Goal: Task Accomplishment & Management: Manage account settings

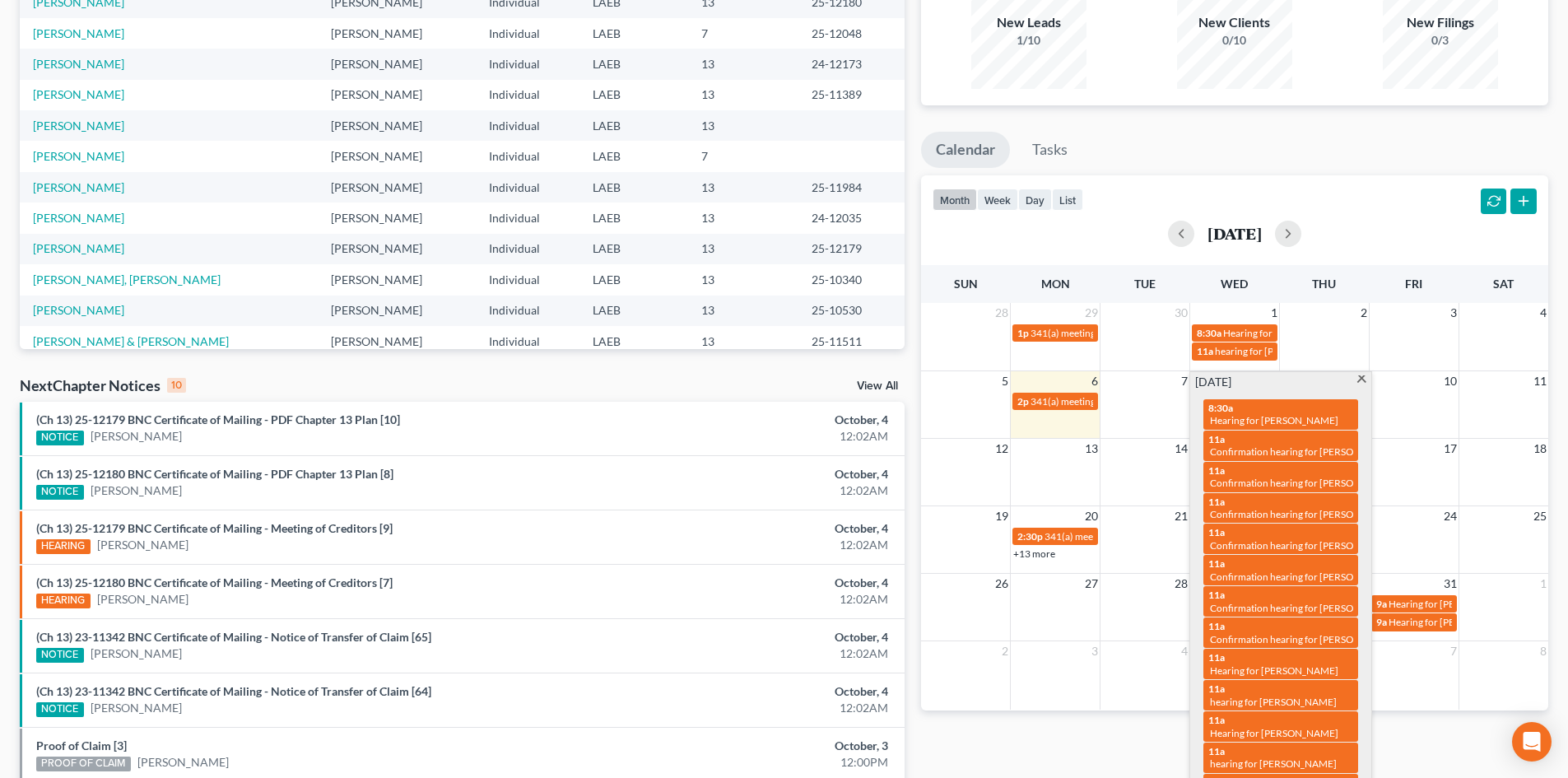
scroll to position [112, 0]
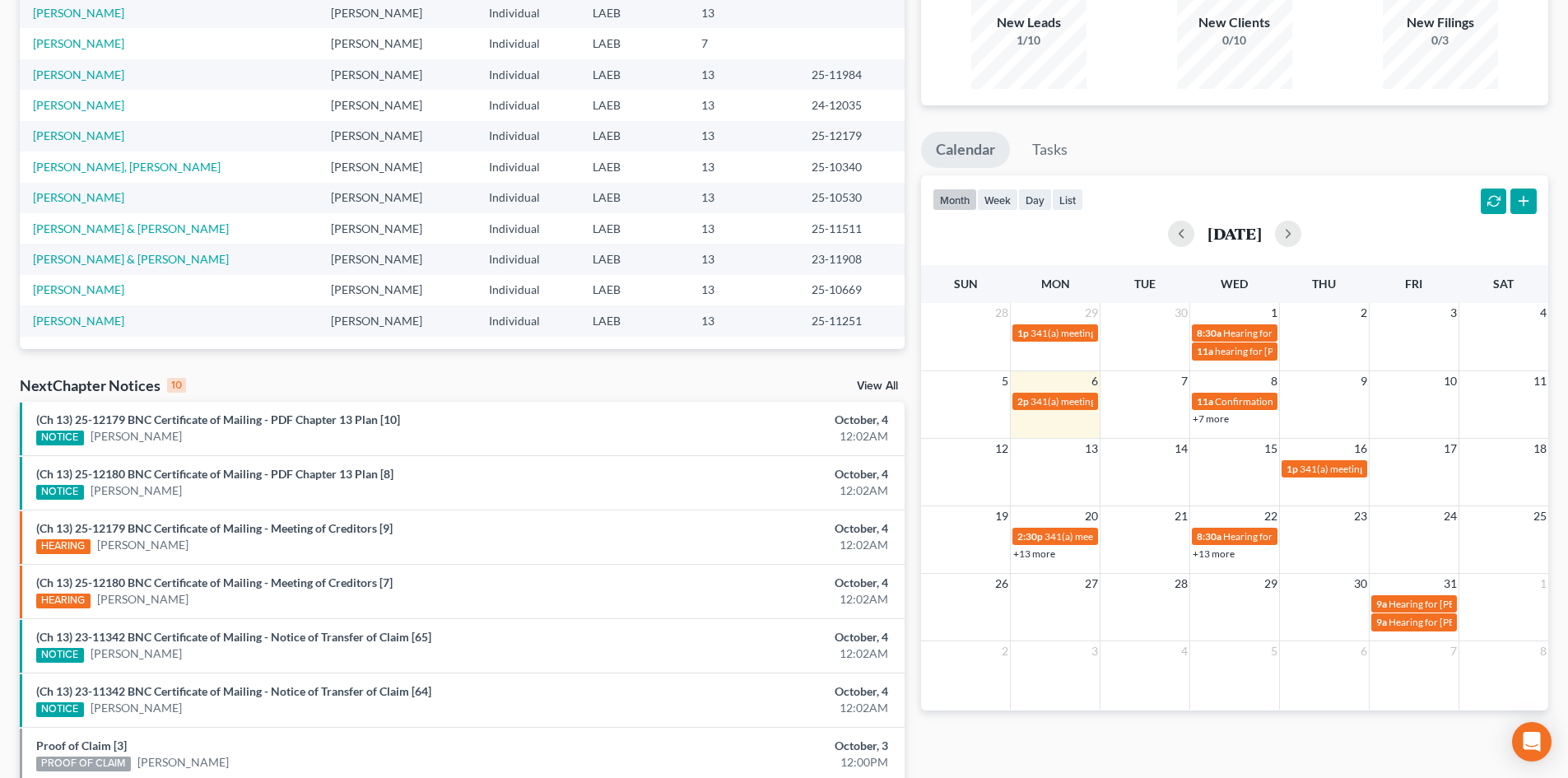
click at [1377, 207] on div "month week day list October 2025" at bounding box center [1235, 214] width 644 height 79
click at [1211, 423] on link "+7 more" at bounding box center [1211, 419] width 36 height 13
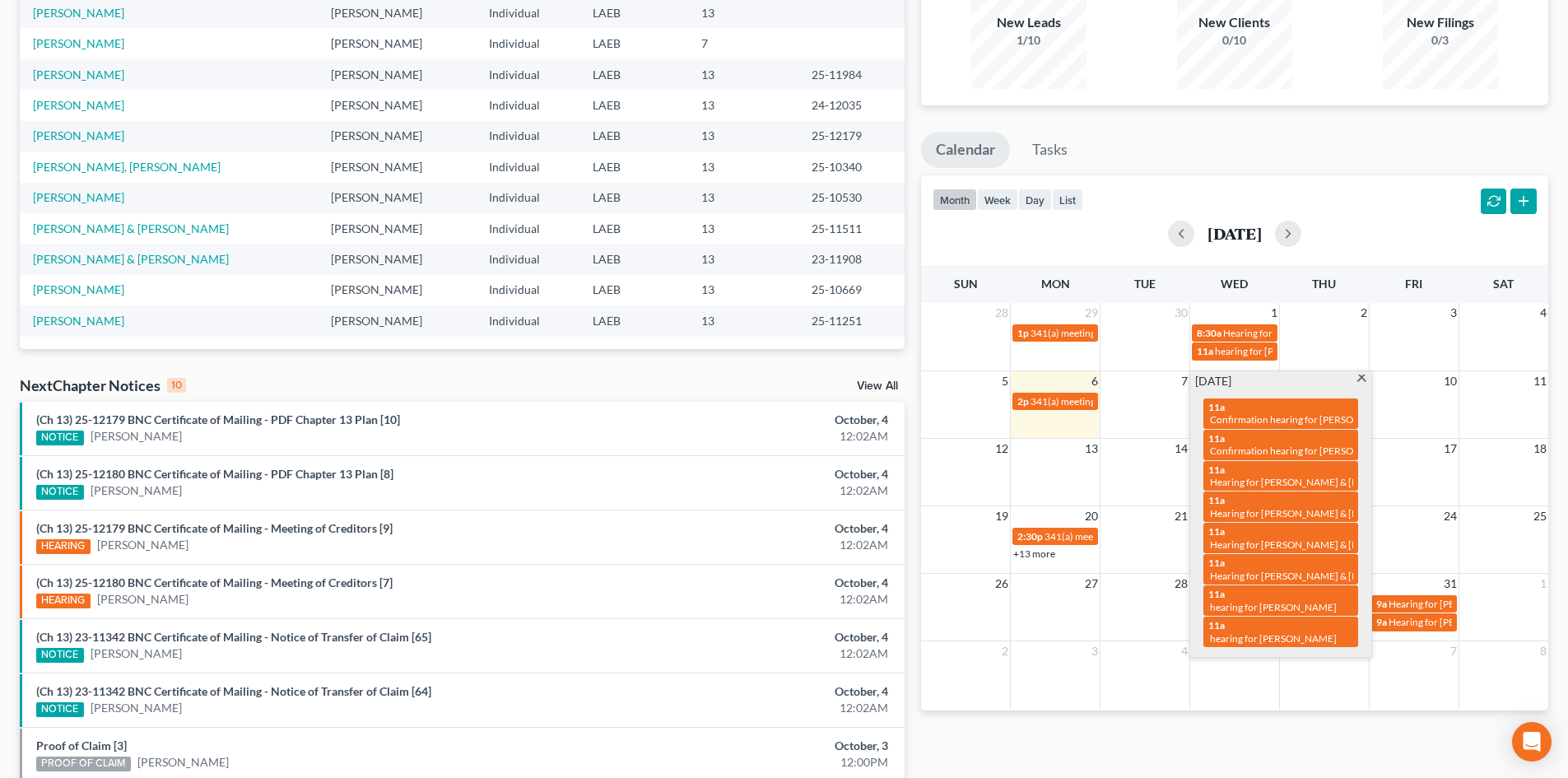
drag, startPoint x: 1339, startPoint y: 177, endPoint x: 1326, endPoint y: 176, distance: 13.0
click at [1339, 176] on div "month week day list October 2025" at bounding box center [1235, 214] width 644 height 79
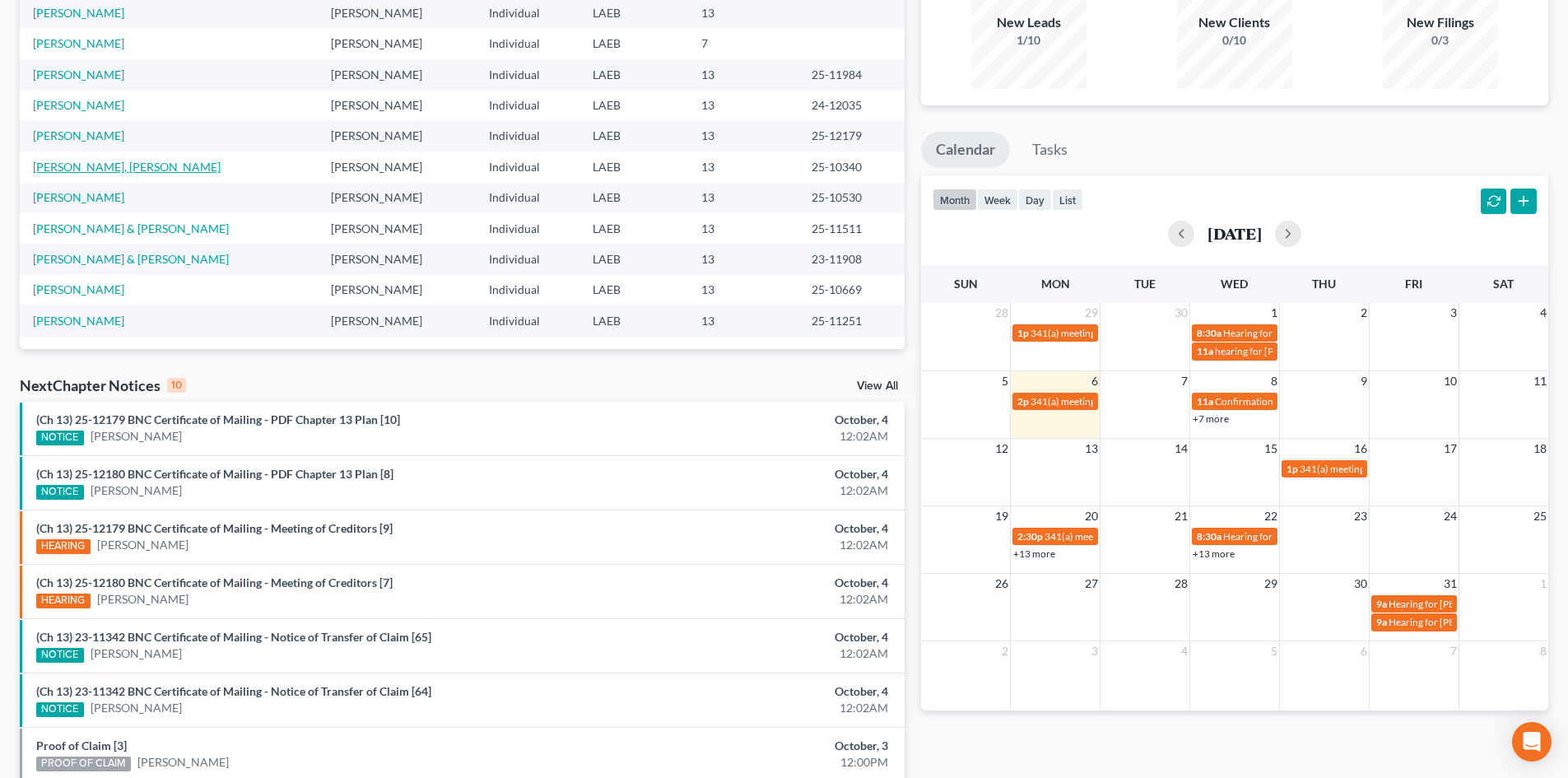
click at [74, 164] on link "[PERSON_NAME], [PERSON_NAME]" at bounding box center [126, 166] width 188 height 14
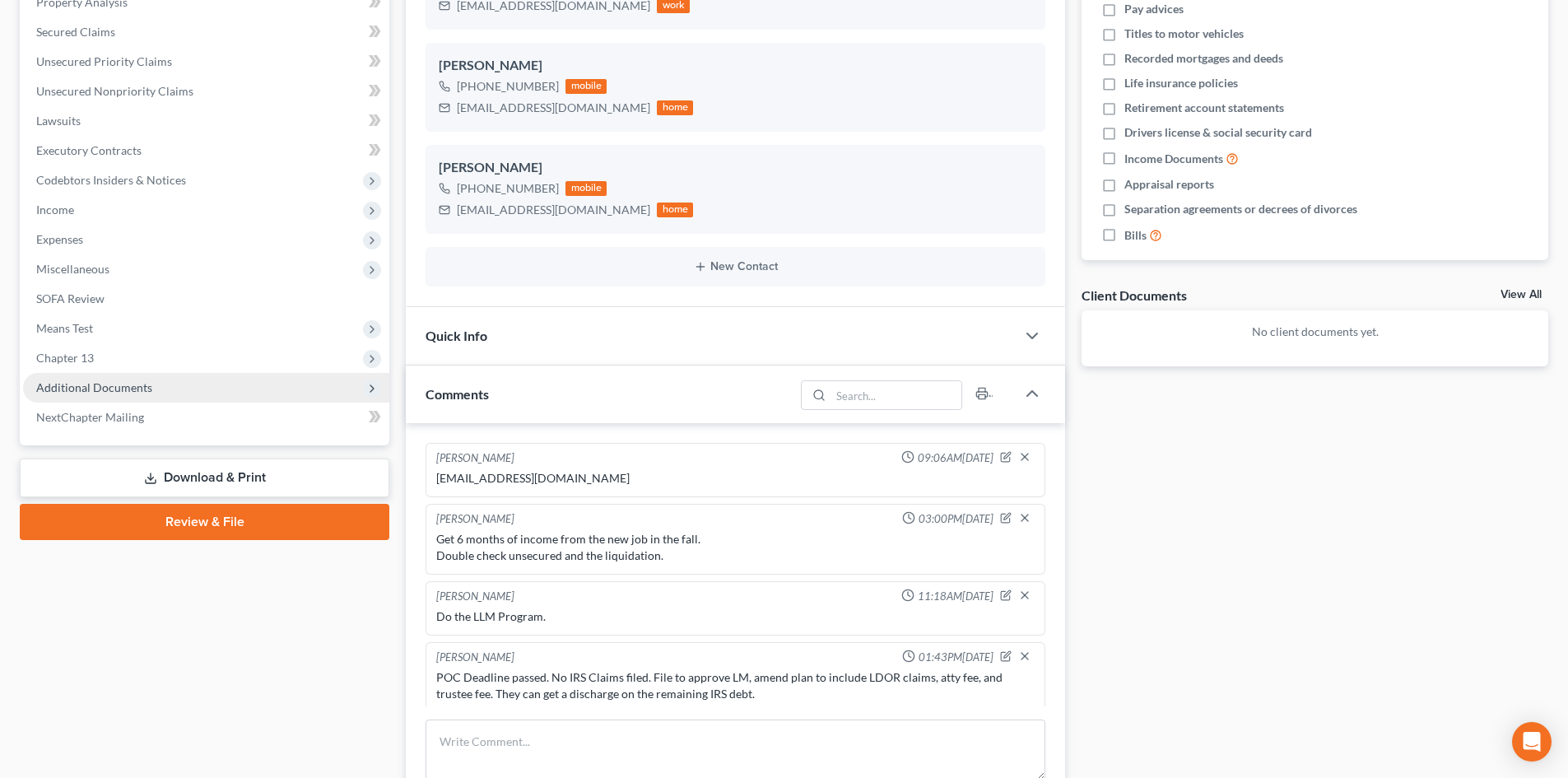
scroll to position [6, 0]
click at [113, 387] on span "Additional Documents" at bounding box center [94, 386] width 116 height 14
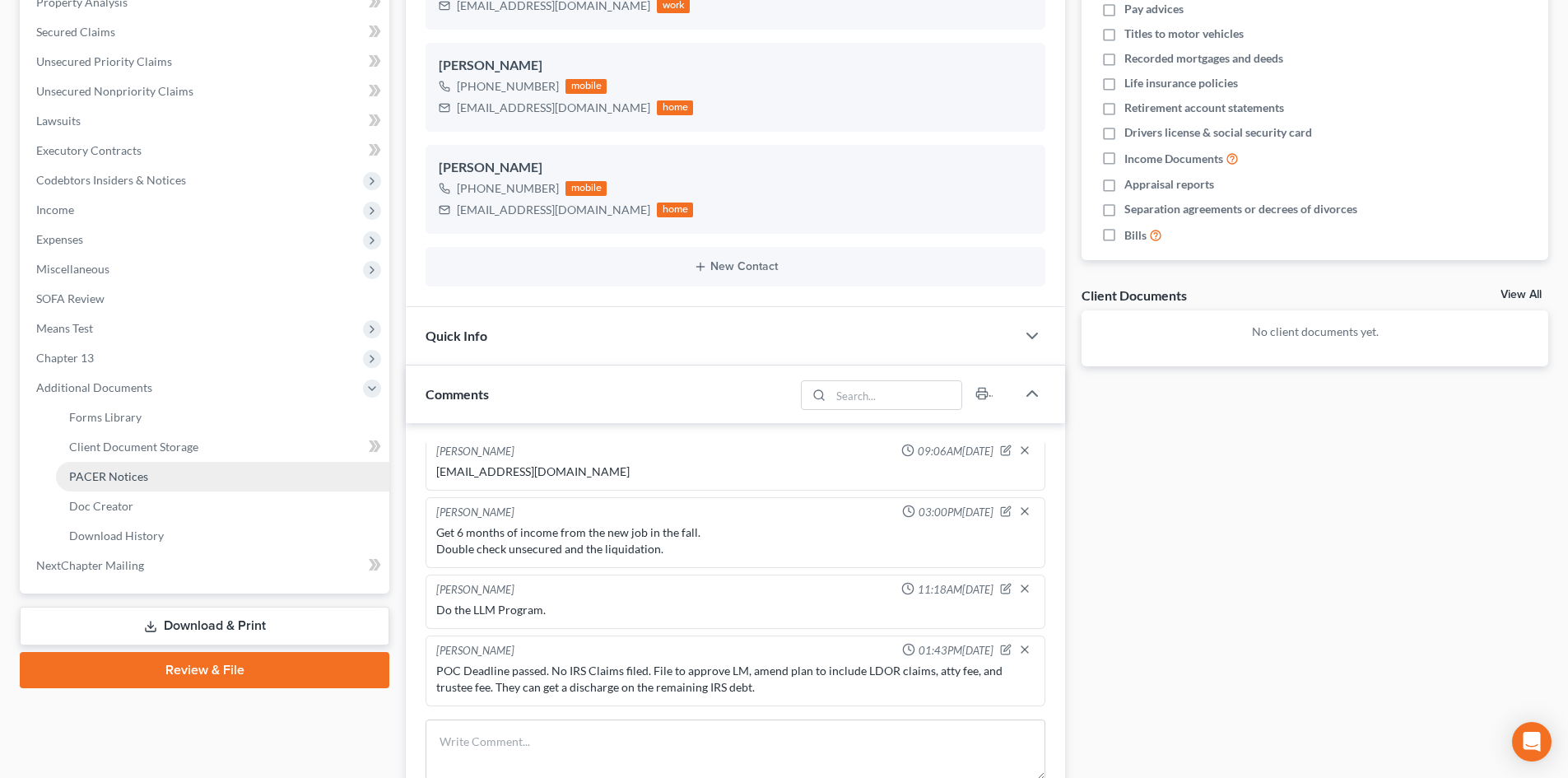
click at [121, 486] on link "PACER Notices" at bounding box center [223, 476] width 334 height 30
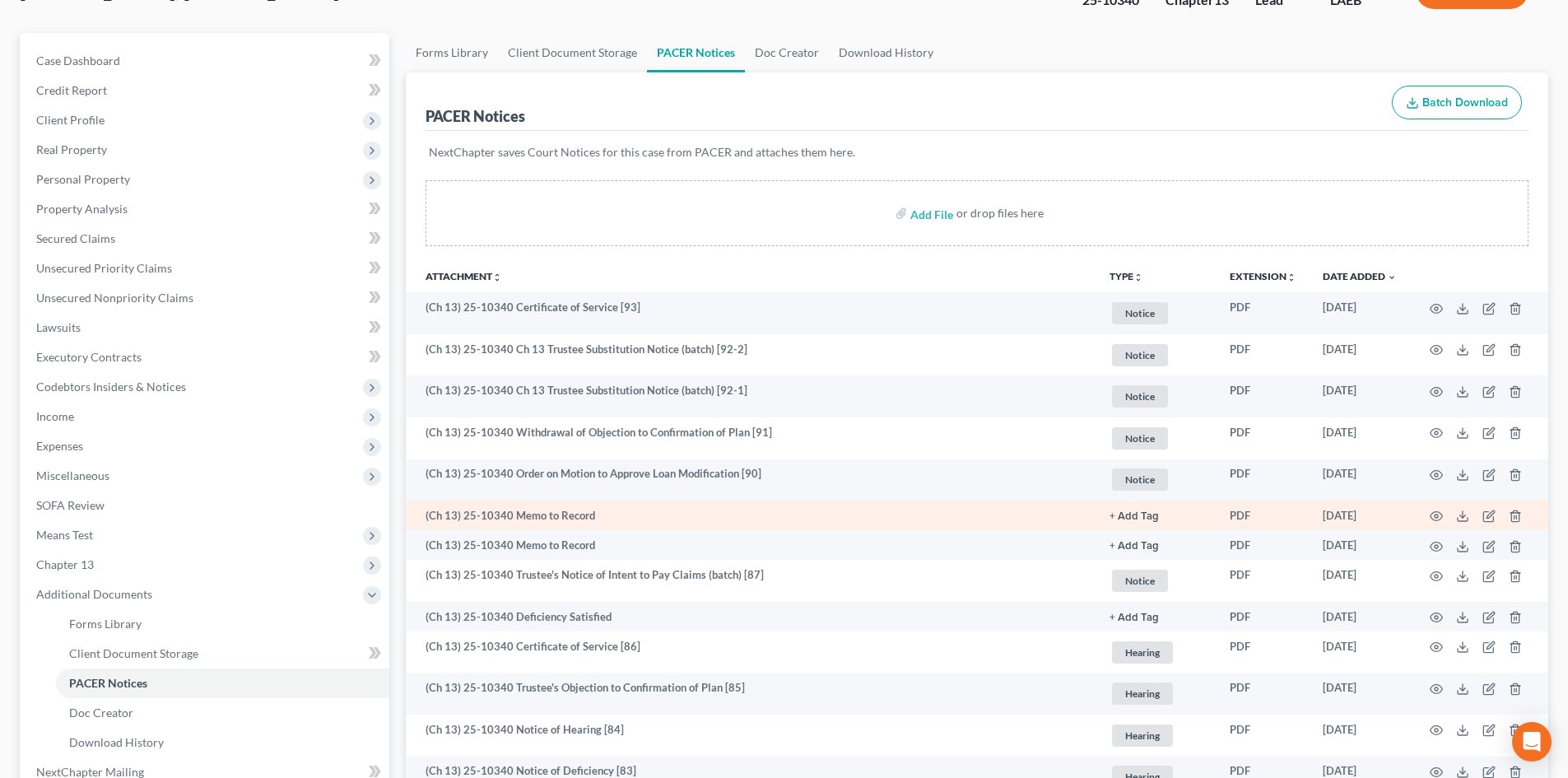
scroll to position [165, 0]
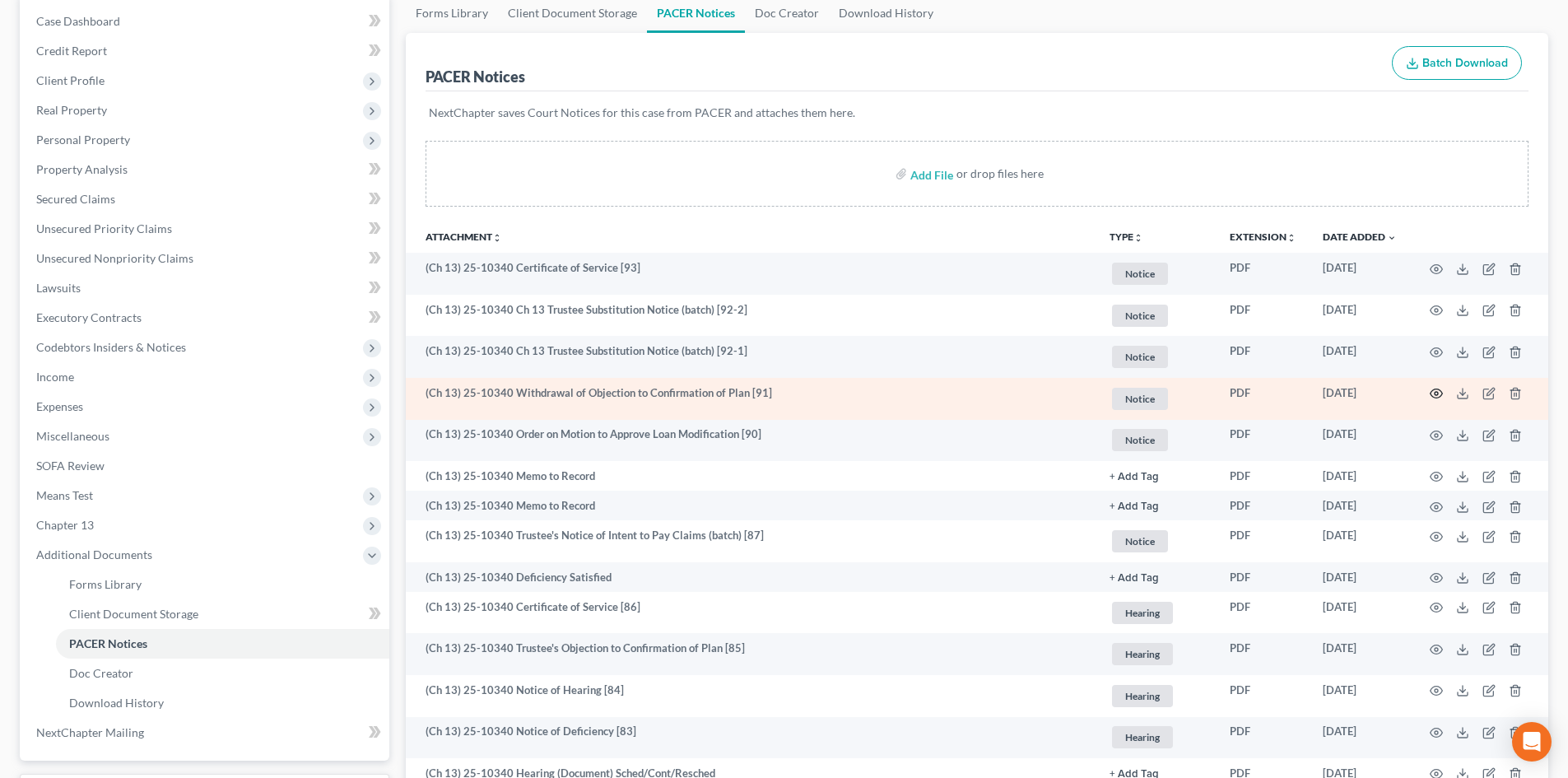
click at [1438, 398] on icon "button" at bounding box center [1437, 394] width 13 height 9
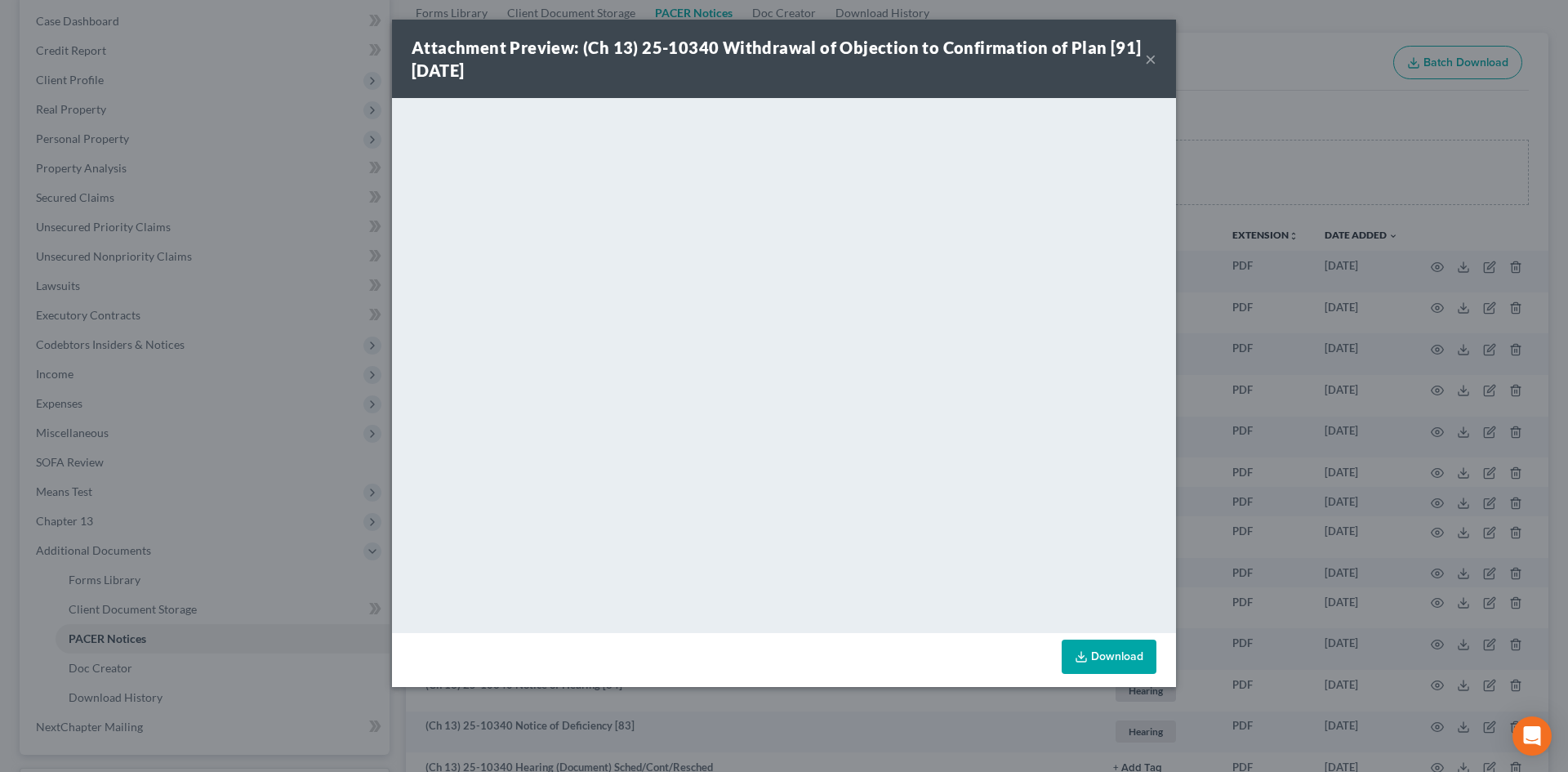
click at [1155, 64] on button "×" at bounding box center [1151, 58] width 12 height 20
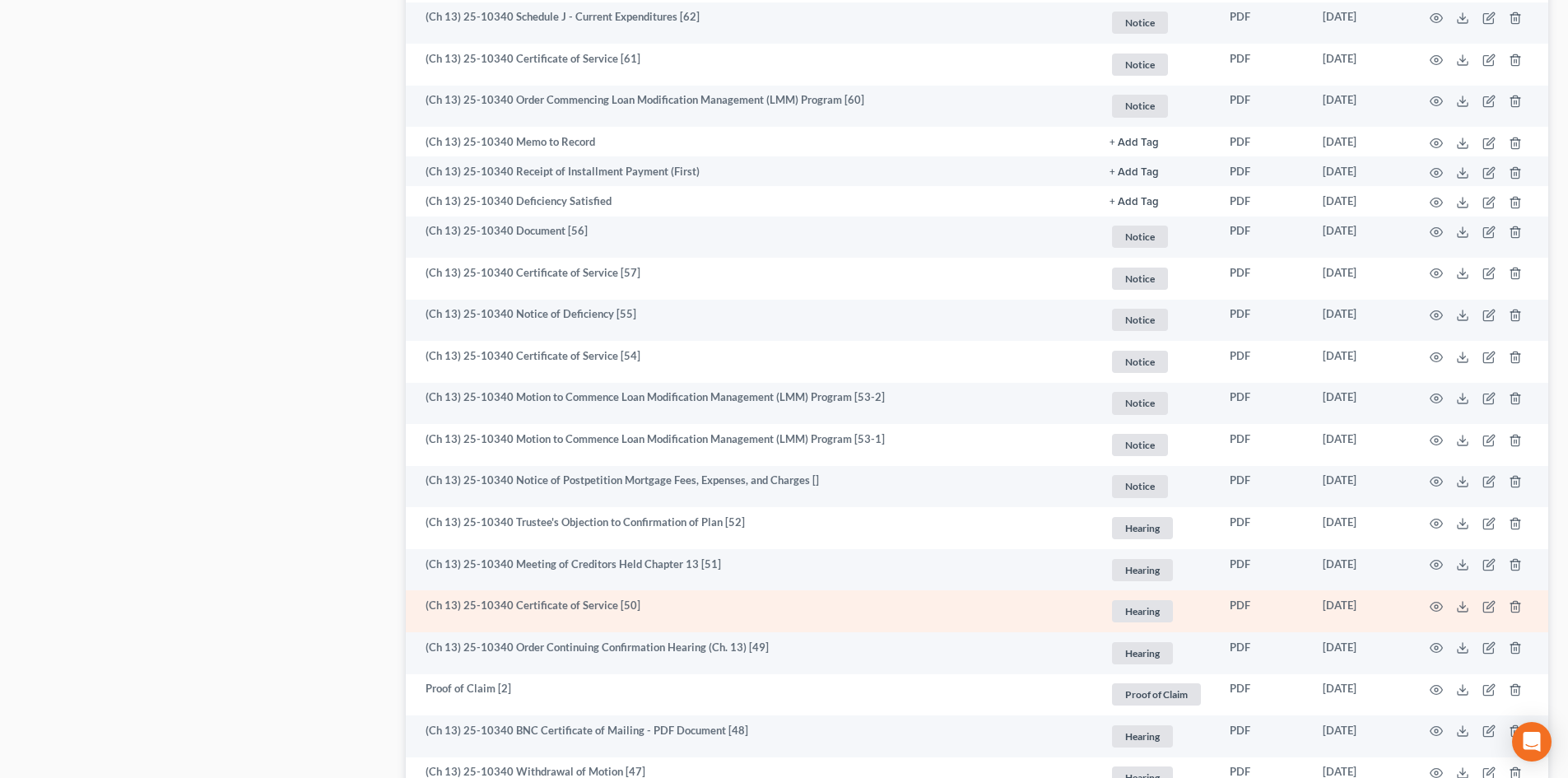
scroll to position [1976, 0]
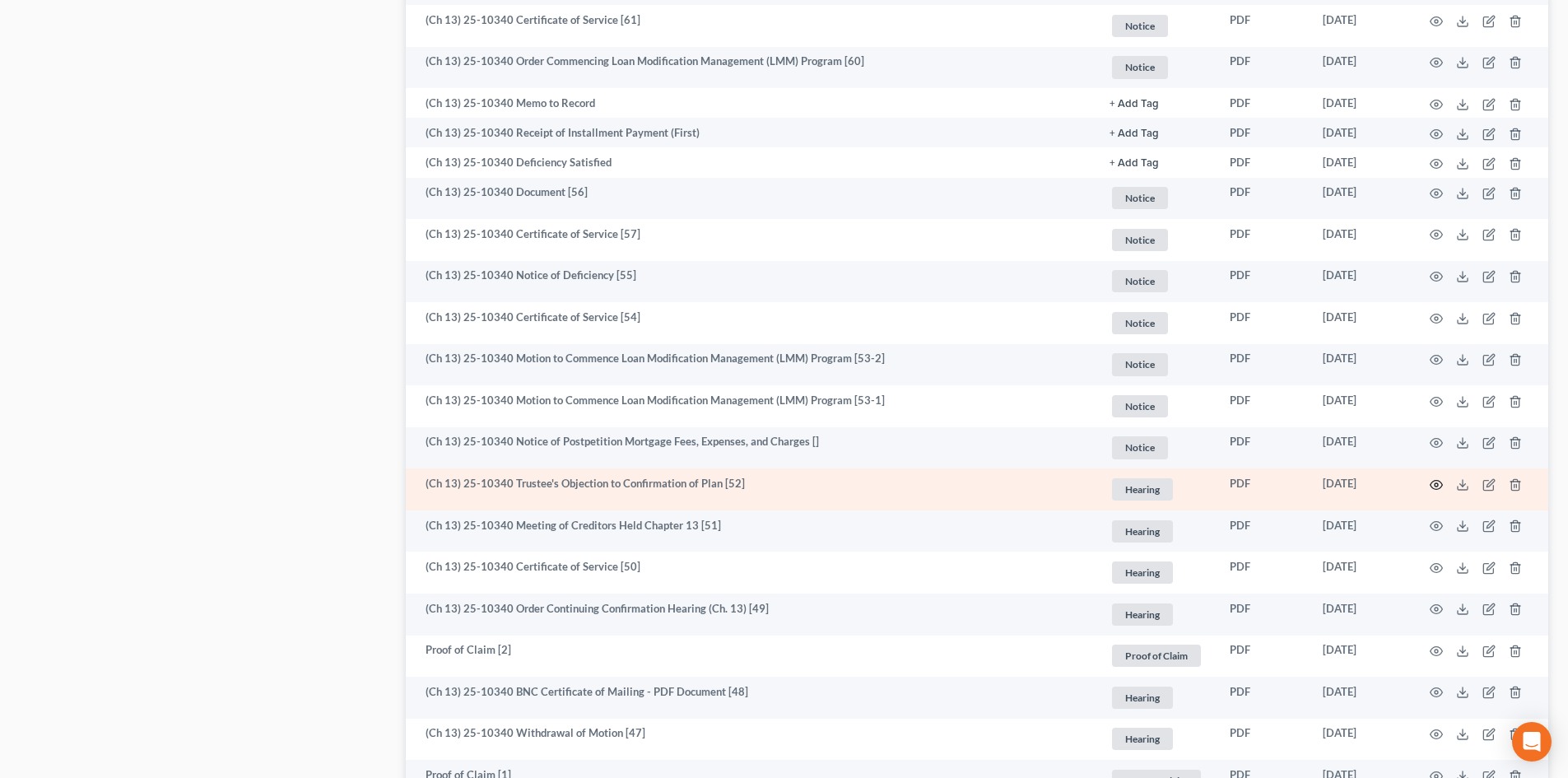
click at [1434, 483] on icon "button" at bounding box center [1437, 484] width 14 height 14
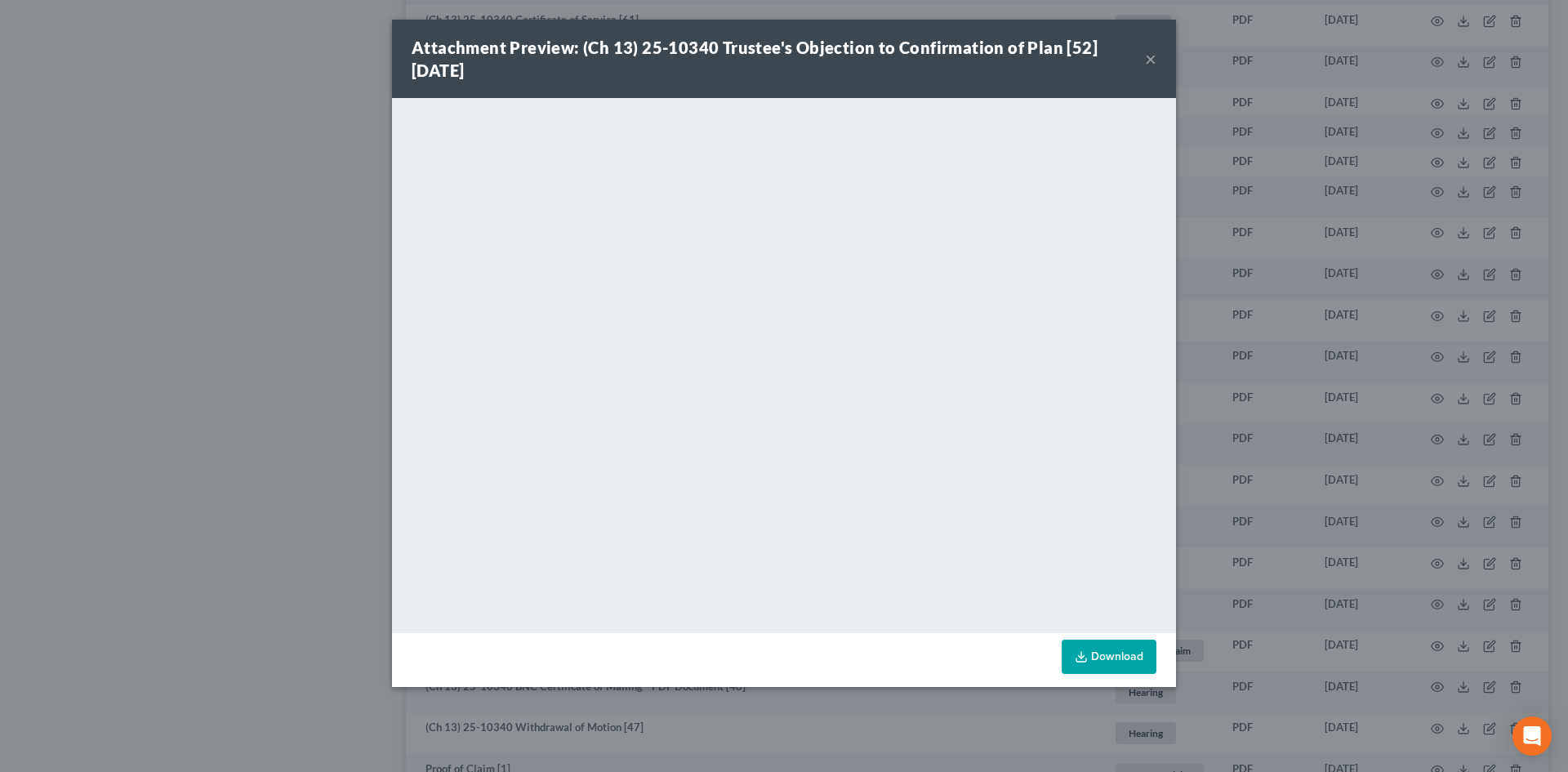
click at [1143, 61] on div "Attachment Preview: (Ch 13) 25-10340 Trustee's Objection to Confirmation of Pla…" at bounding box center [778, 58] width 733 height 46
click at [1151, 65] on button "×" at bounding box center [1151, 58] width 12 height 20
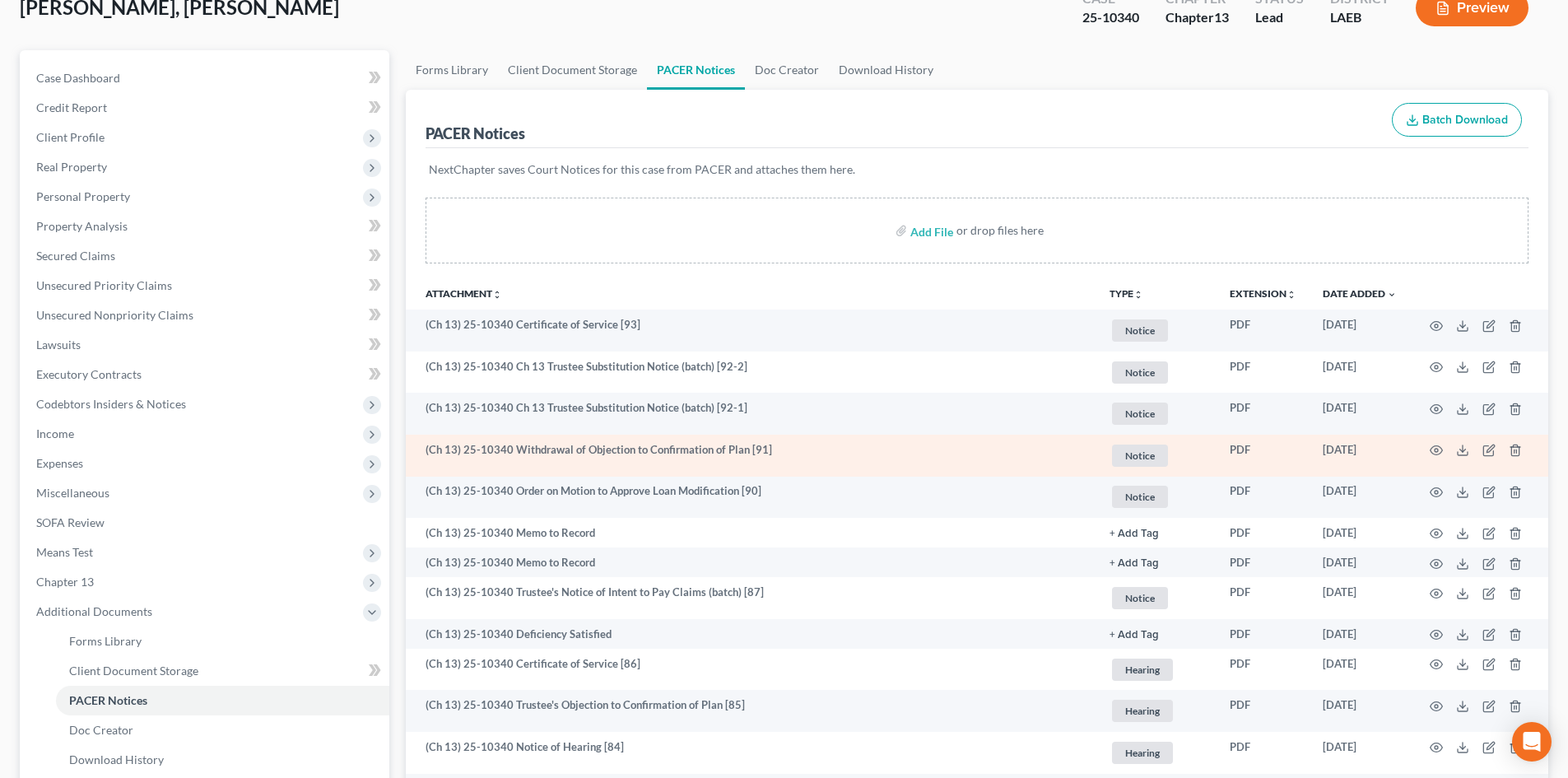
scroll to position [0, 0]
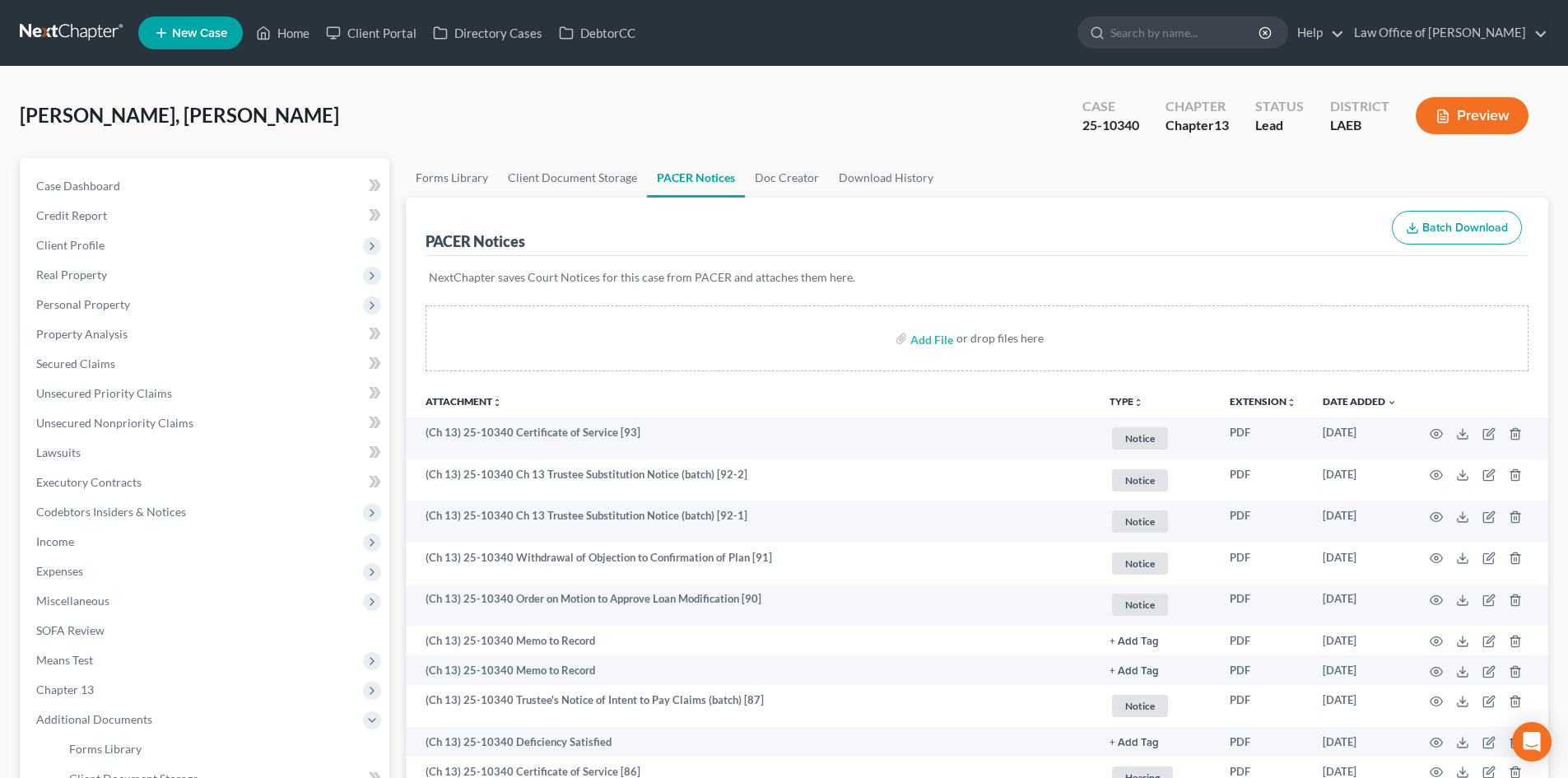
click at [55, 32] on link at bounding box center [73, 33] width 105 height 30
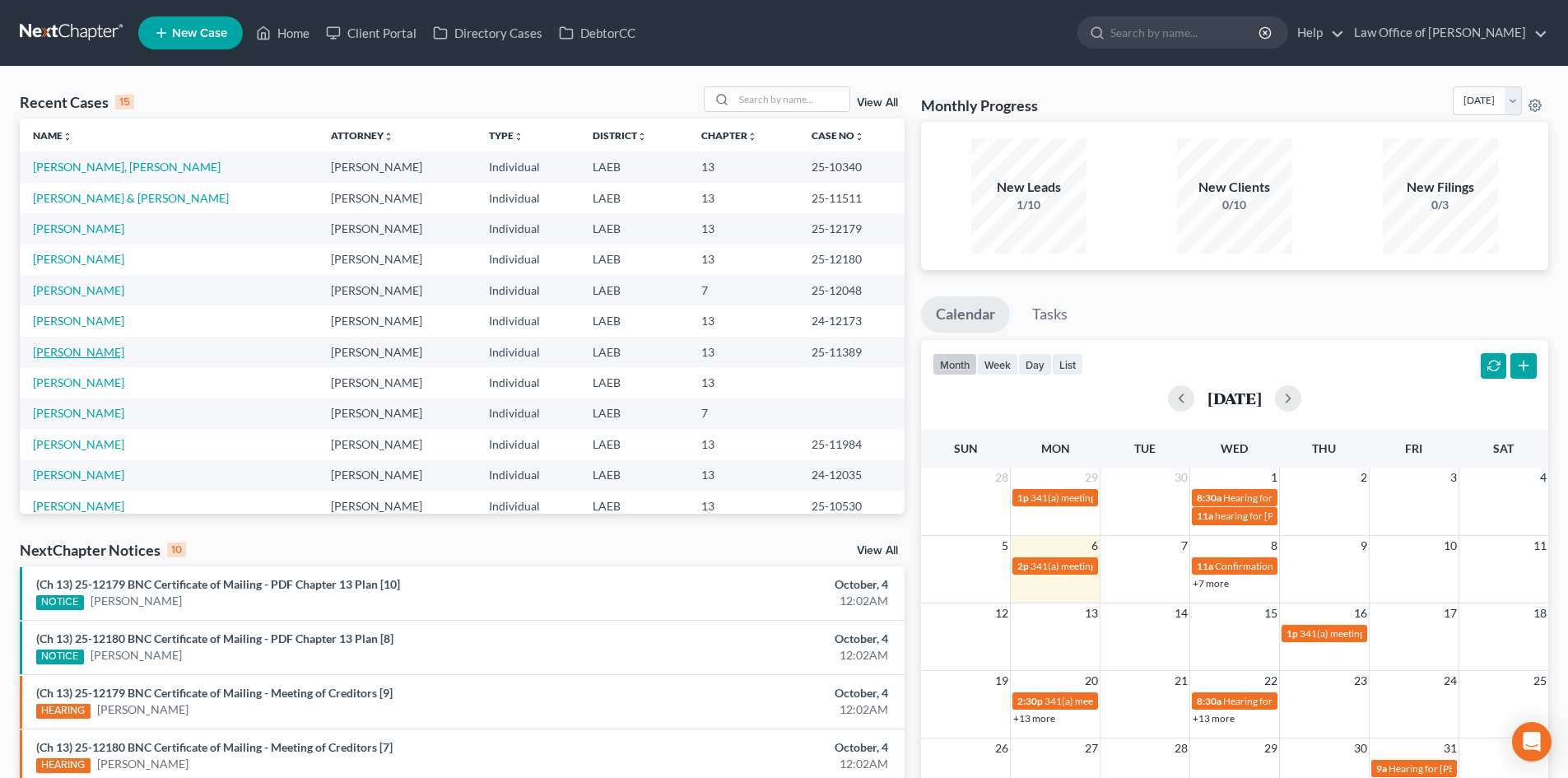
click at [73, 355] on link "Simmons, Webb" at bounding box center [78, 351] width 92 height 14
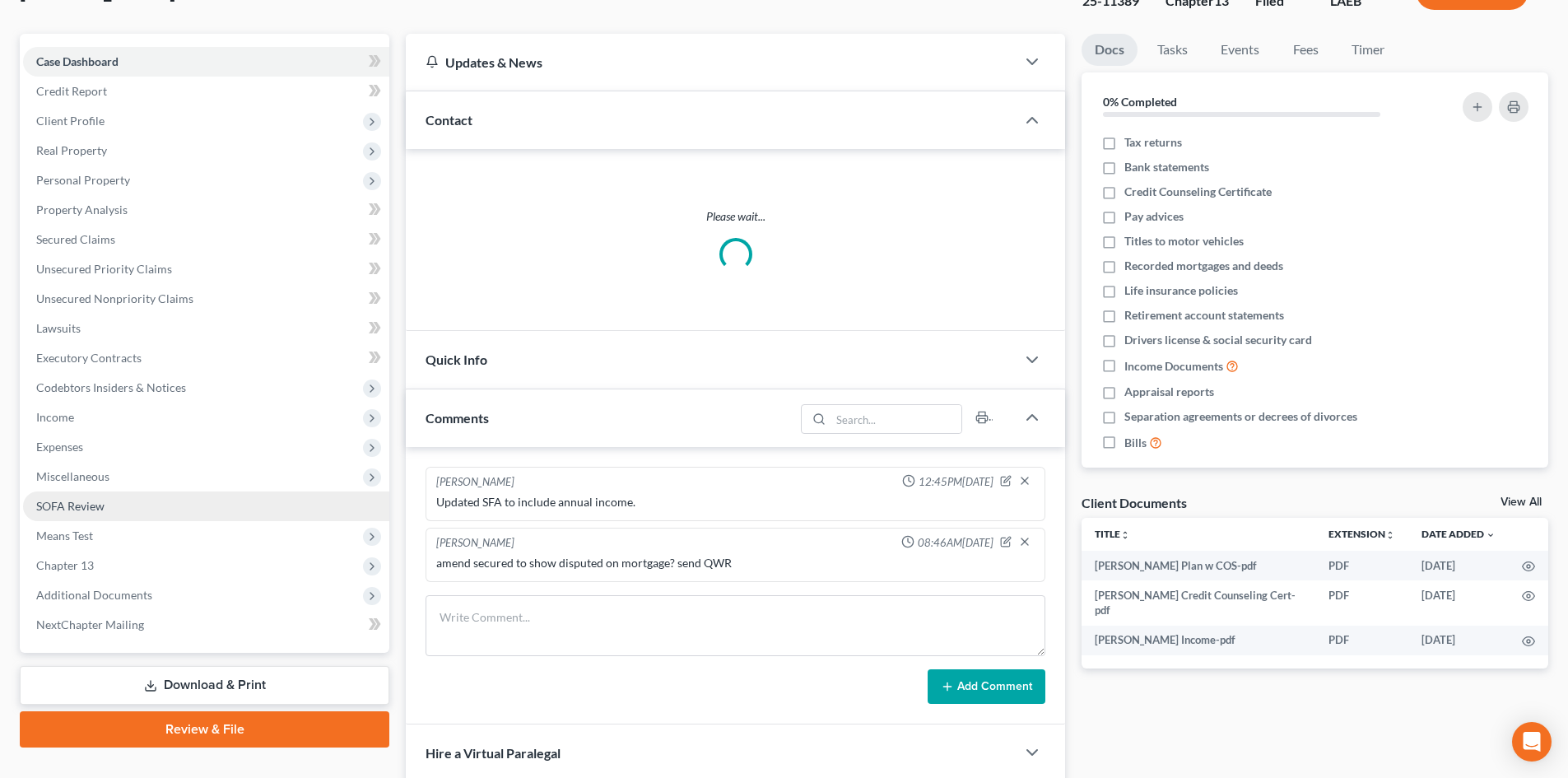
scroll to position [165, 0]
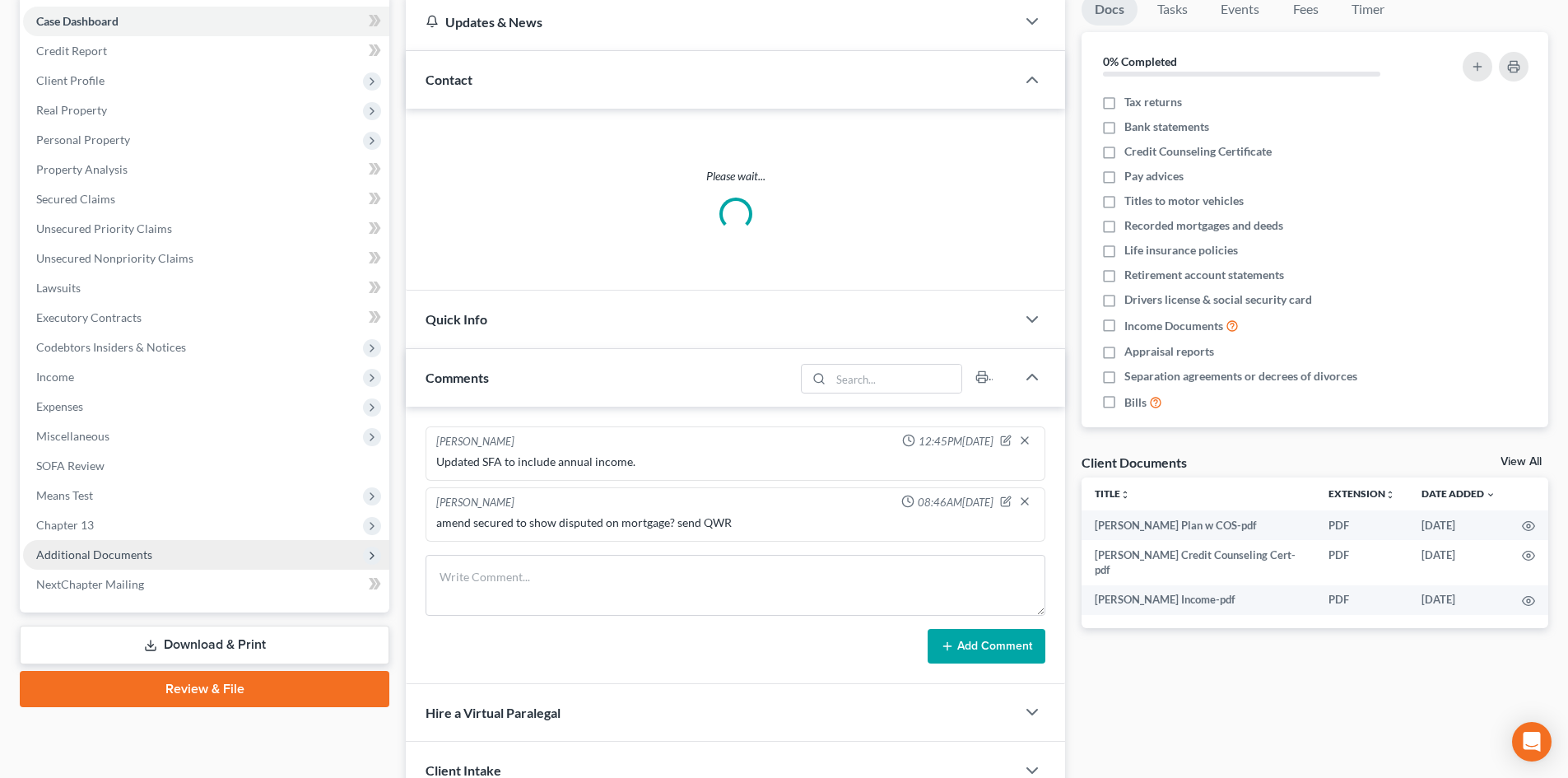
click at [90, 555] on span "Additional Documents" at bounding box center [94, 554] width 116 height 14
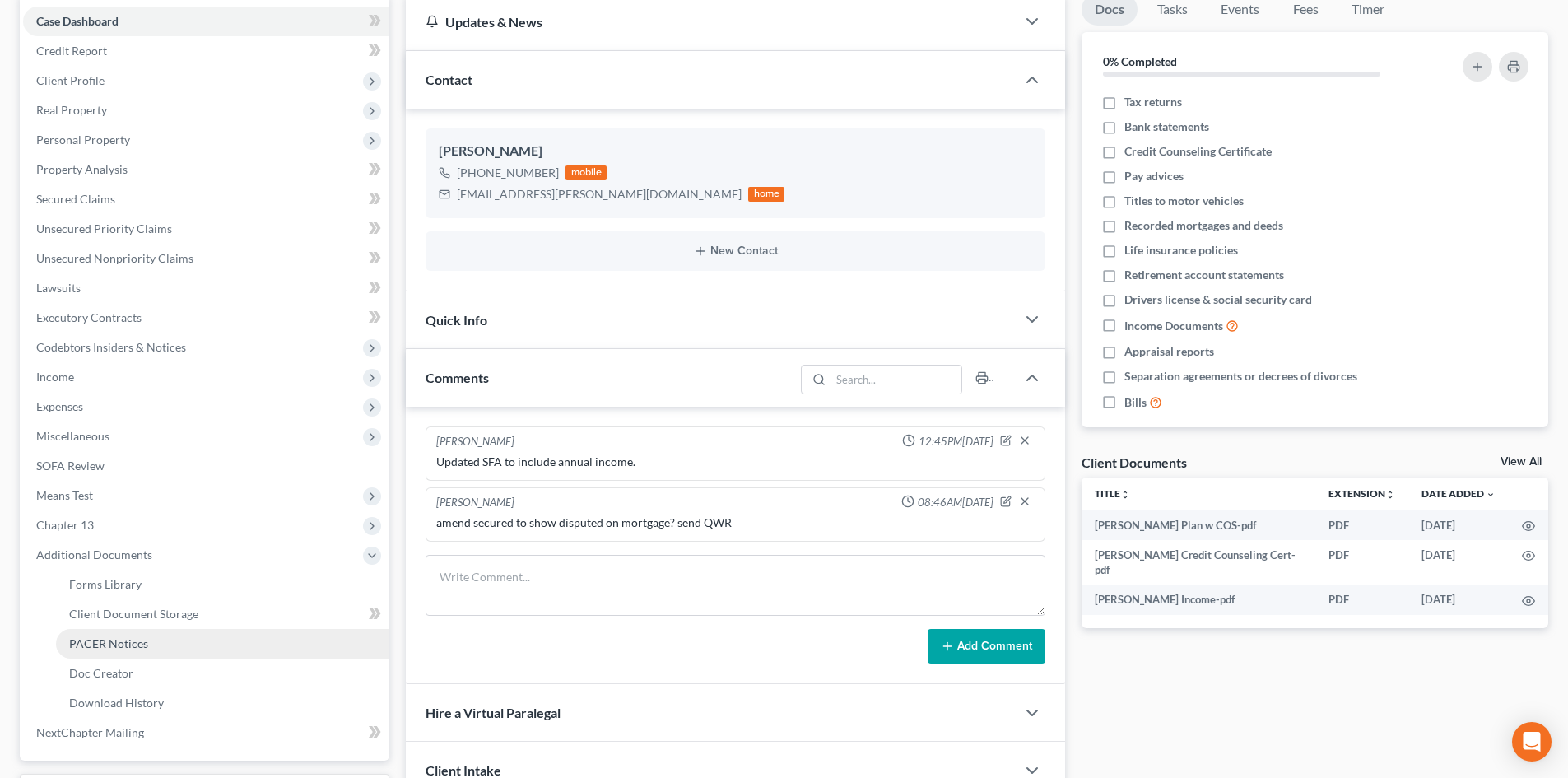
click at [137, 639] on span "PACER Notices" at bounding box center [108, 643] width 79 height 14
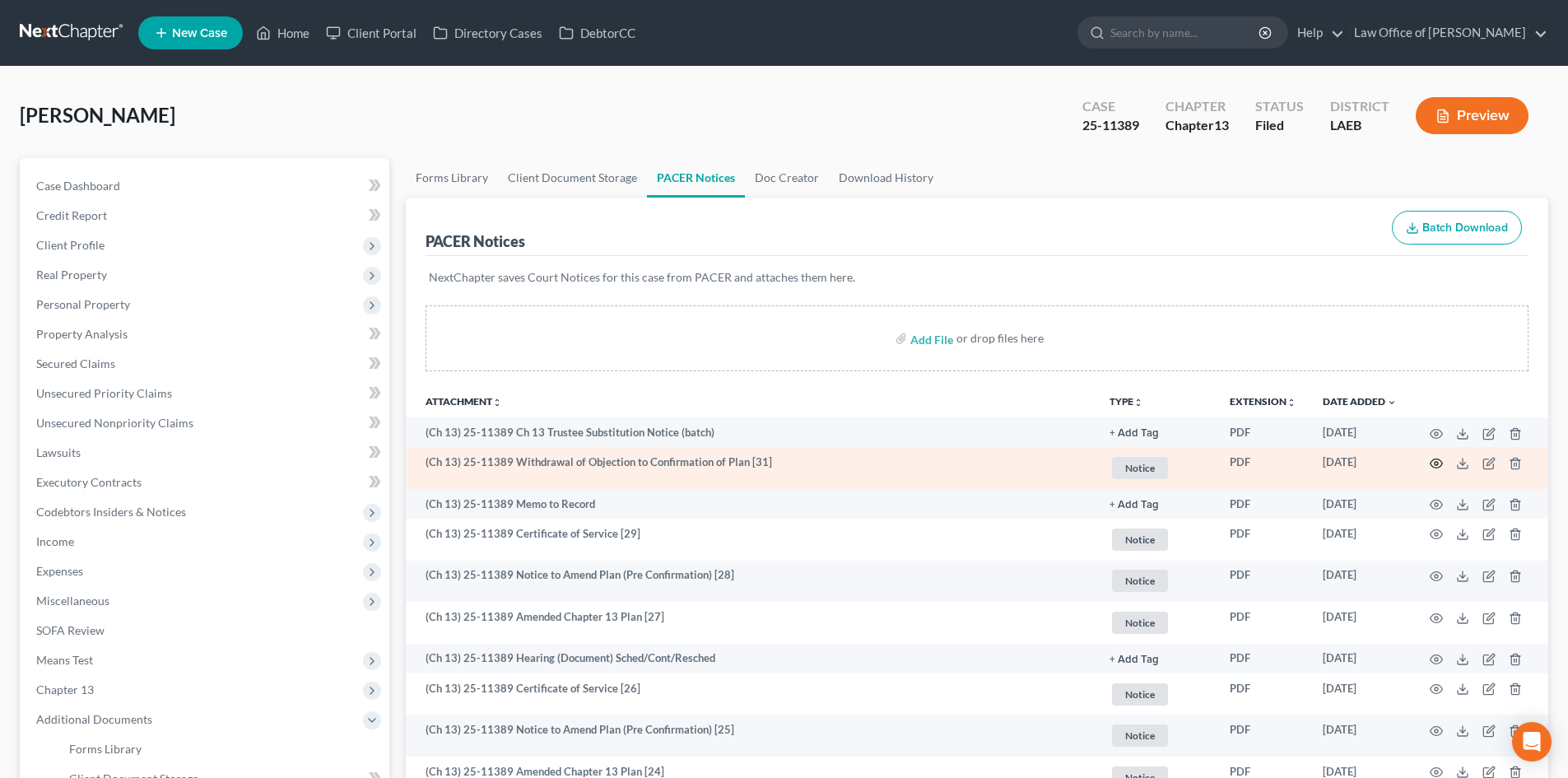
click at [1437, 460] on icon "button" at bounding box center [1437, 463] width 13 height 9
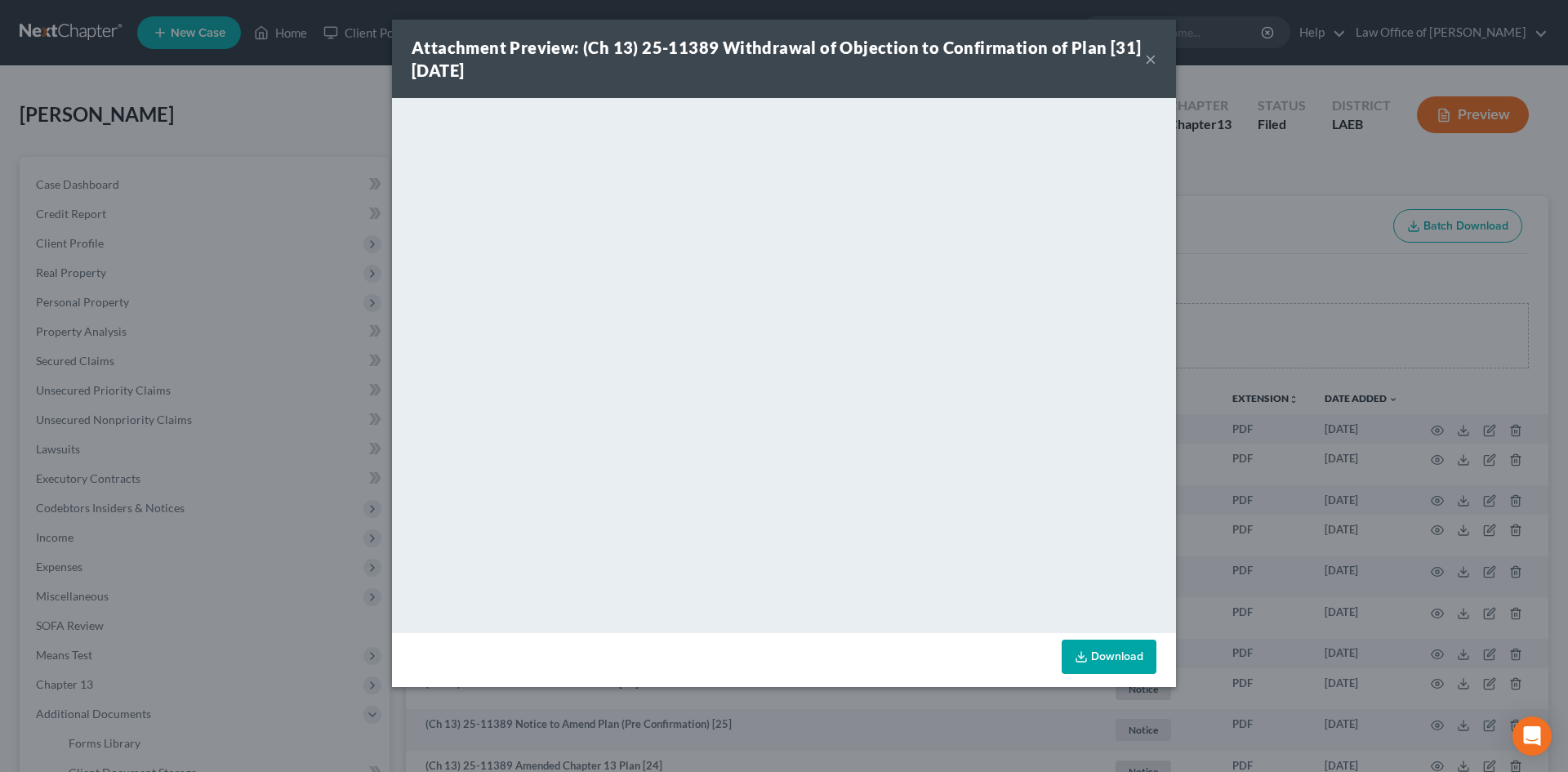
click at [1151, 61] on button "×" at bounding box center [1151, 58] width 12 height 20
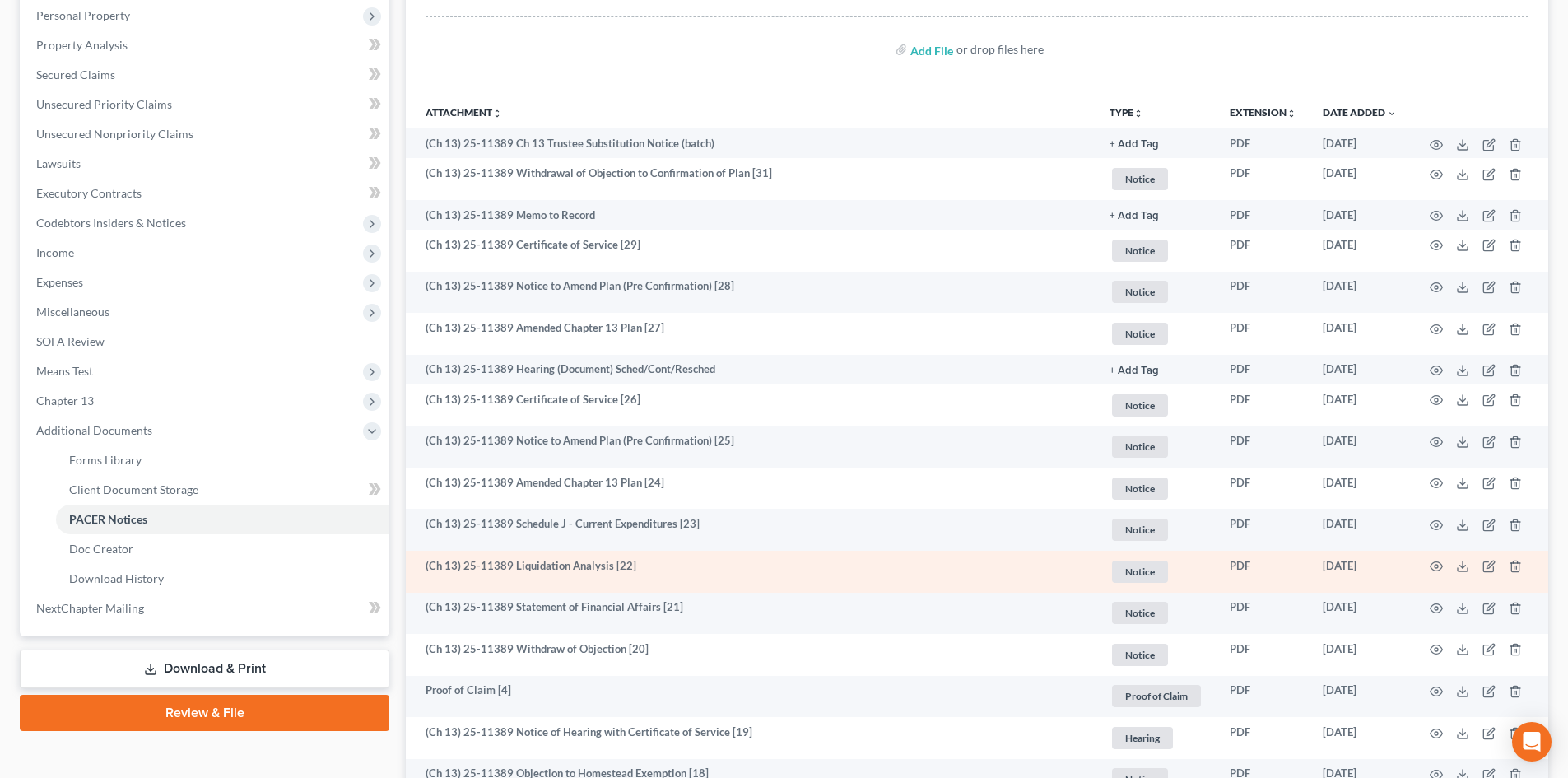
scroll to position [329, 0]
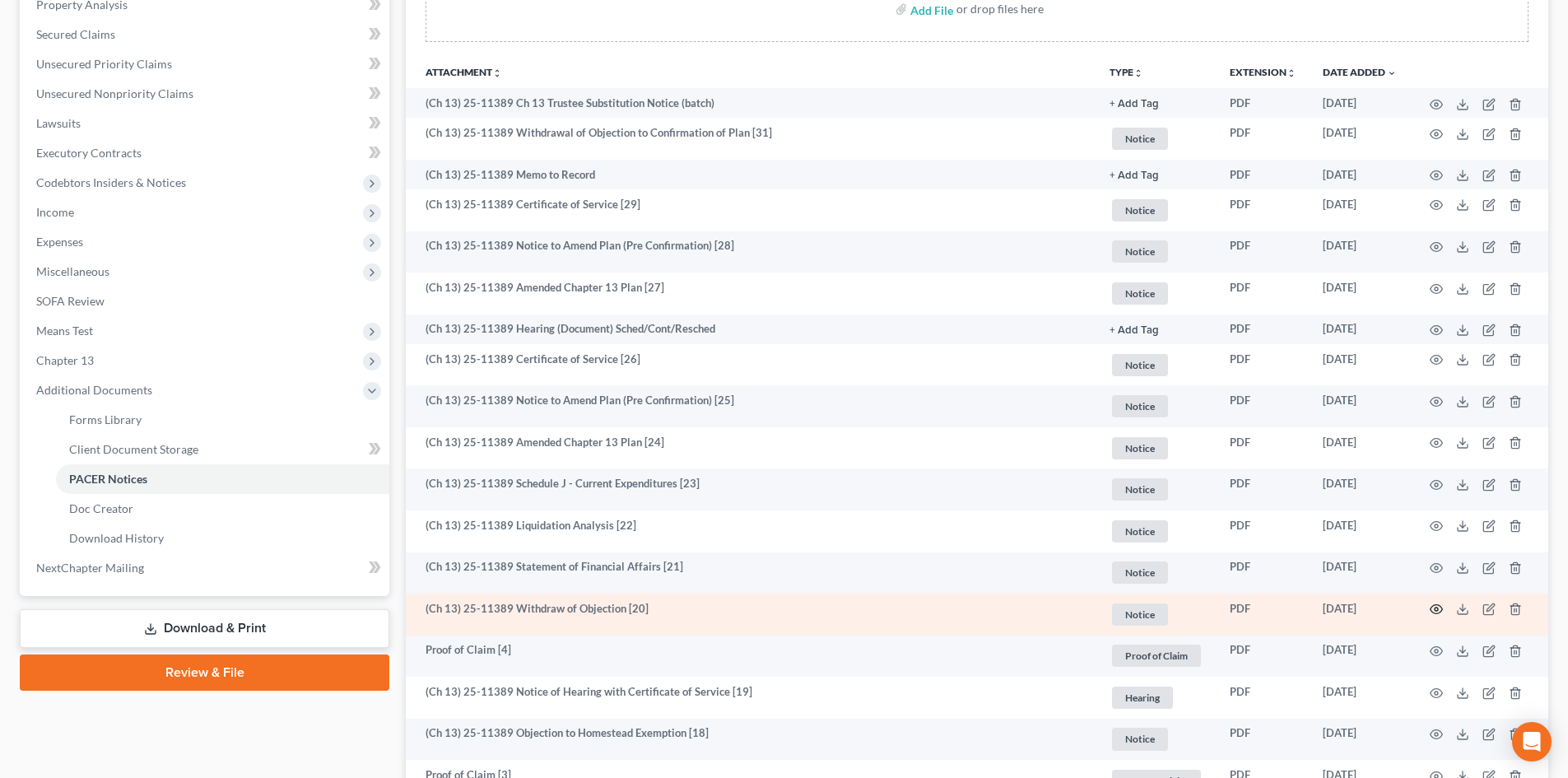
click at [1440, 609] on icon "button" at bounding box center [1437, 609] width 14 height 14
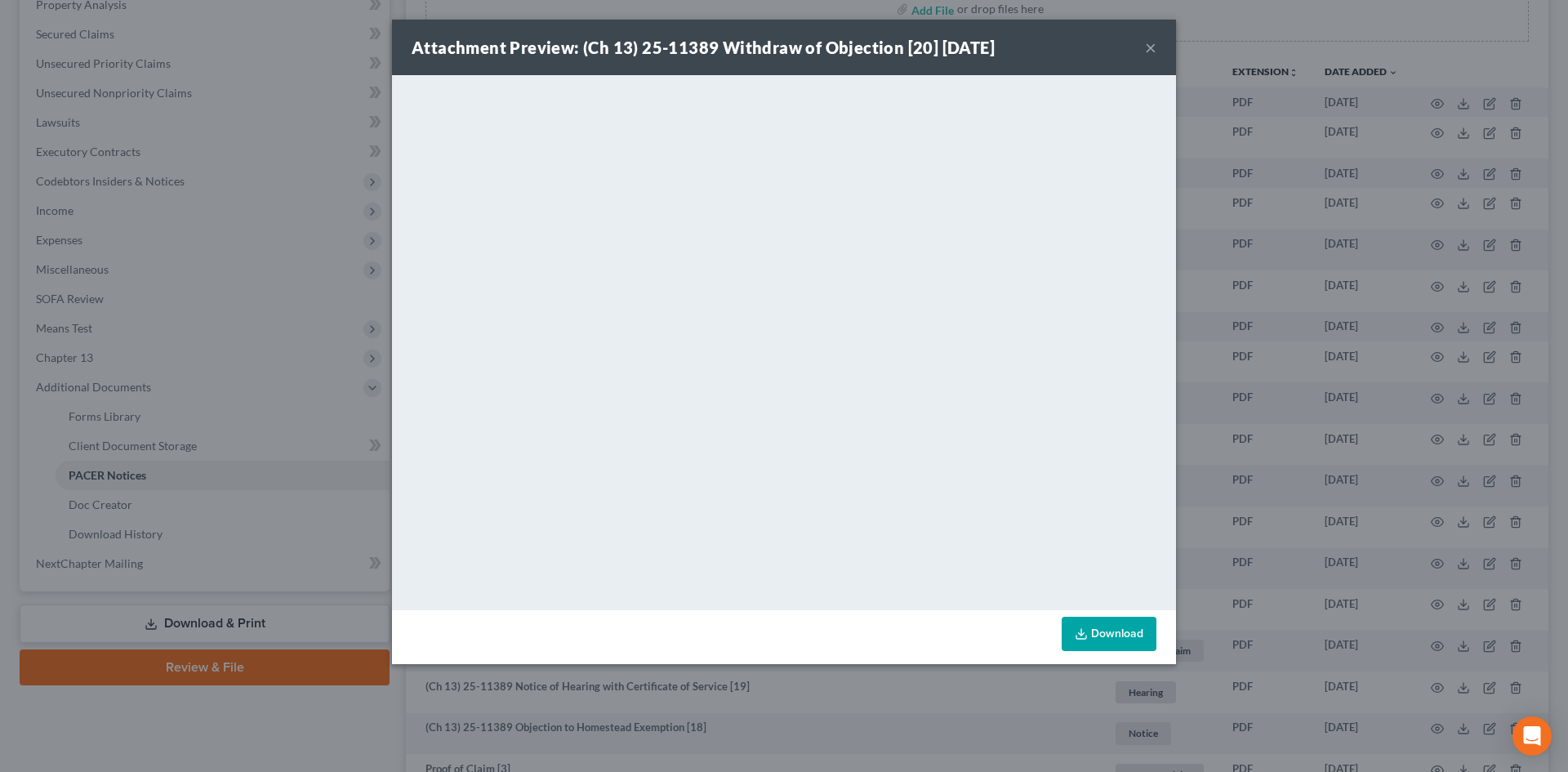
click at [1152, 46] on button "×" at bounding box center [1151, 48] width 12 height 20
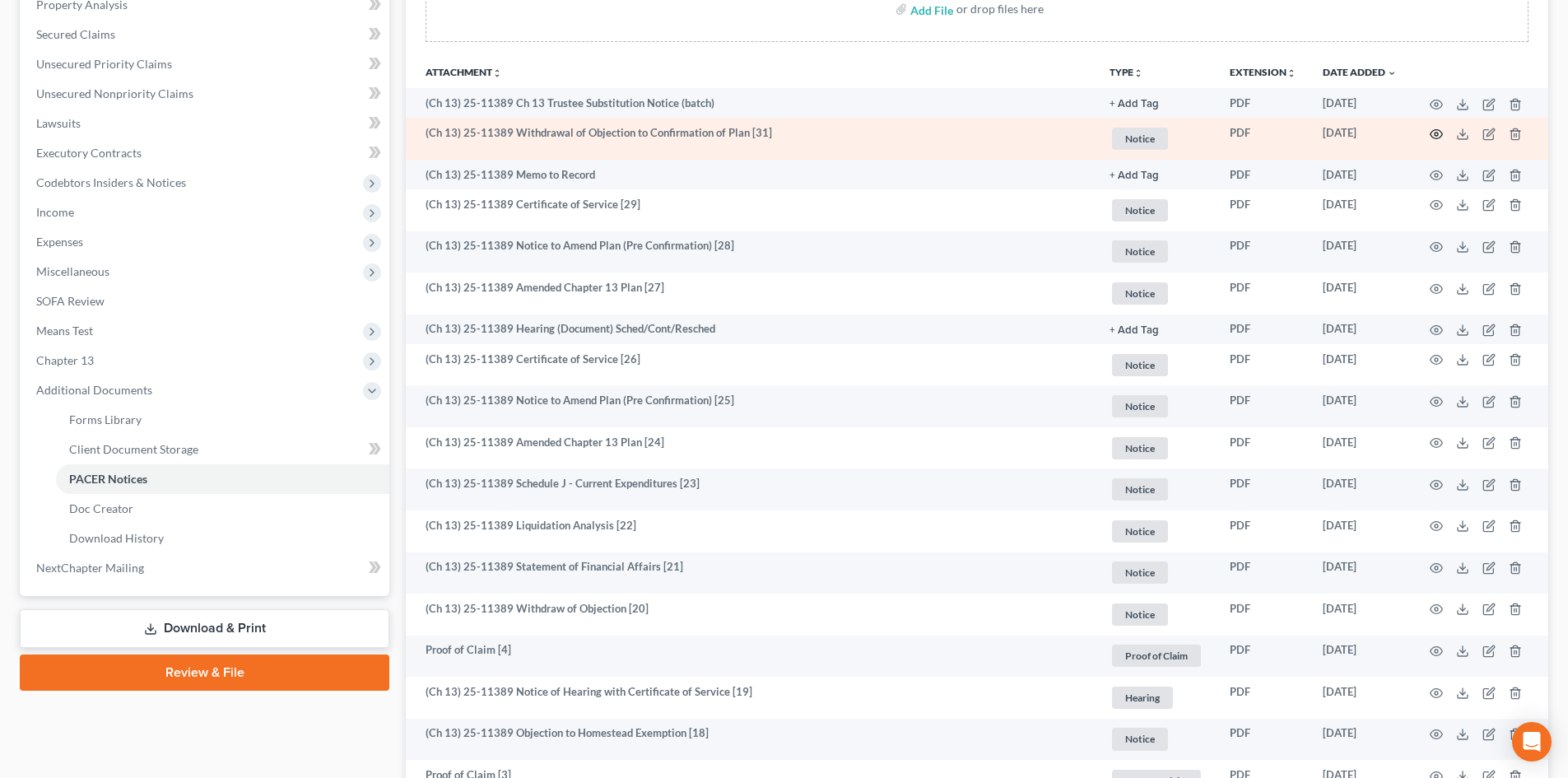
click at [1433, 132] on icon "button" at bounding box center [1437, 134] width 14 height 14
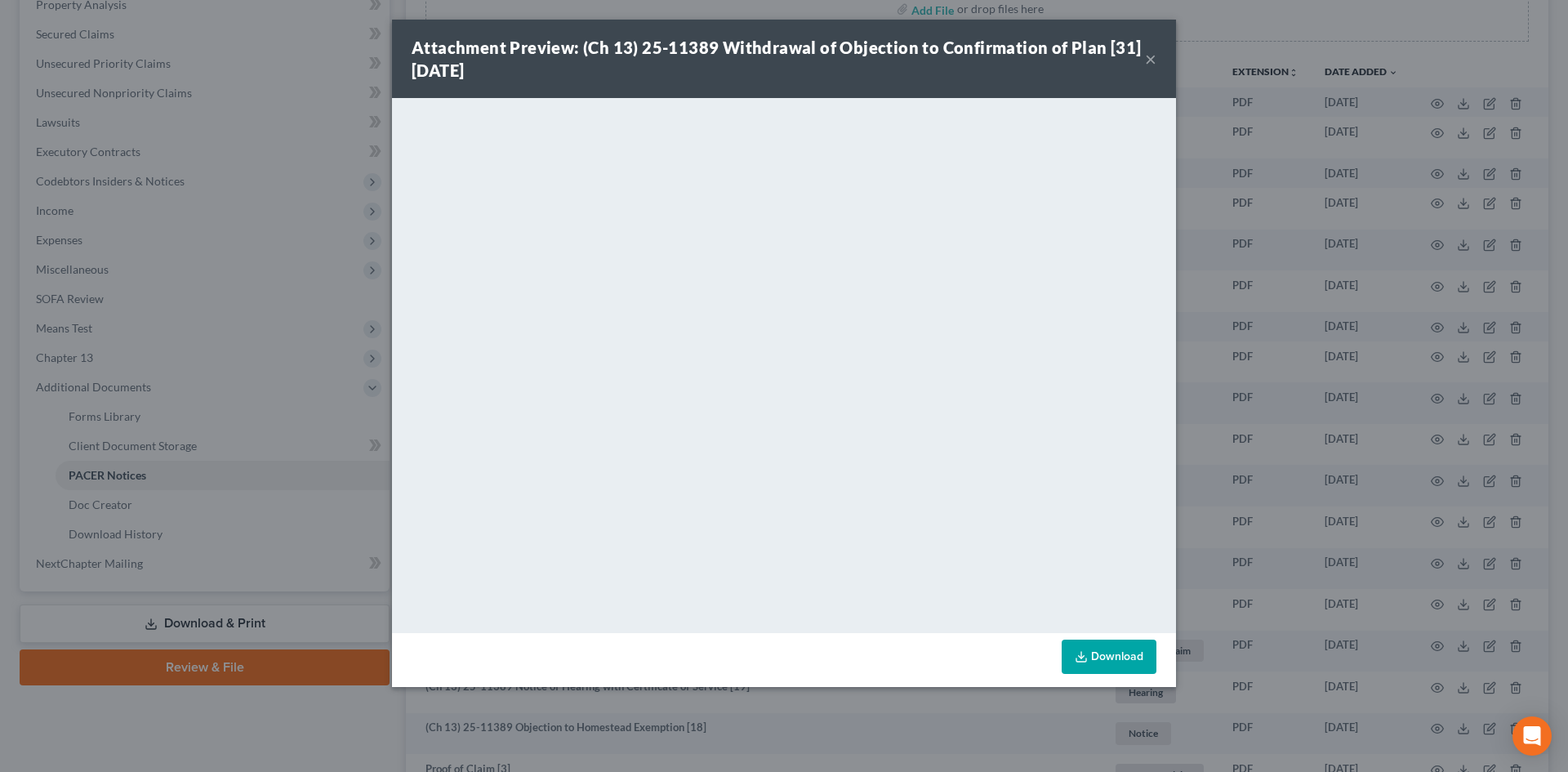
click at [1156, 57] on button "×" at bounding box center [1151, 58] width 12 height 20
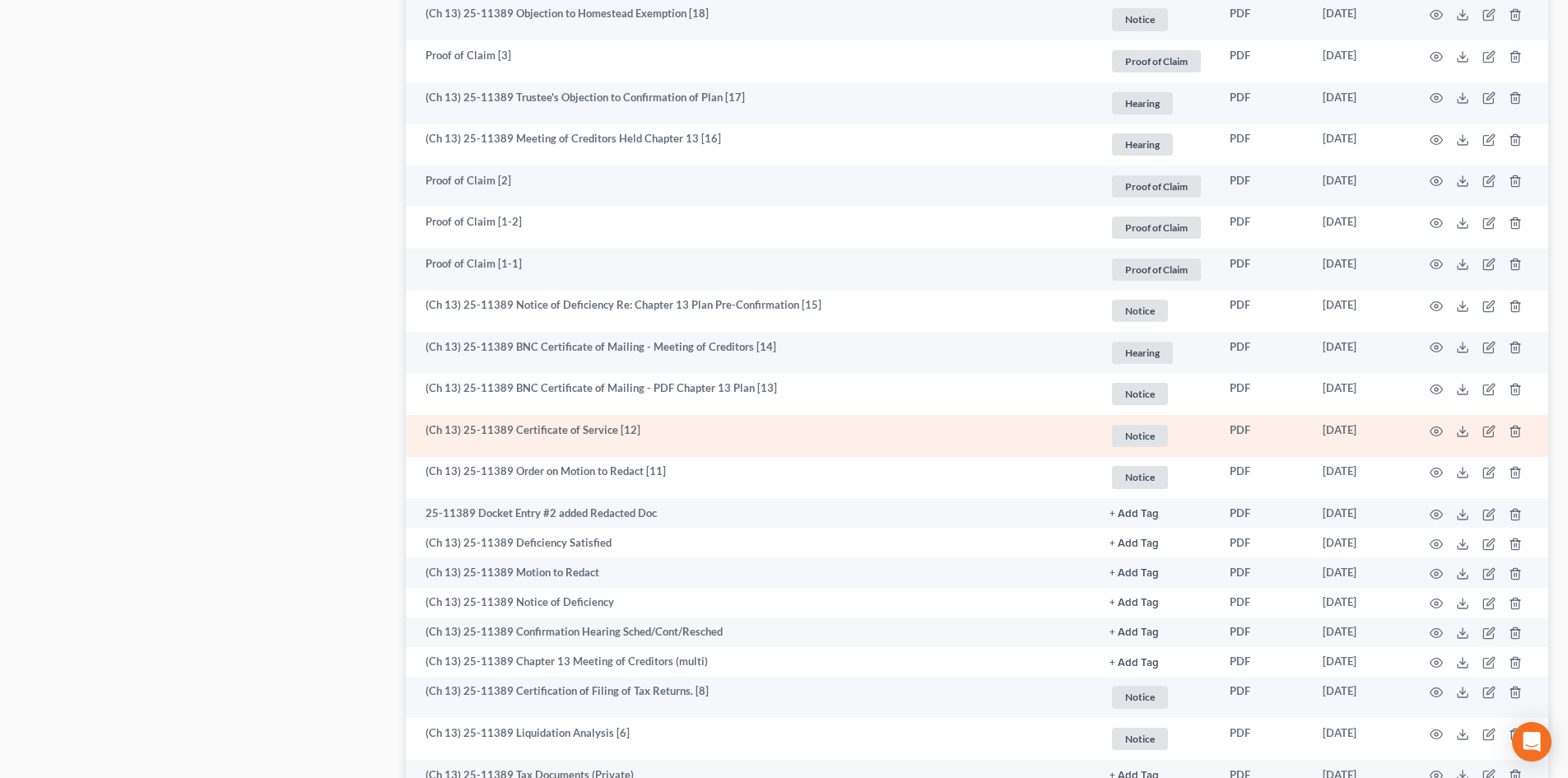
scroll to position [987, 0]
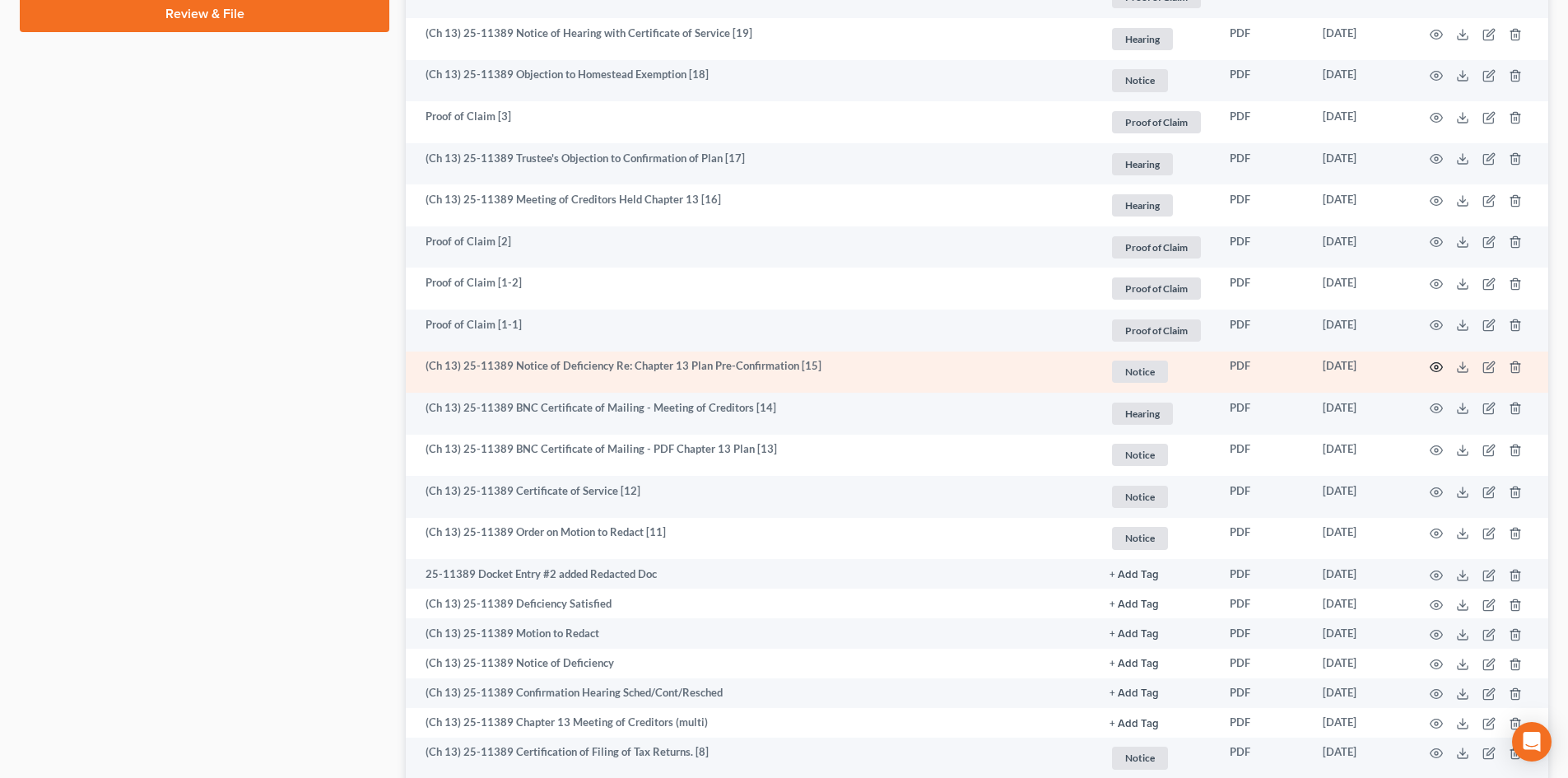
click at [1434, 368] on icon "button" at bounding box center [1437, 367] width 14 height 14
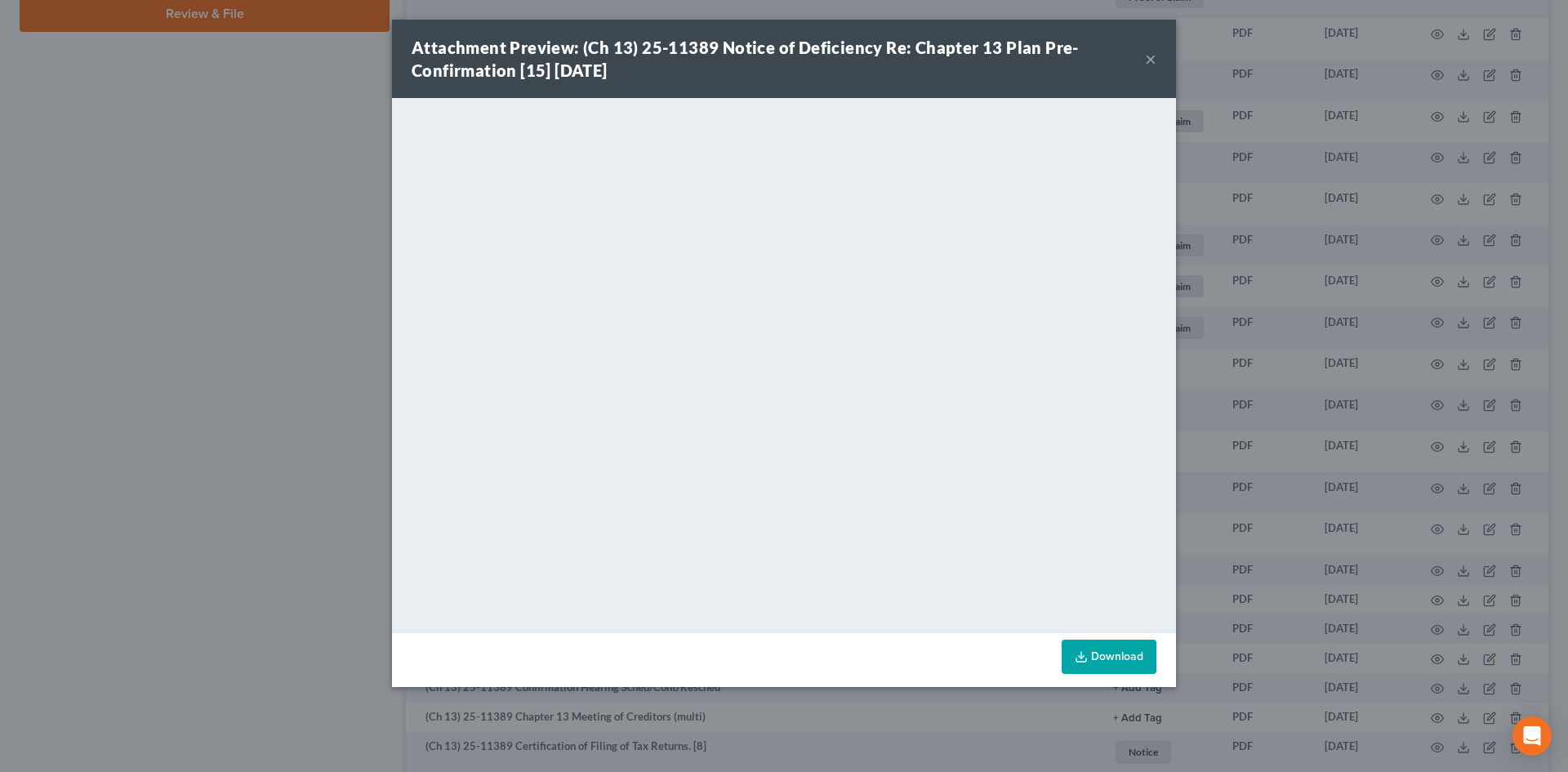
click at [1147, 59] on button "×" at bounding box center [1151, 58] width 12 height 20
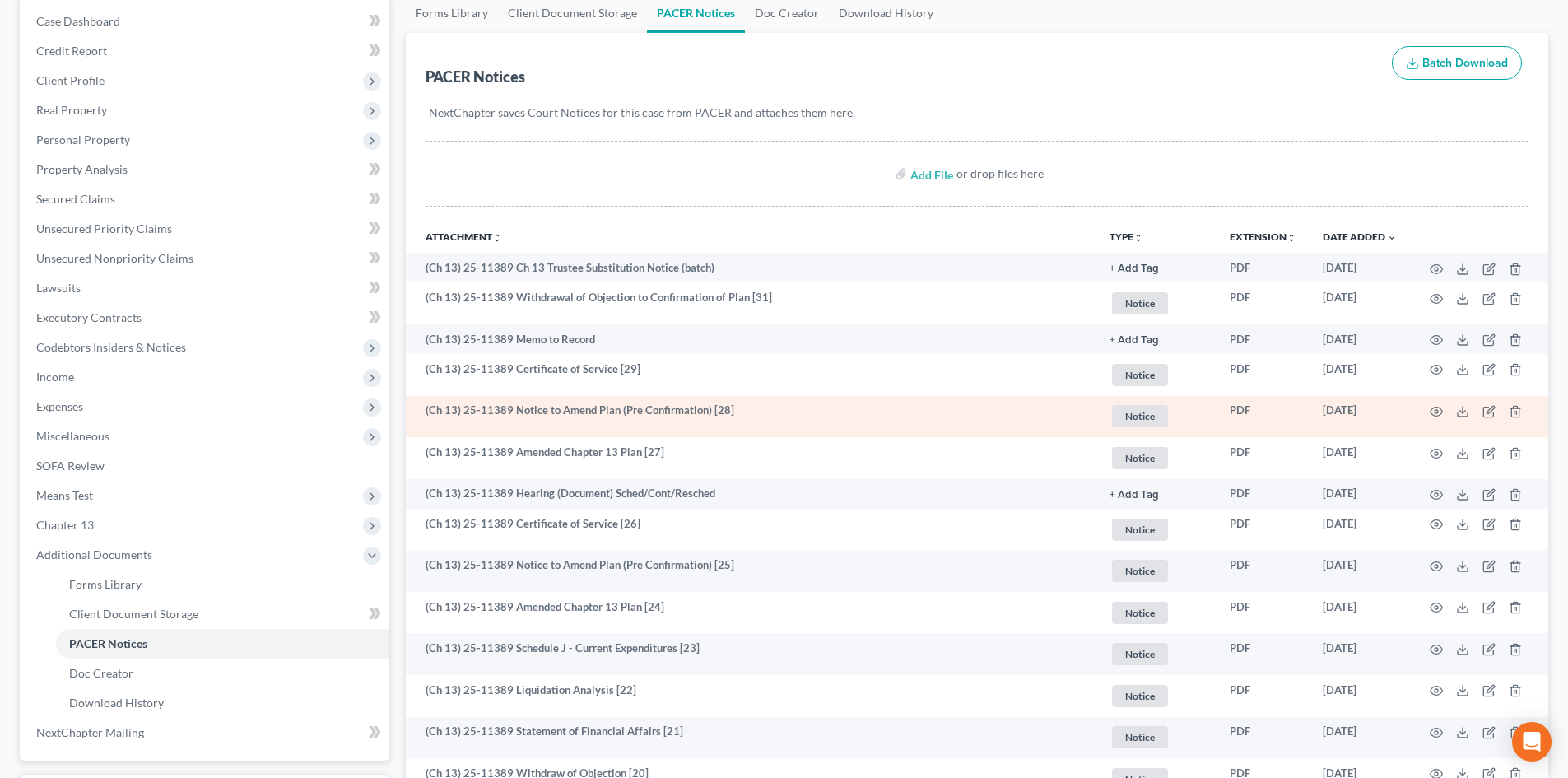
scroll to position [0, 0]
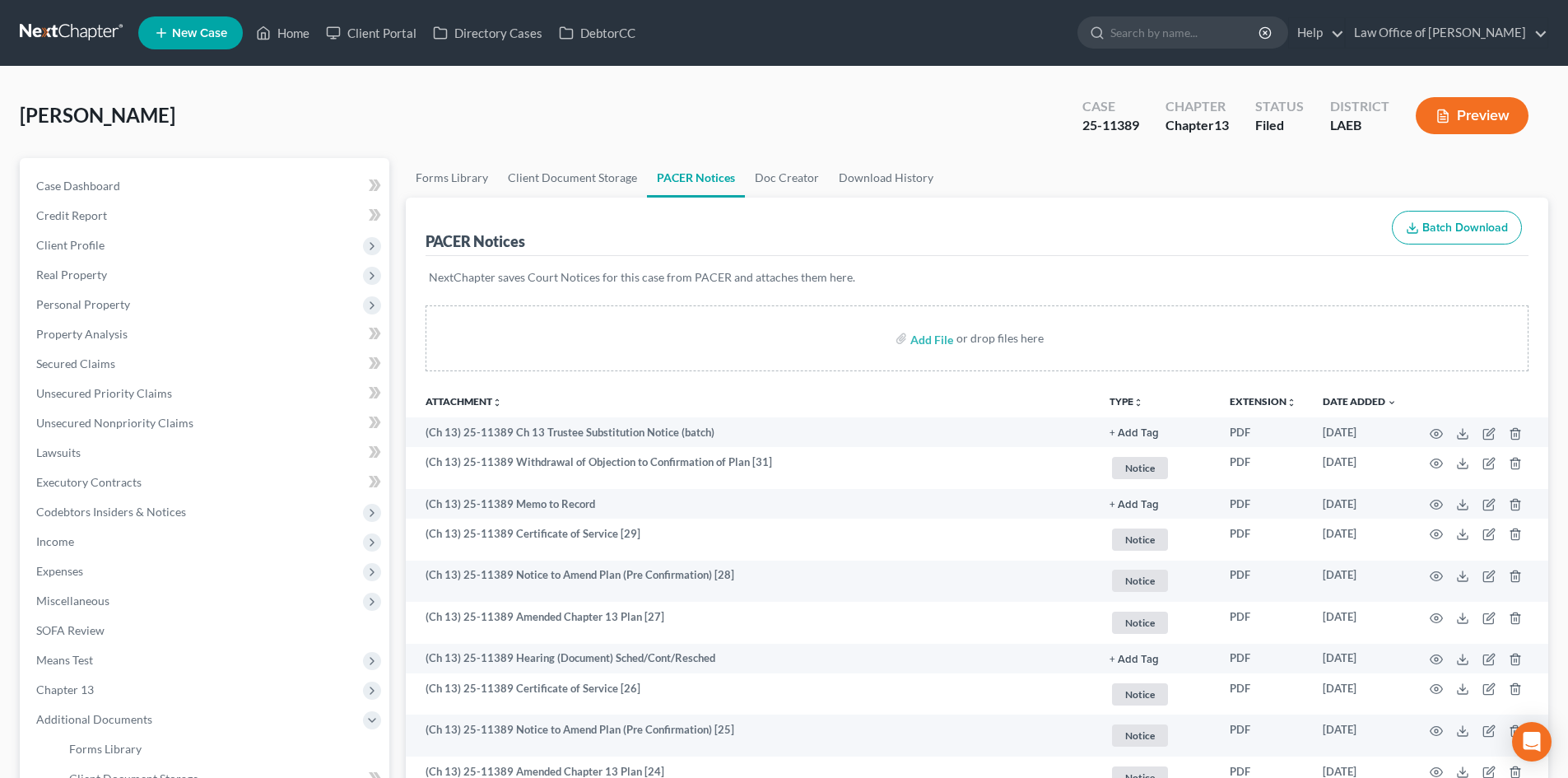
click at [62, 34] on link at bounding box center [73, 33] width 105 height 30
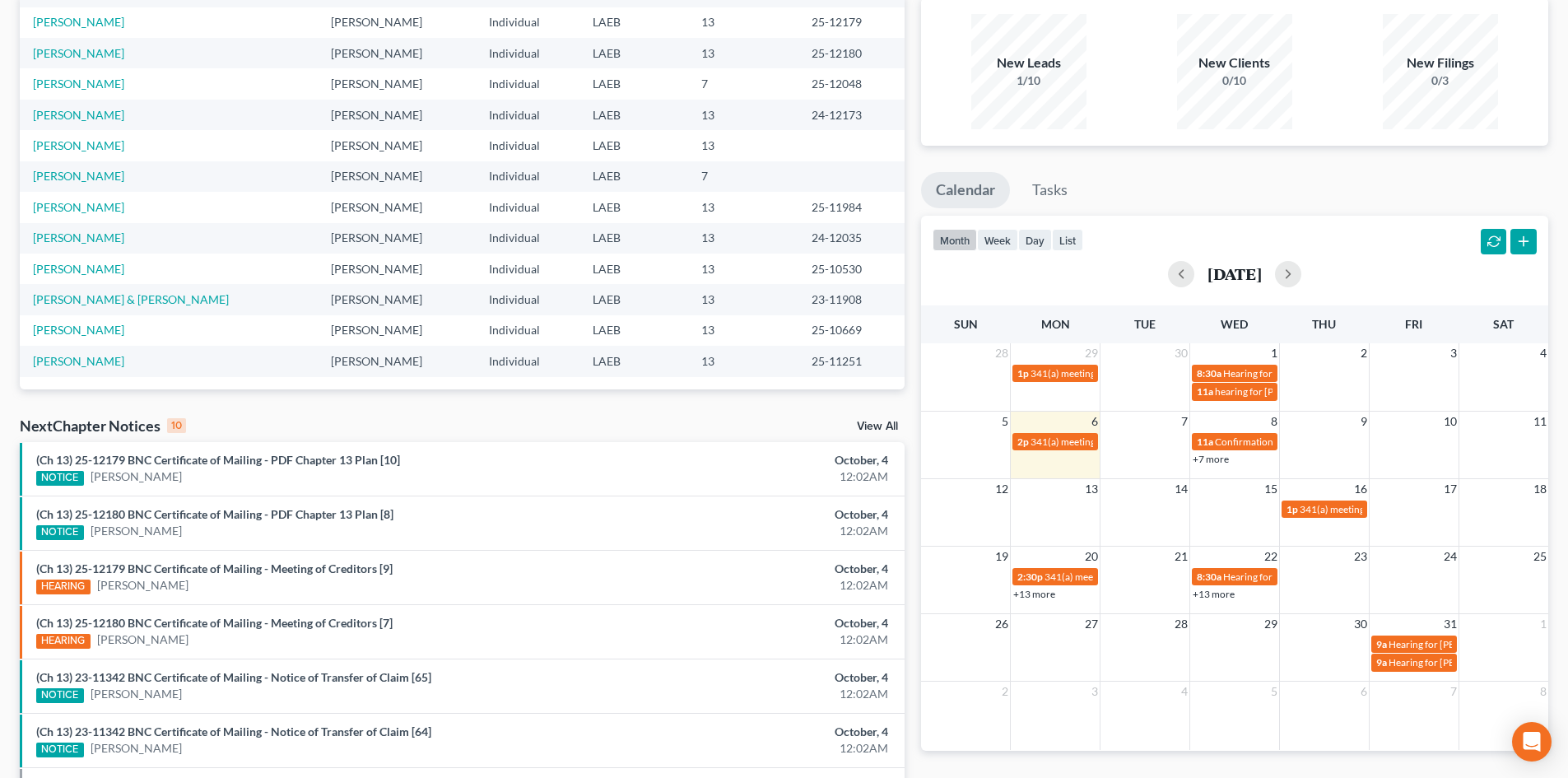
scroll to position [165, 0]
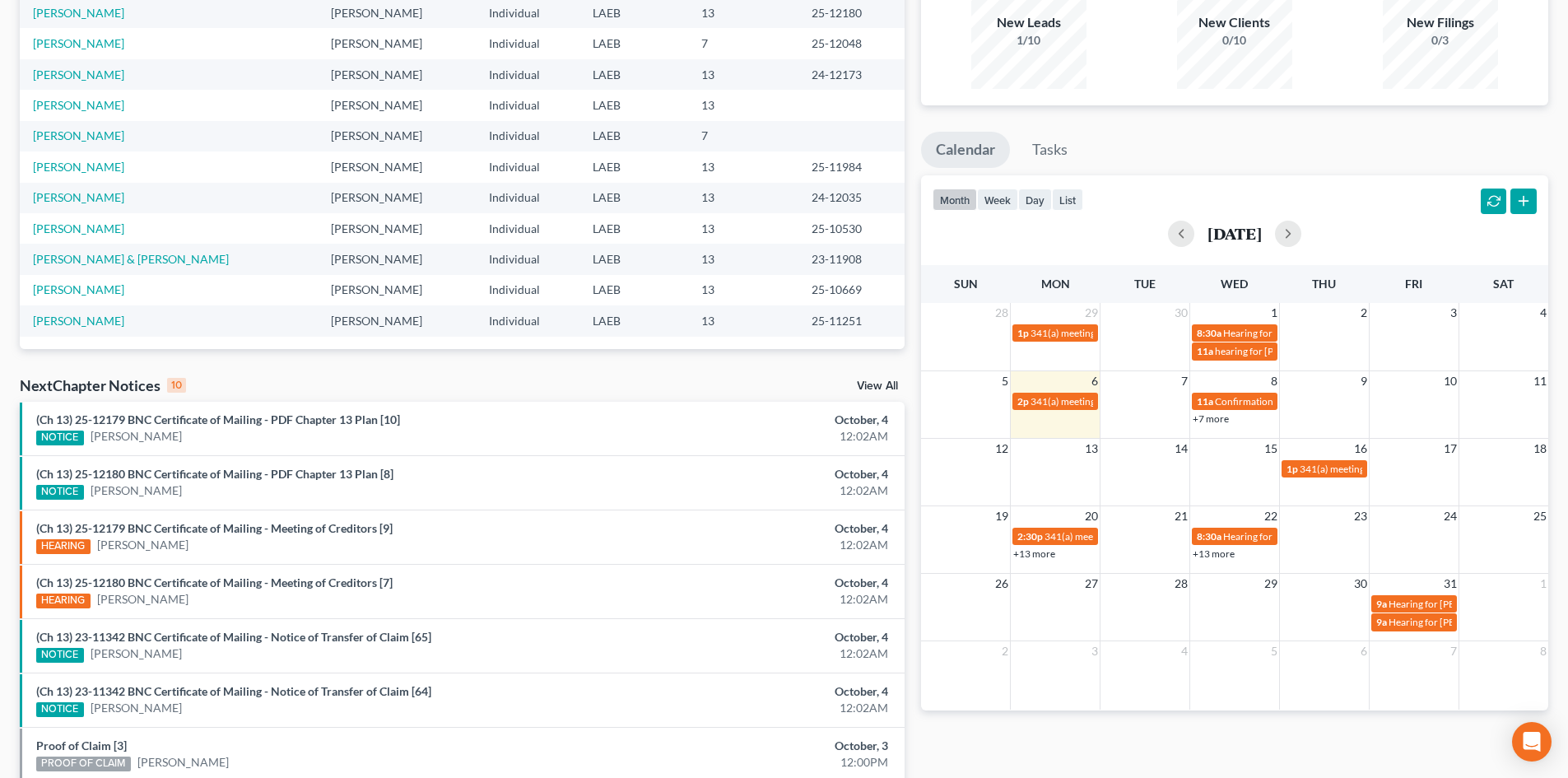
click at [1200, 417] on link "+7 more" at bounding box center [1211, 419] width 36 height 13
click at [1344, 151] on ul "Calendar Tasks" at bounding box center [1235, 153] width 628 height 44
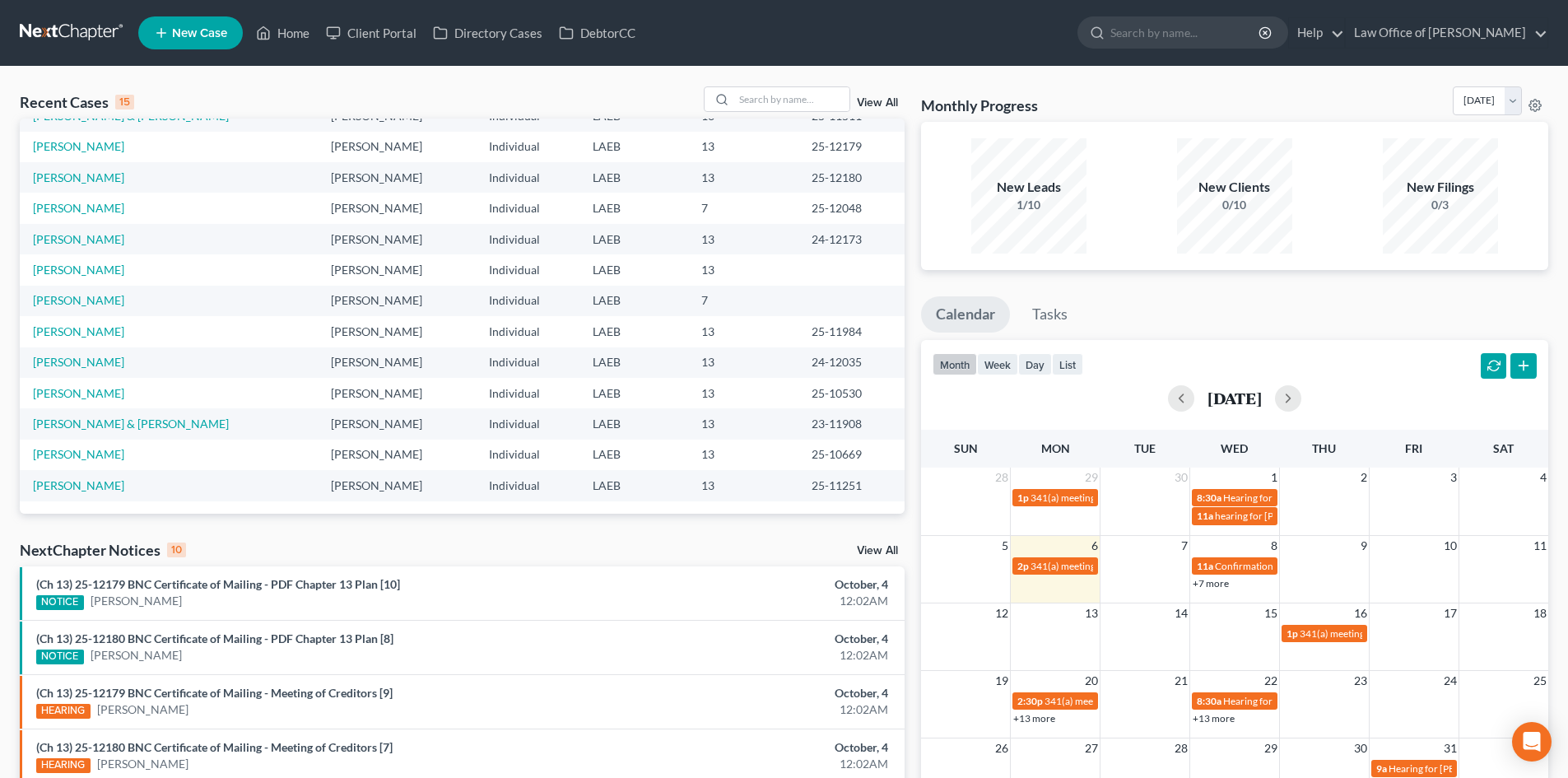
scroll to position [0, 0]
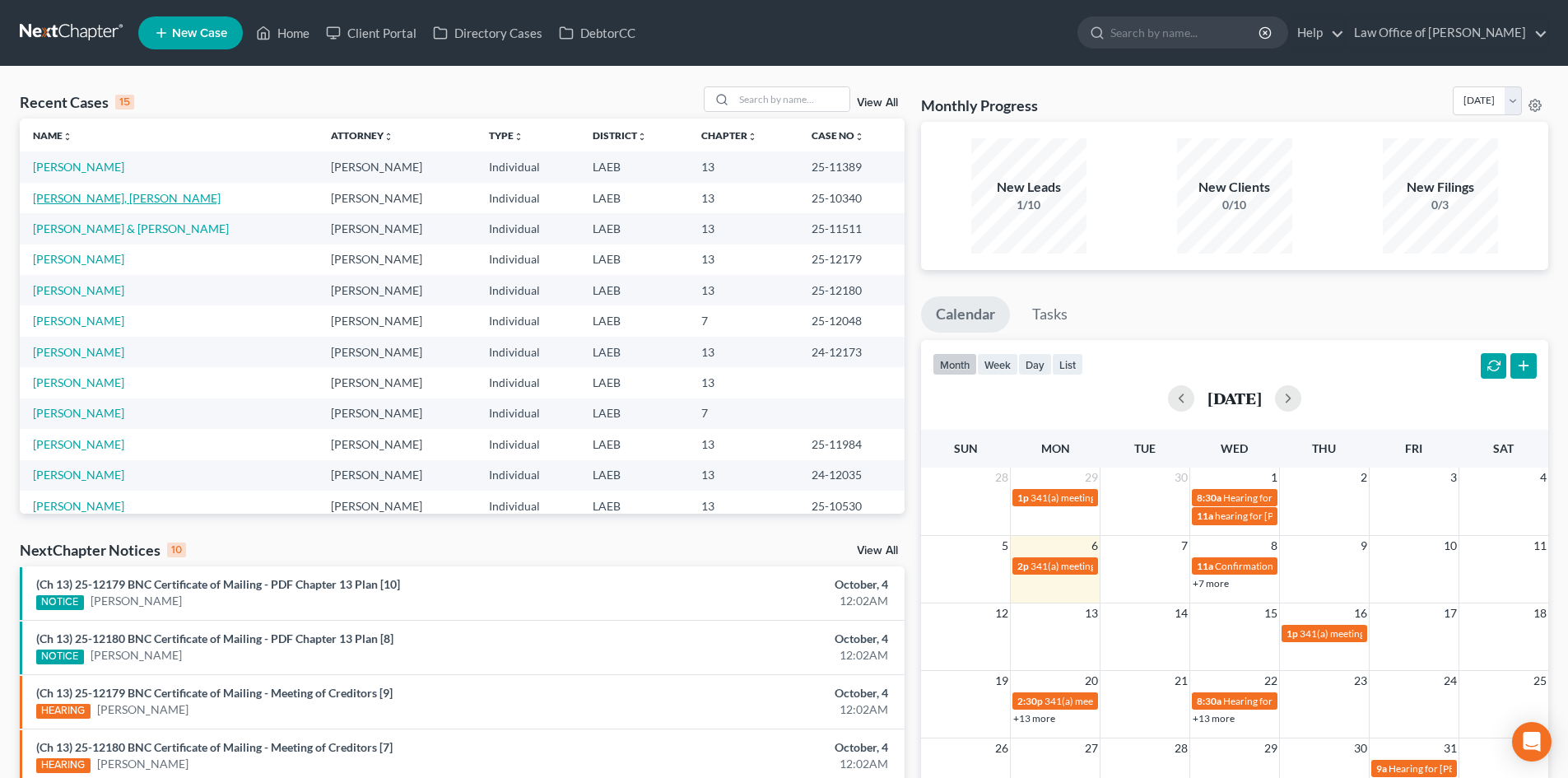
click at [70, 198] on link "[PERSON_NAME], [PERSON_NAME]" at bounding box center [126, 198] width 188 height 14
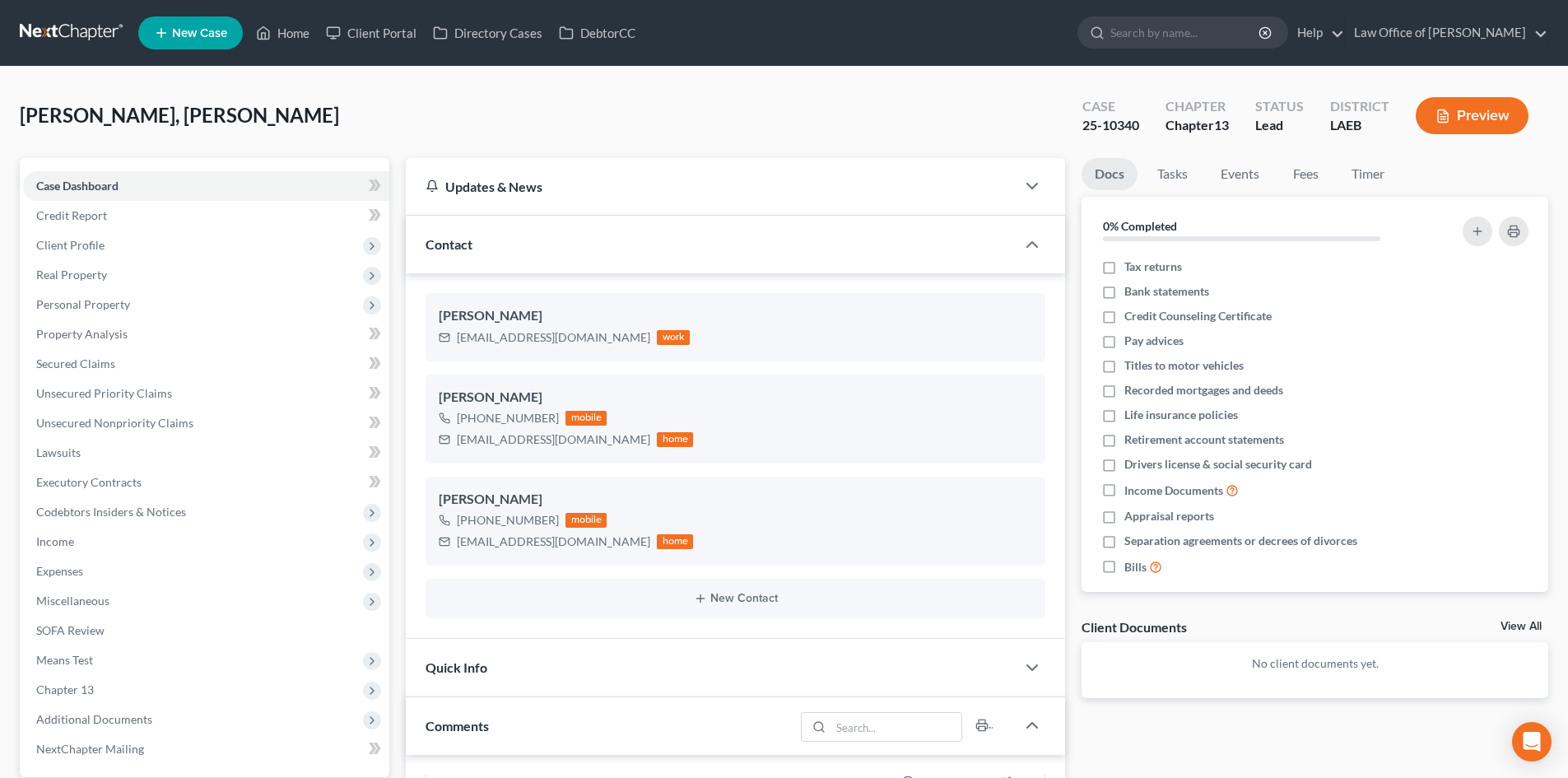
scroll to position [165, 0]
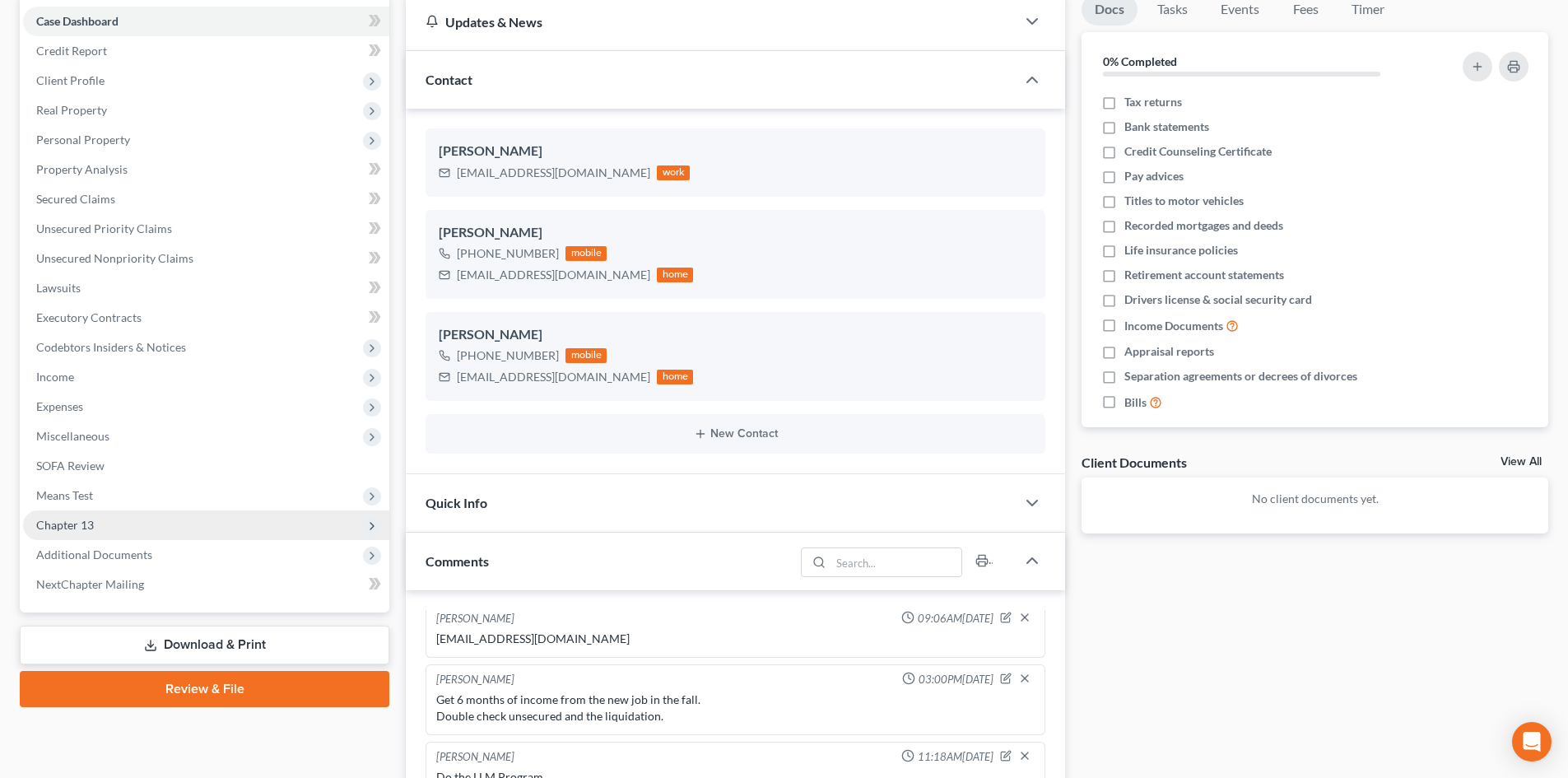
click at [102, 521] on span "Chapter 13" at bounding box center [206, 525] width 366 height 30
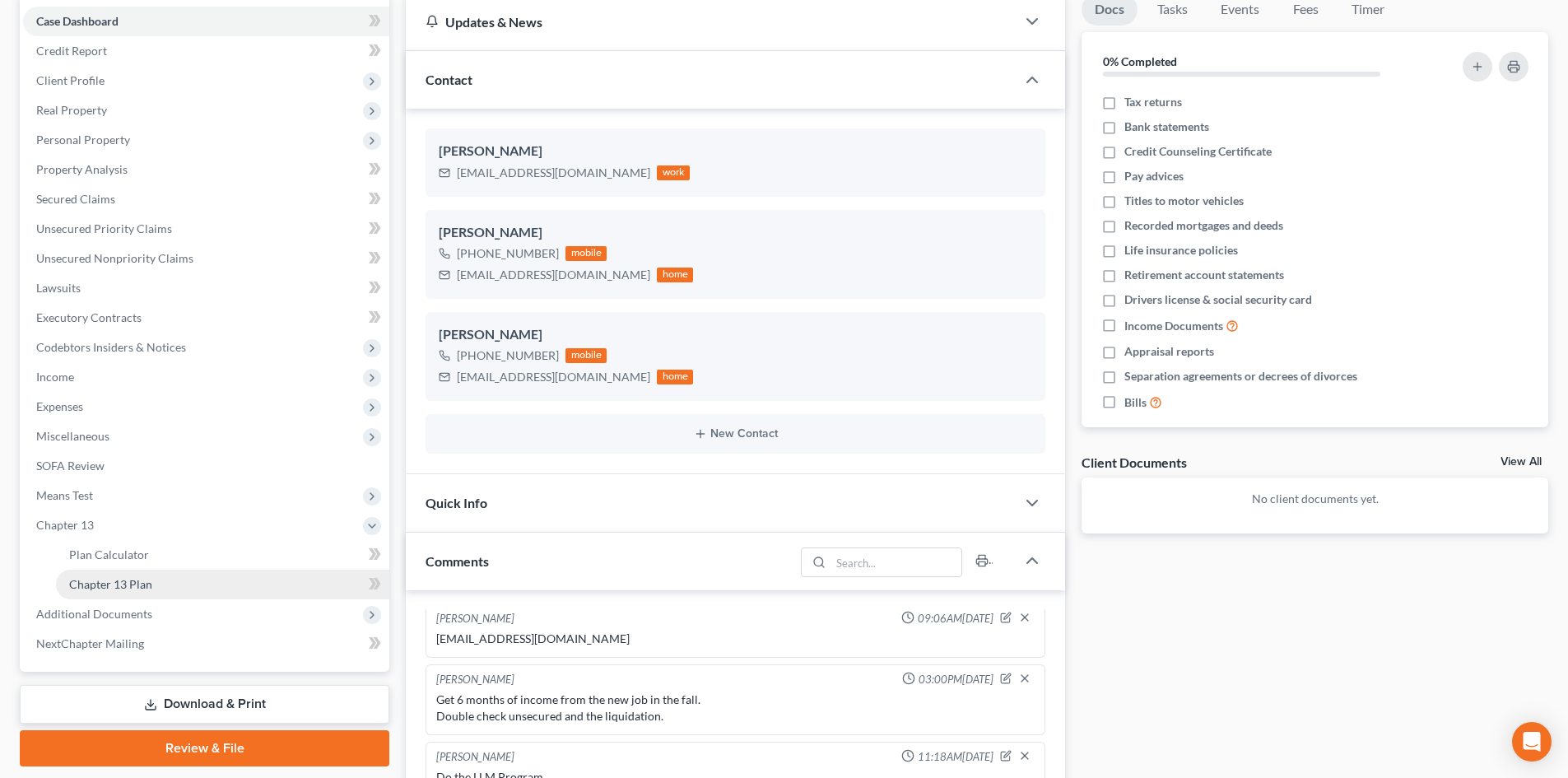
click at [102, 591] on link "Chapter 13 Plan" at bounding box center [223, 584] width 334 height 30
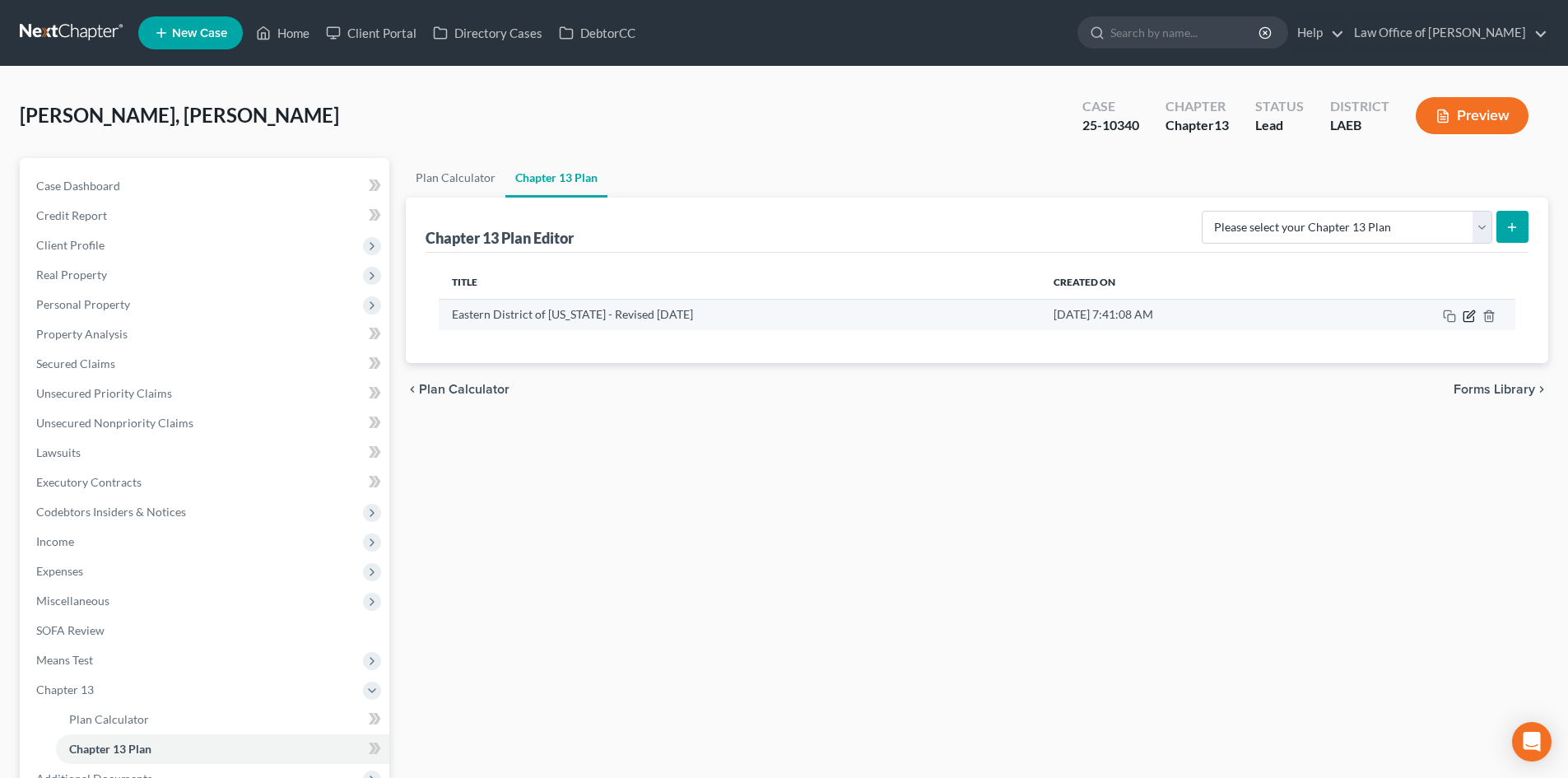
click at [1470, 316] on icon "button" at bounding box center [1469, 316] width 14 height 14
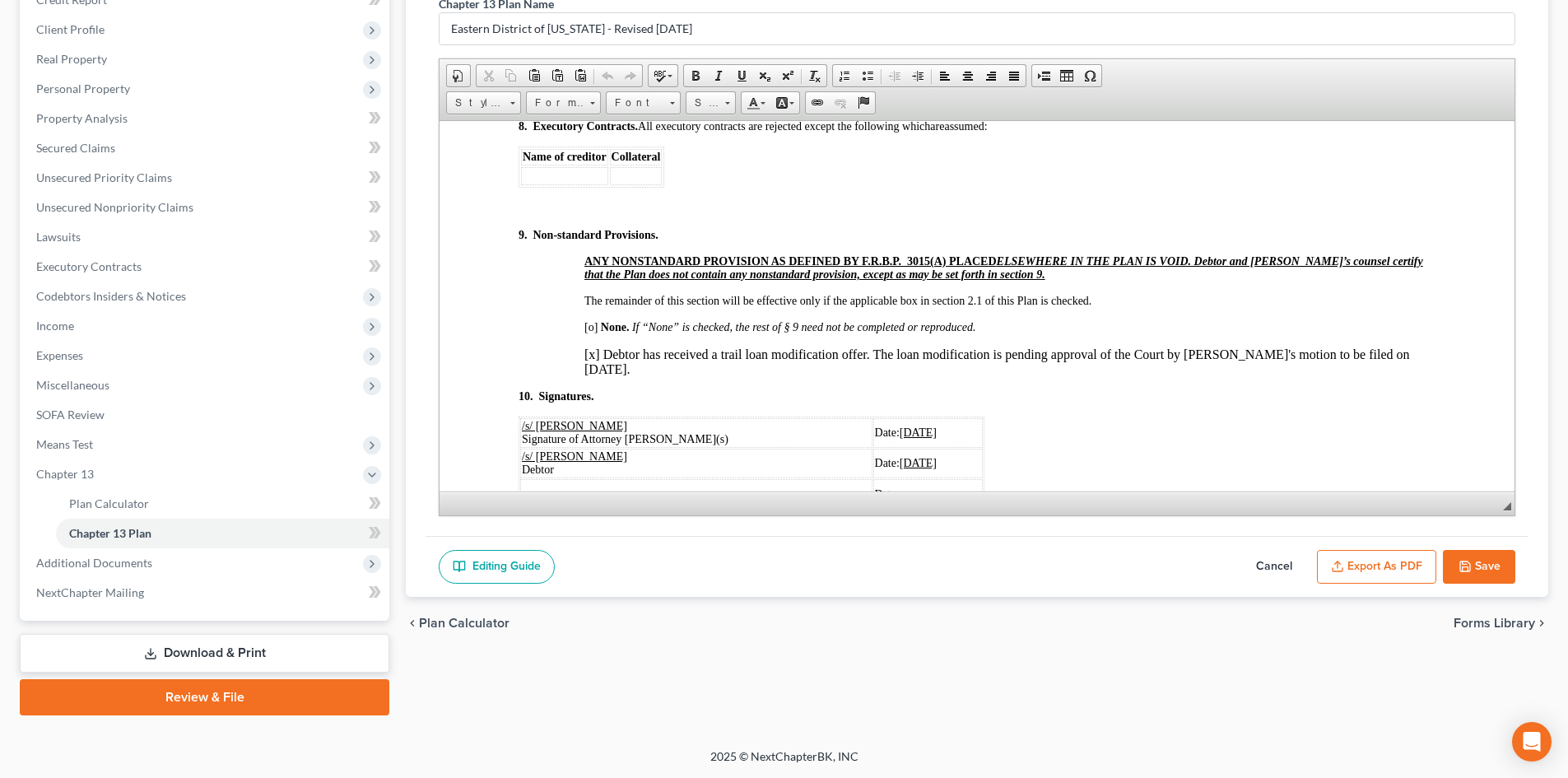
scroll to position [4953, 0]
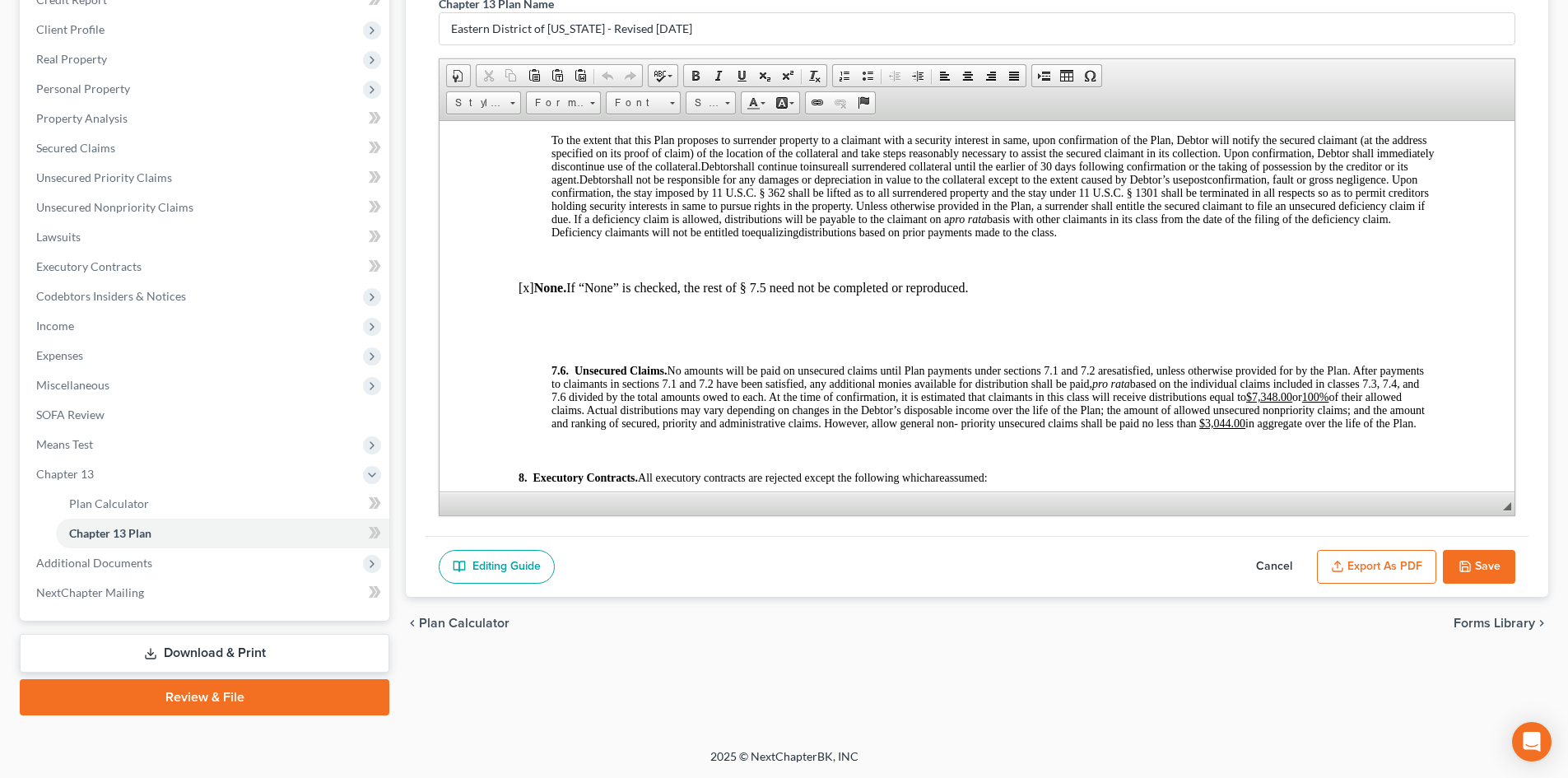
click at [1271, 561] on button "Cancel" at bounding box center [1274, 567] width 73 height 34
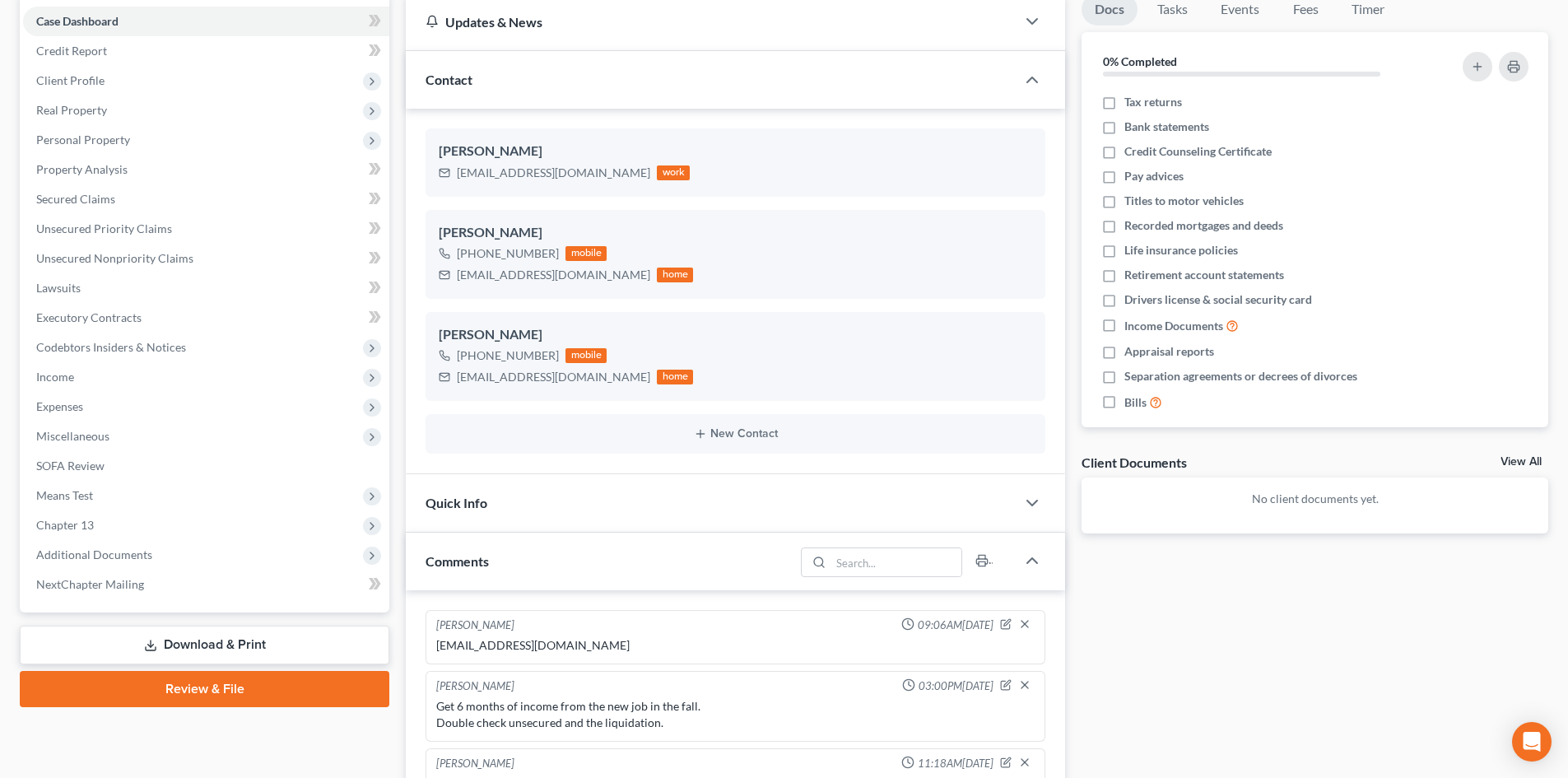
scroll to position [6, 0]
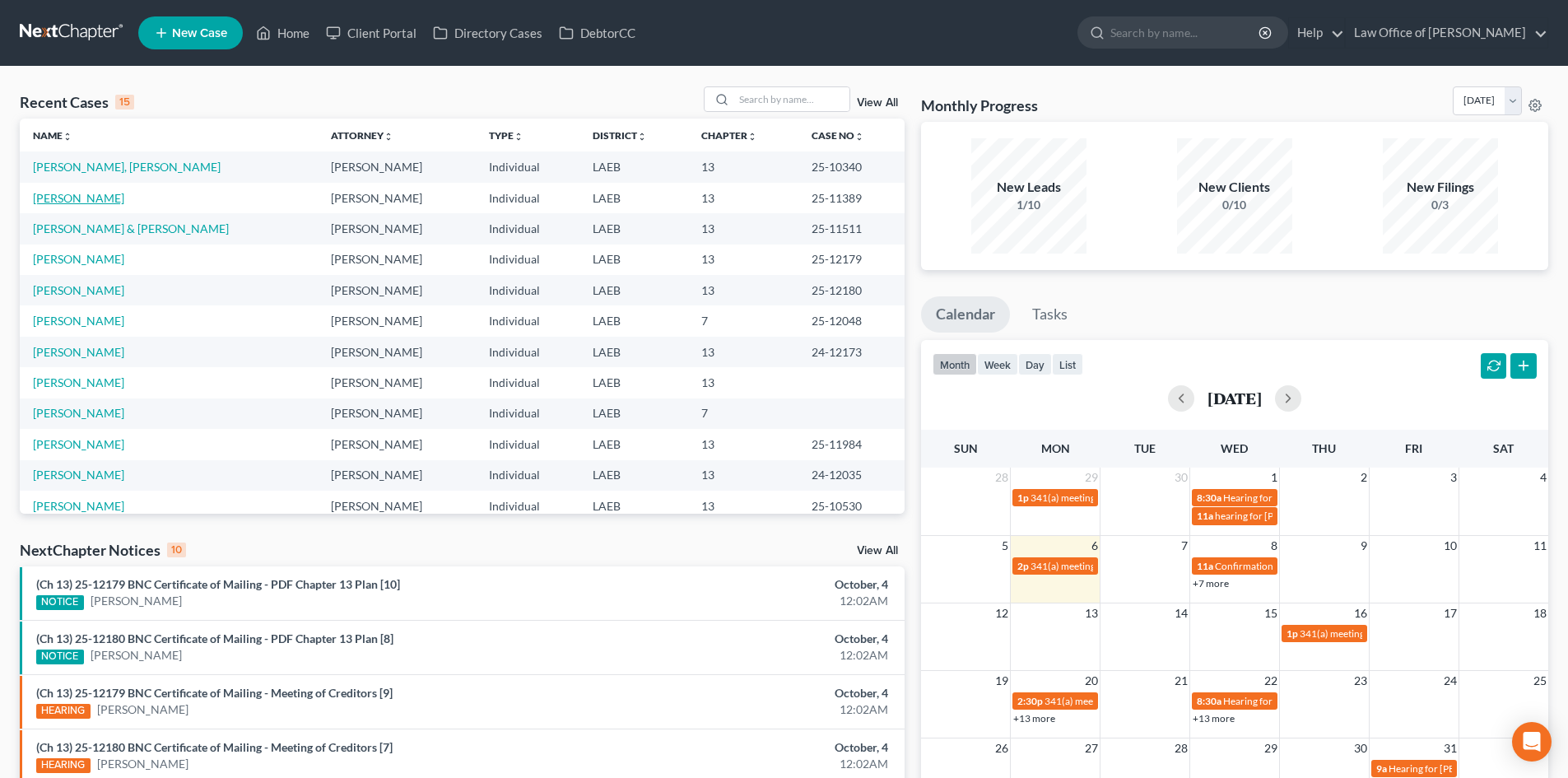
click at [74, 201] on link "[PERSON_NAME]" at bounding box center [78, 198] width 92 height 14
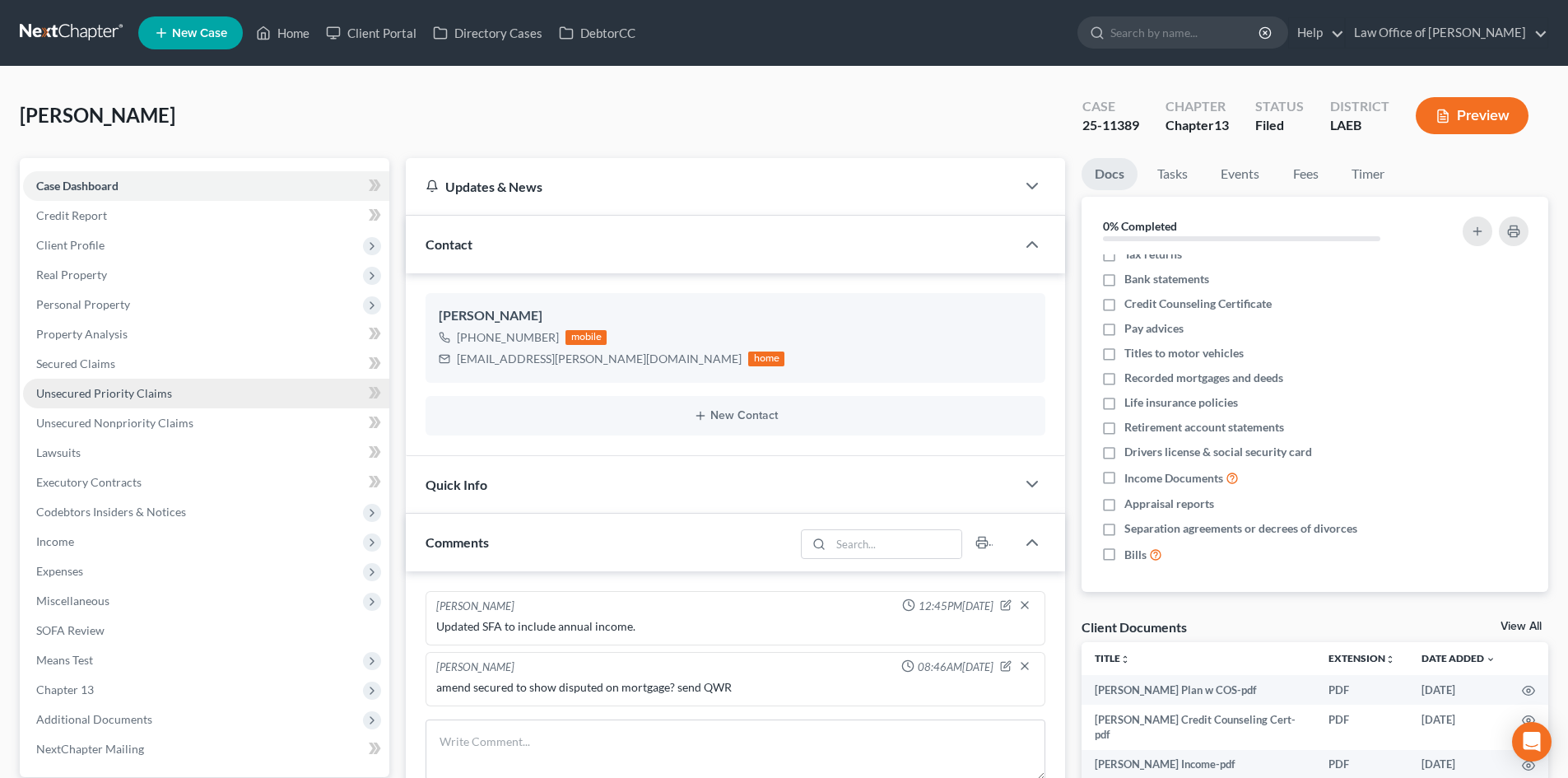
scroll to position [15, 0]
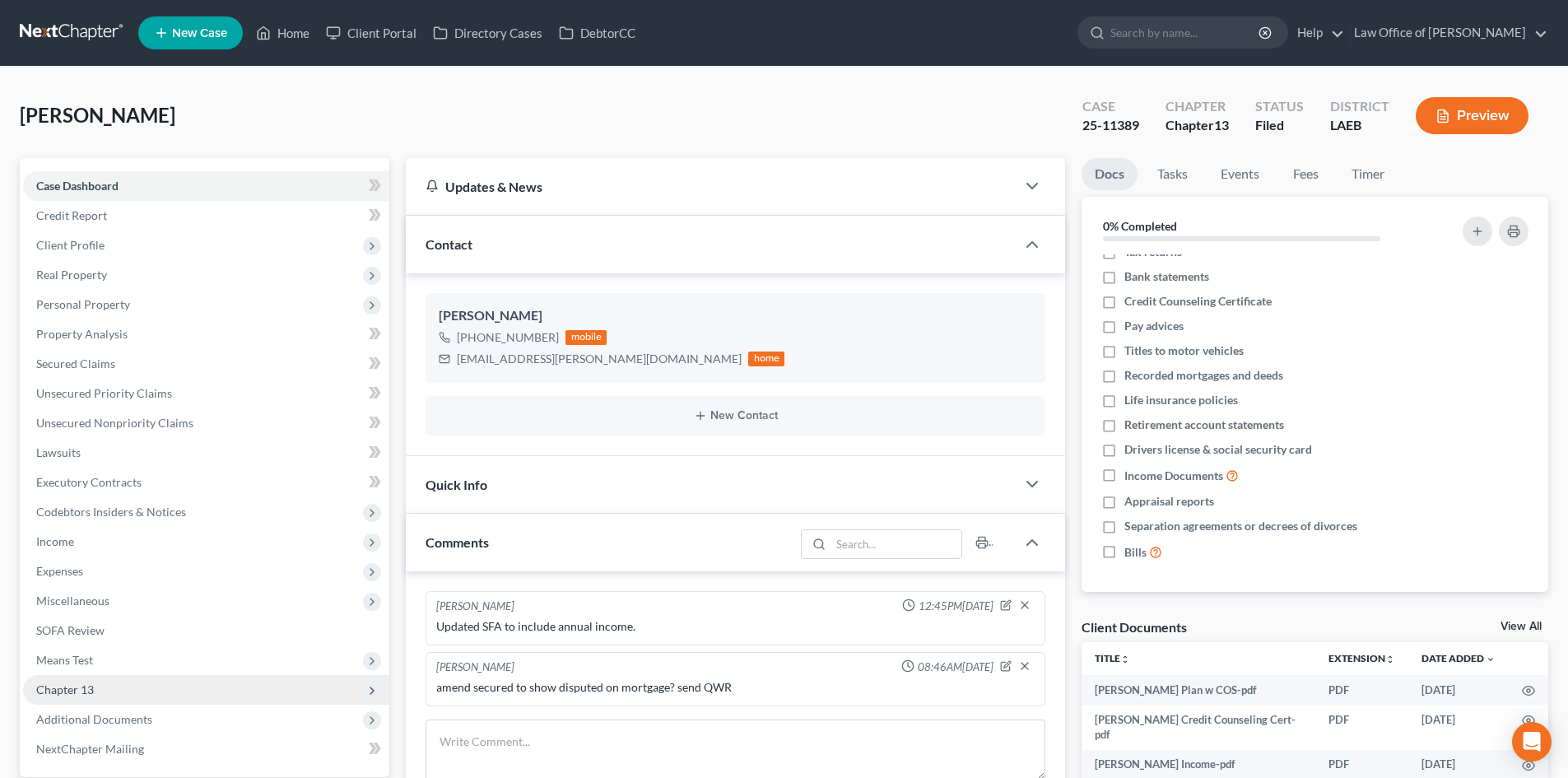
click at [95, 684] on span "Chapter 13" at bounding box center [206, 689] width 366 height 30
click at [129, 753] on span "Chapter 13 Plan" at bounding box center [111, 748] width 83 height 14
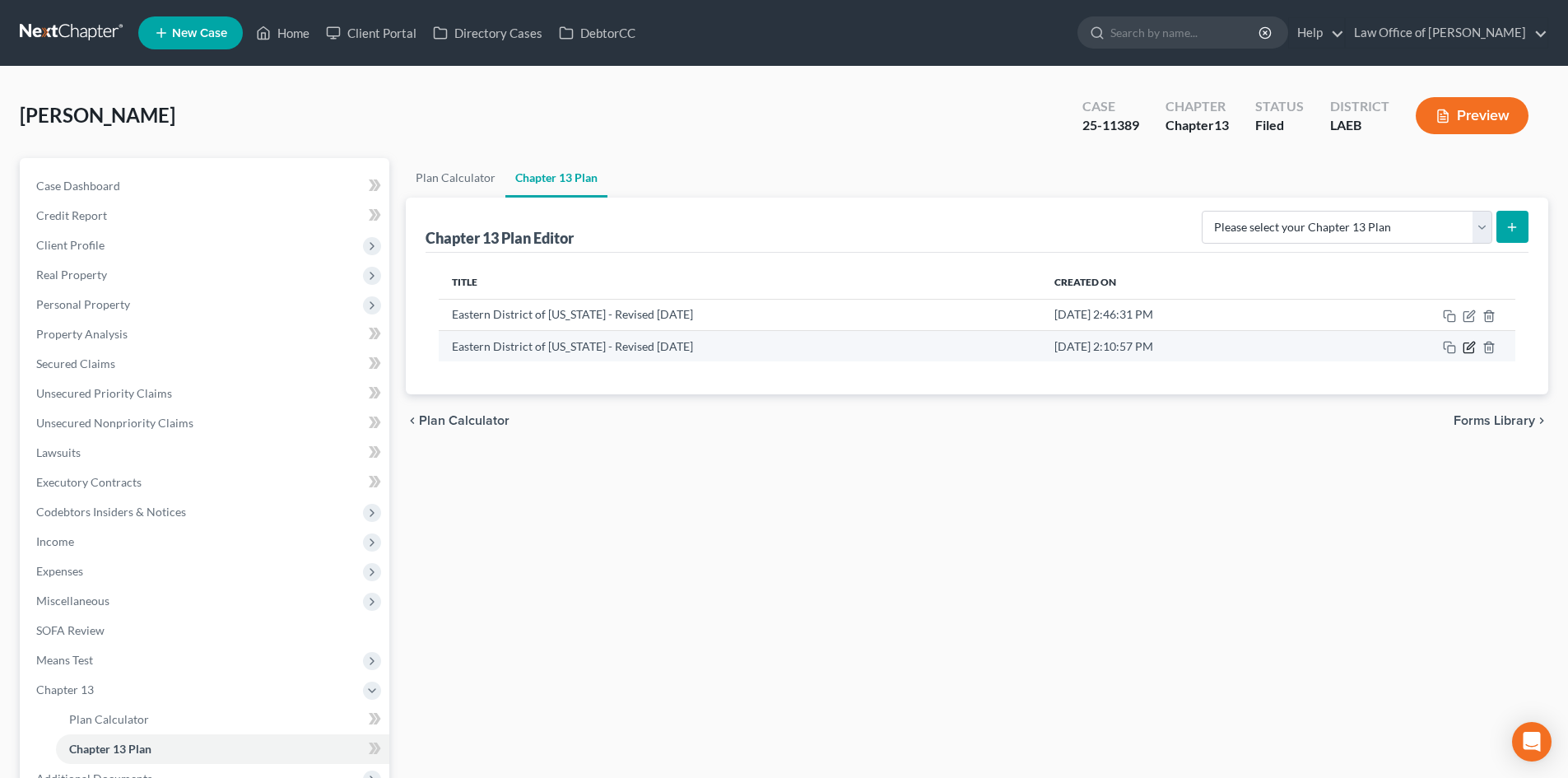
click at [1470, 344] on icon "button" at bounding box center [1469, 347] width 14 height 14
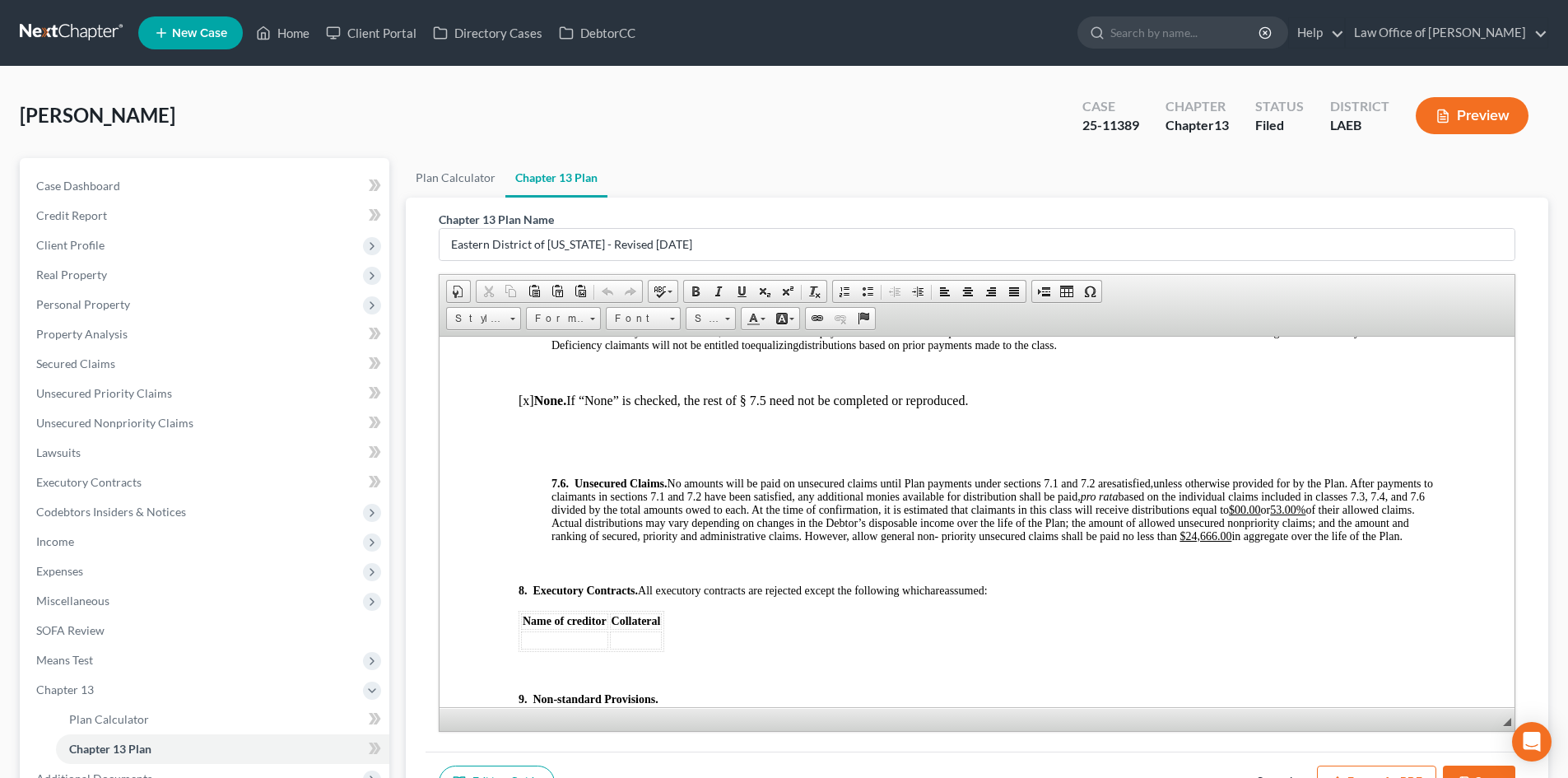
scroll to position [5103, 0]
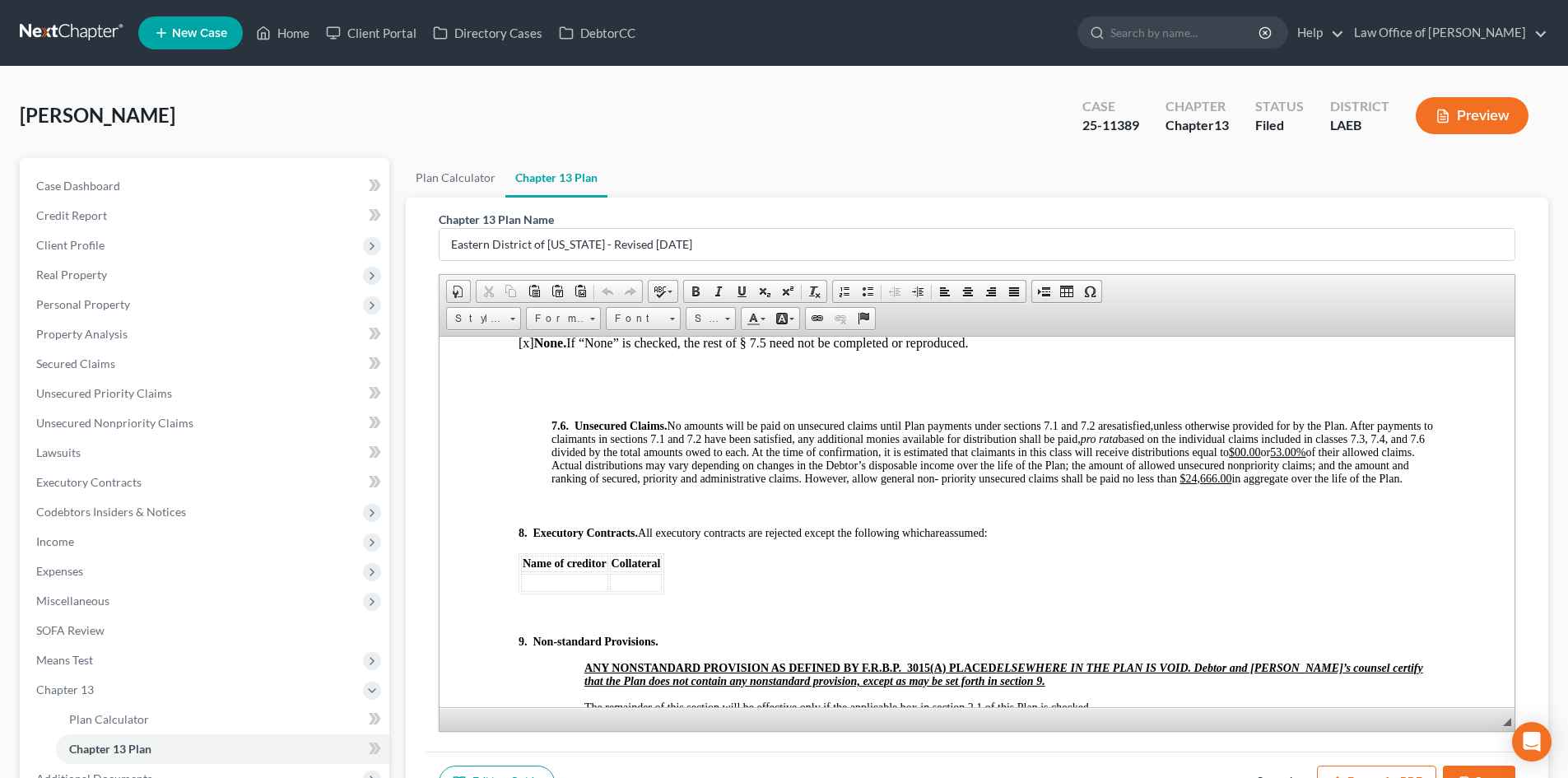
click at [46, 35] on link at bounding box center [73, 33] width 105 height 30
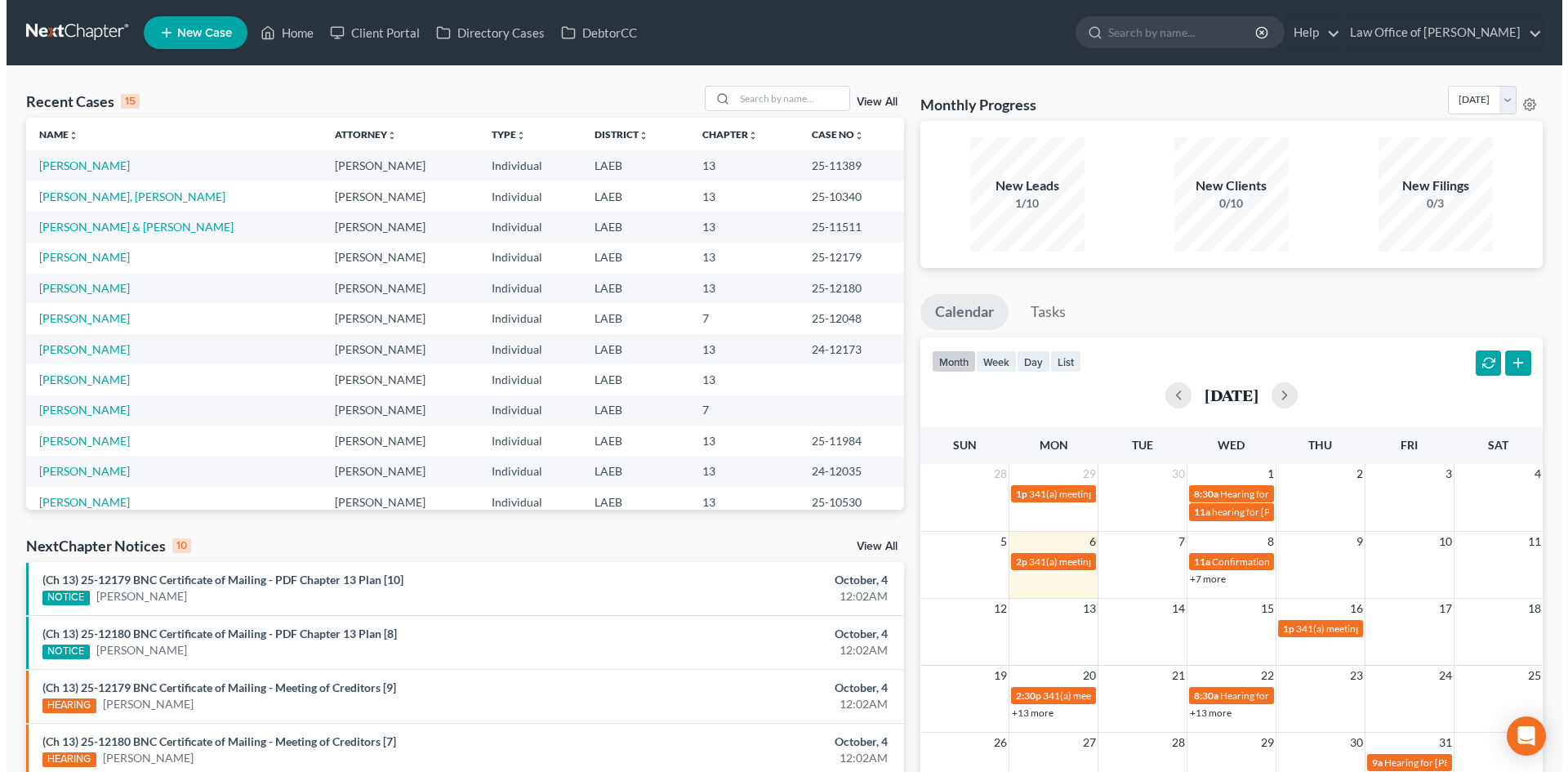
scroll to position [164, 0]
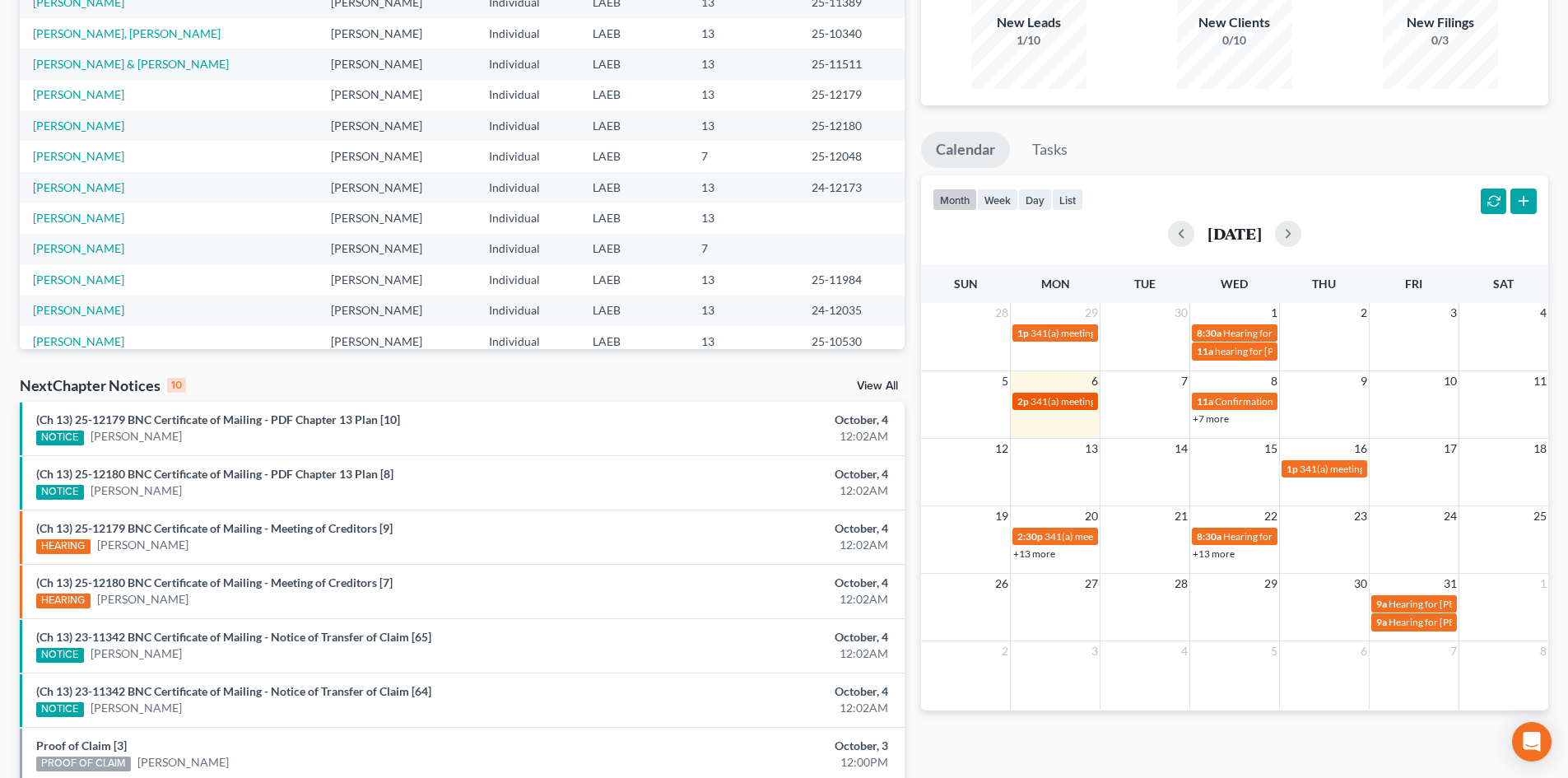
click at [1060, 403] on span "341(a) meeting for [PERSON_NAME]" at bounding box center [1110, 402] width 159 height 13
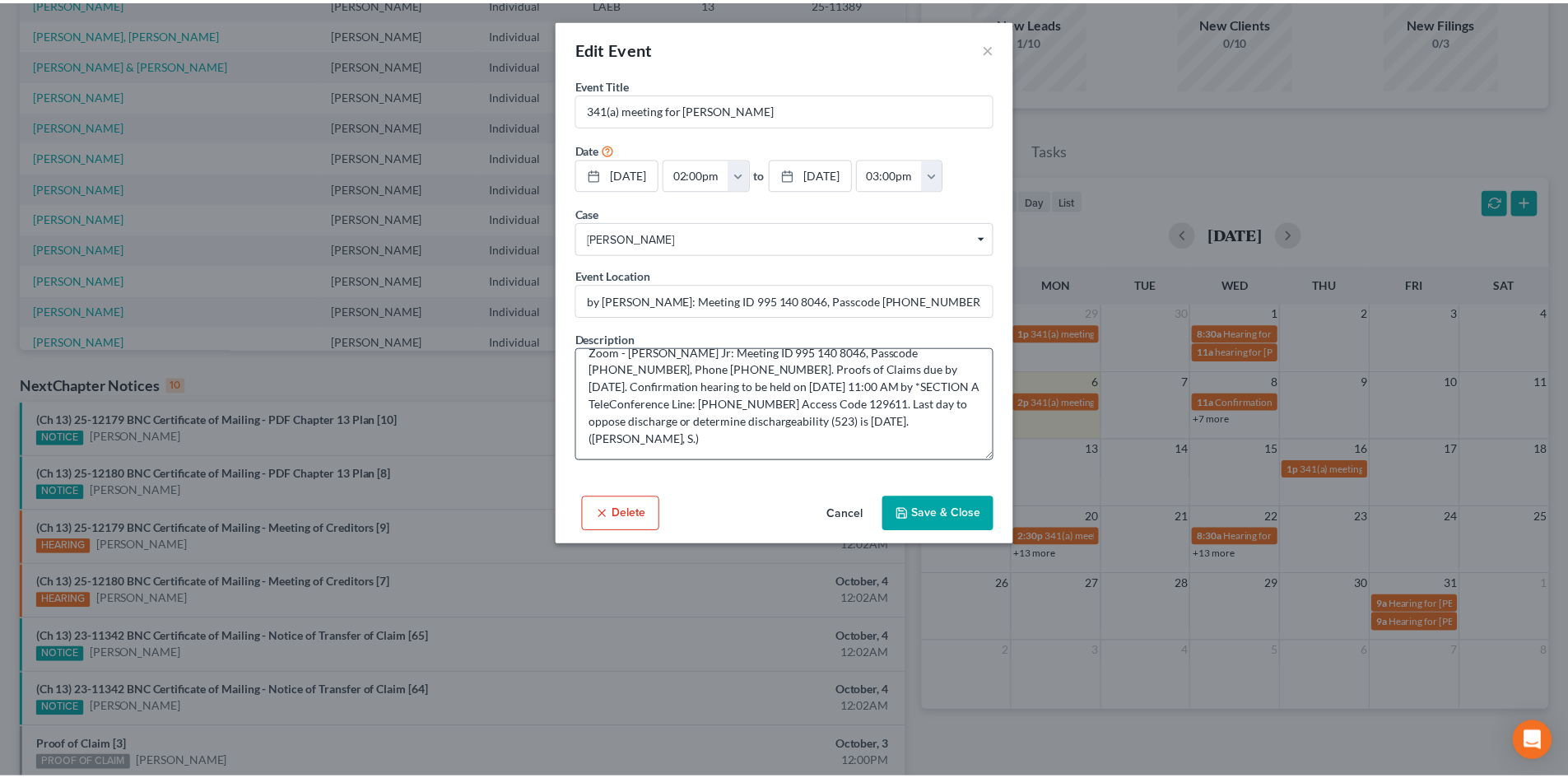
scroll to position [0, 0]
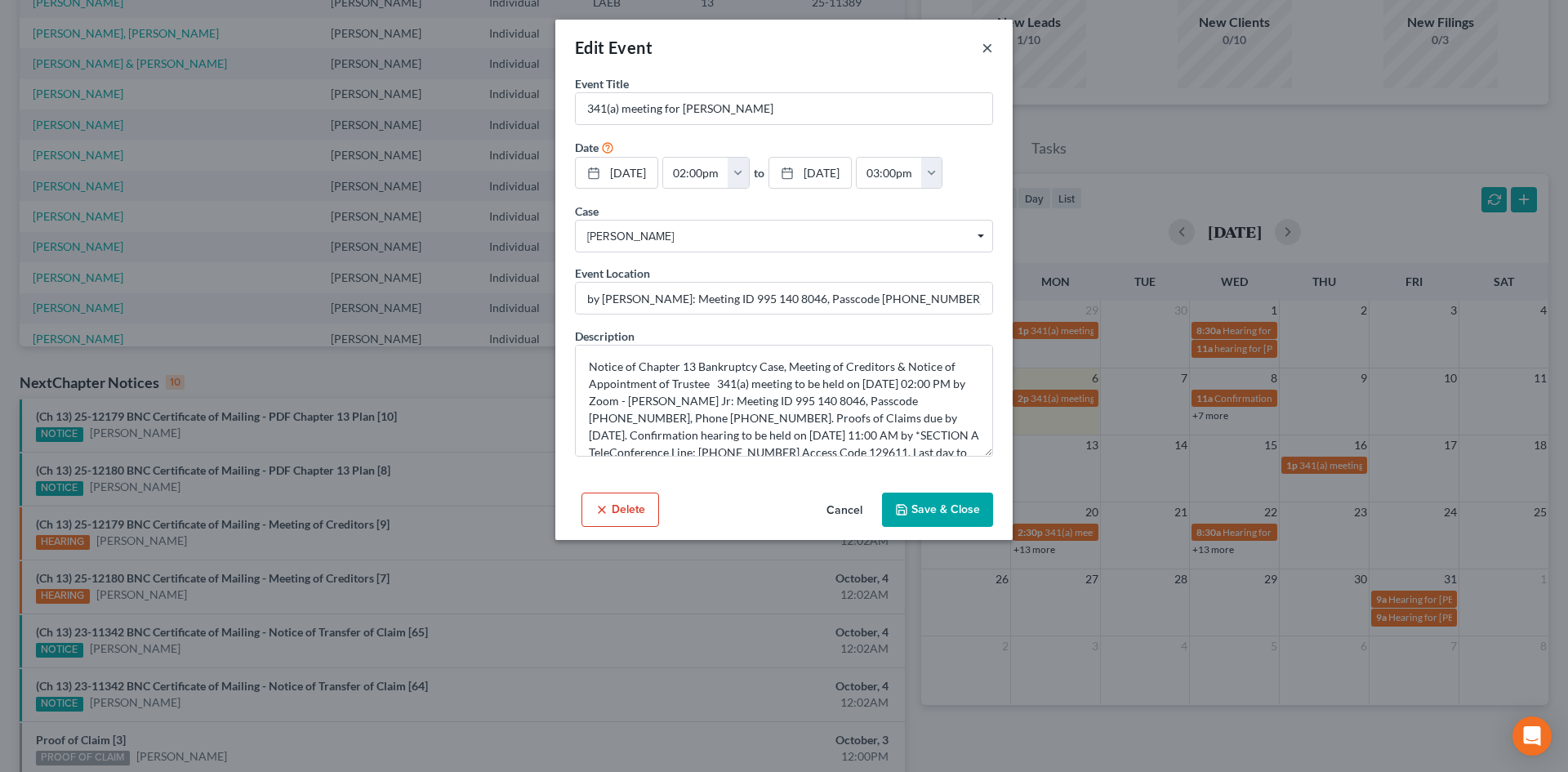
click at [983, 43] on button "×" at bounding box center [987, 48] width 12 height 20
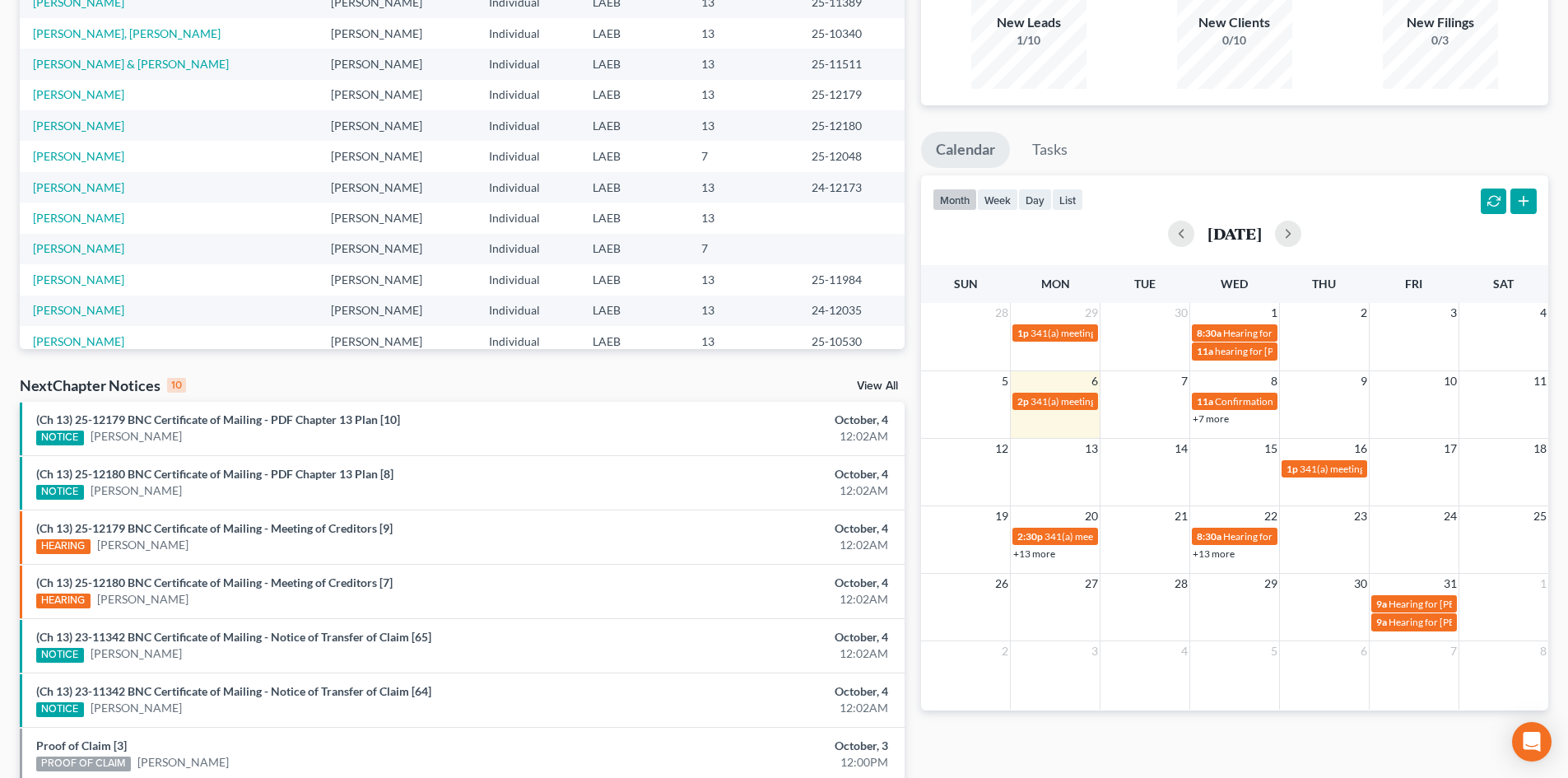
click at [1031, 559] on link "+13 more" at bounding box center [1035, 554] width 42 height 13
click at [1318, 752] on div "Monthly Progress Bankruptcy Bankruptcy [DATE] [DATE] [DATE] [DATE] [DATE] [DATE…" at bounding box center [1235, 446] width 644 height 1049
click at [1035, 559] on link "+13 more" at bounding box center [1035, 554] width 42 height 13
click at [1298, 733] on div "Monthly Progress Bankruptcy Bankruptcy [DATE] [DATE] [DATE] [DATE] [DATE] [DATE…" at bounding box center [1235, 446] width 644 height 1049
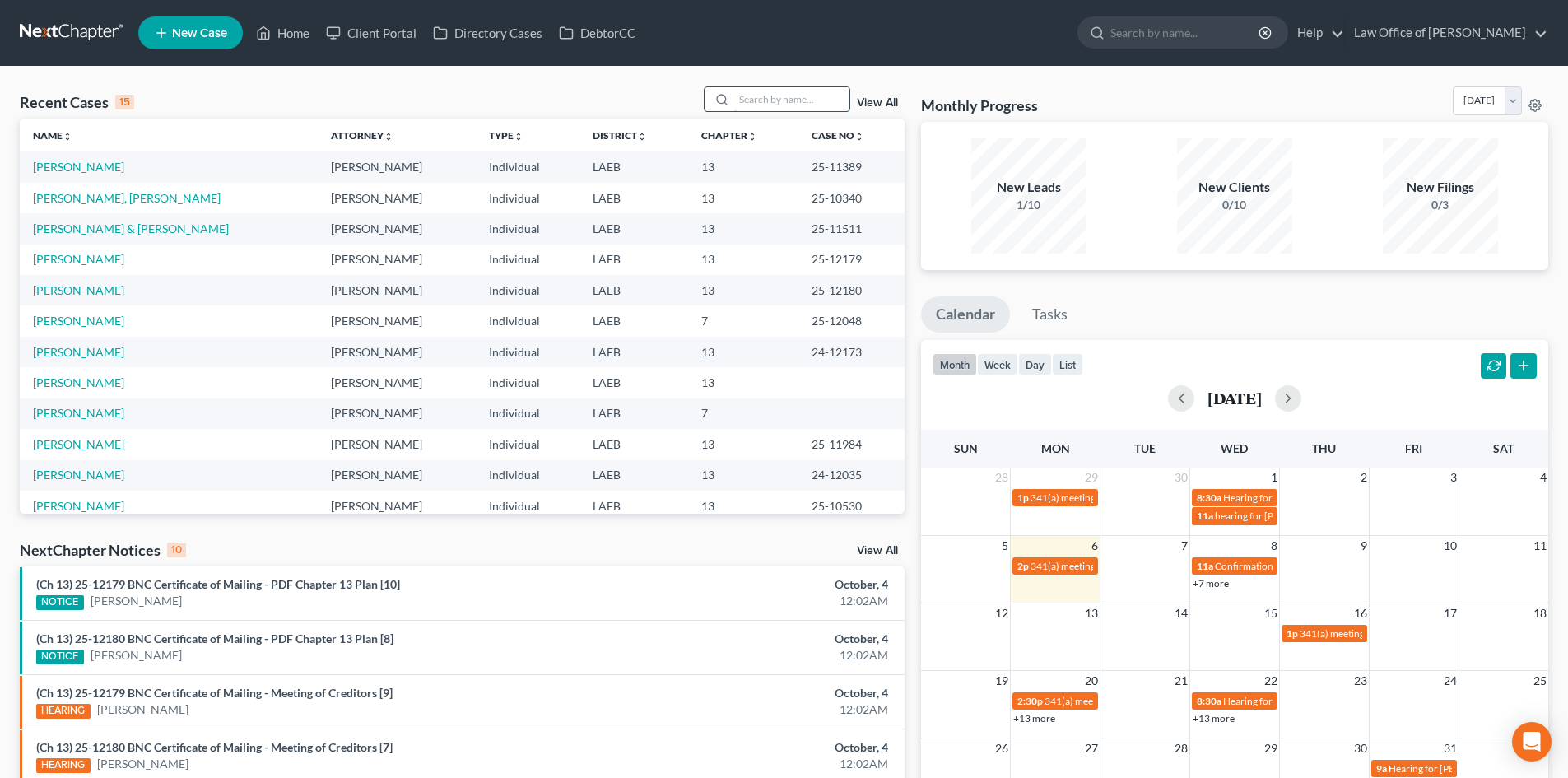
click at [755, 102] on input "search" at bounding box center [792, 99] width 115 height 24
type input "[PERSON_NAME]"
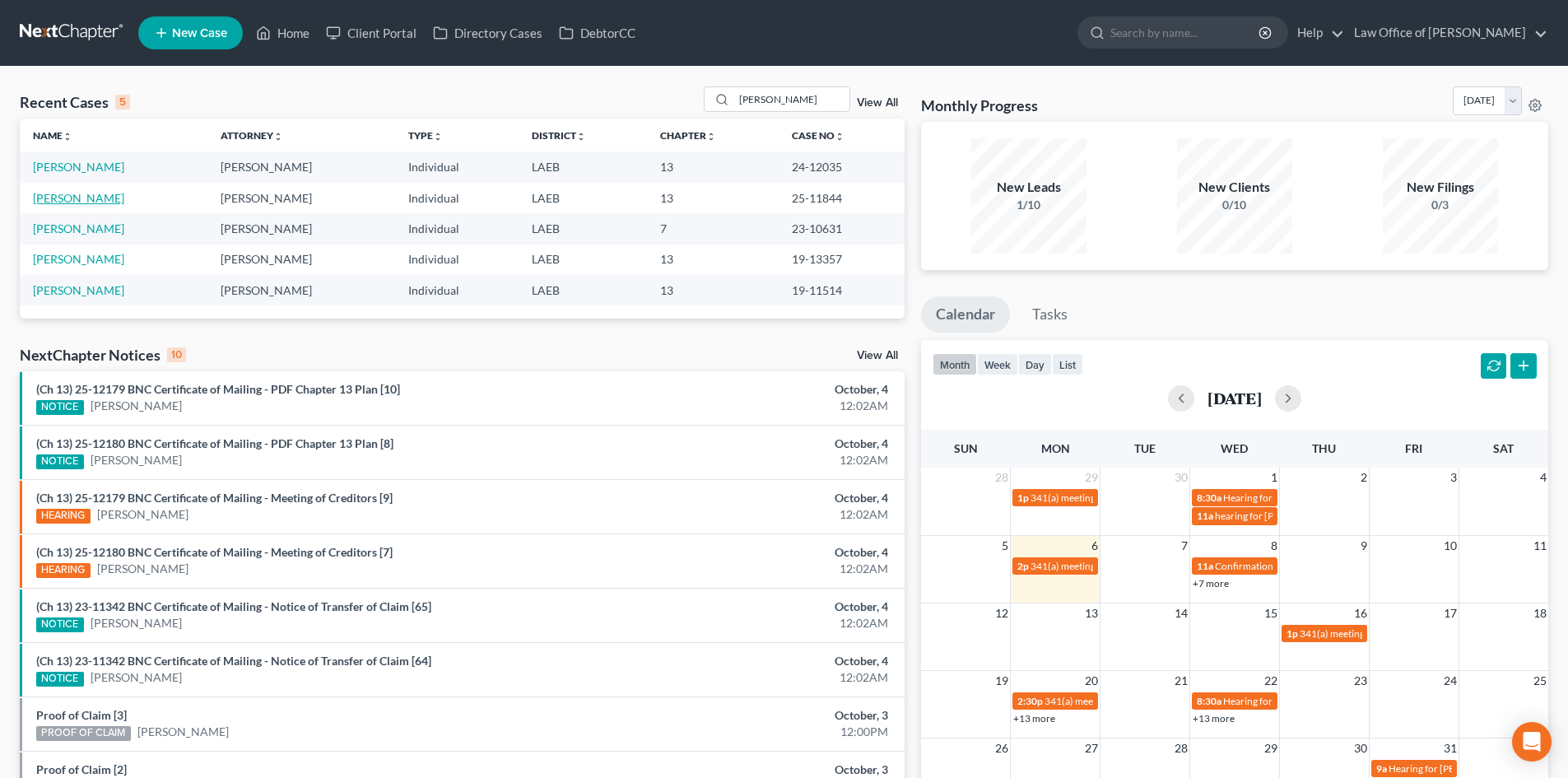
click at [45, 198] on link "[PERSON_NAME]" at bounding box center [78, 198] width 92 height 14
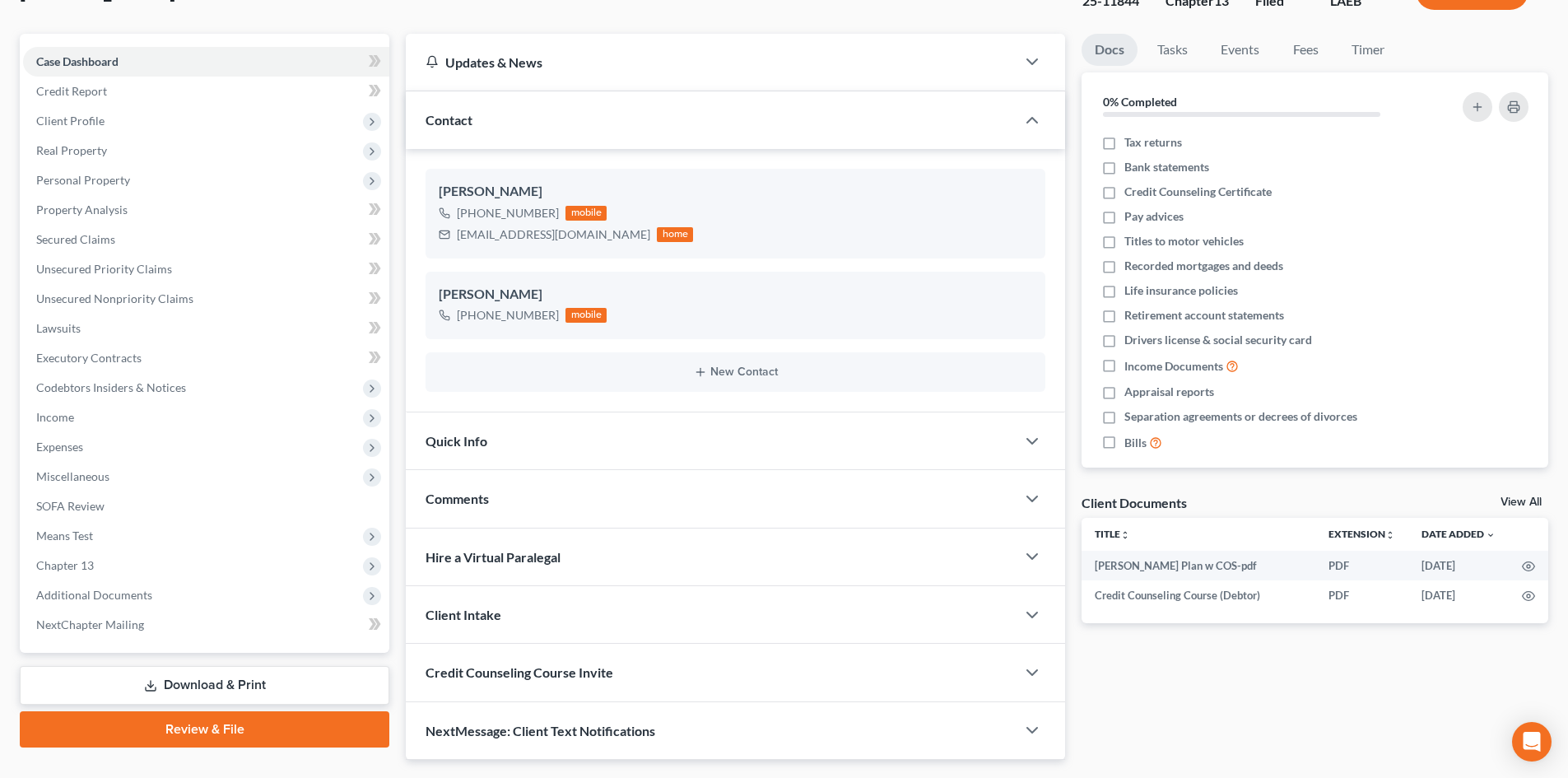
scroll to position [165, 0]
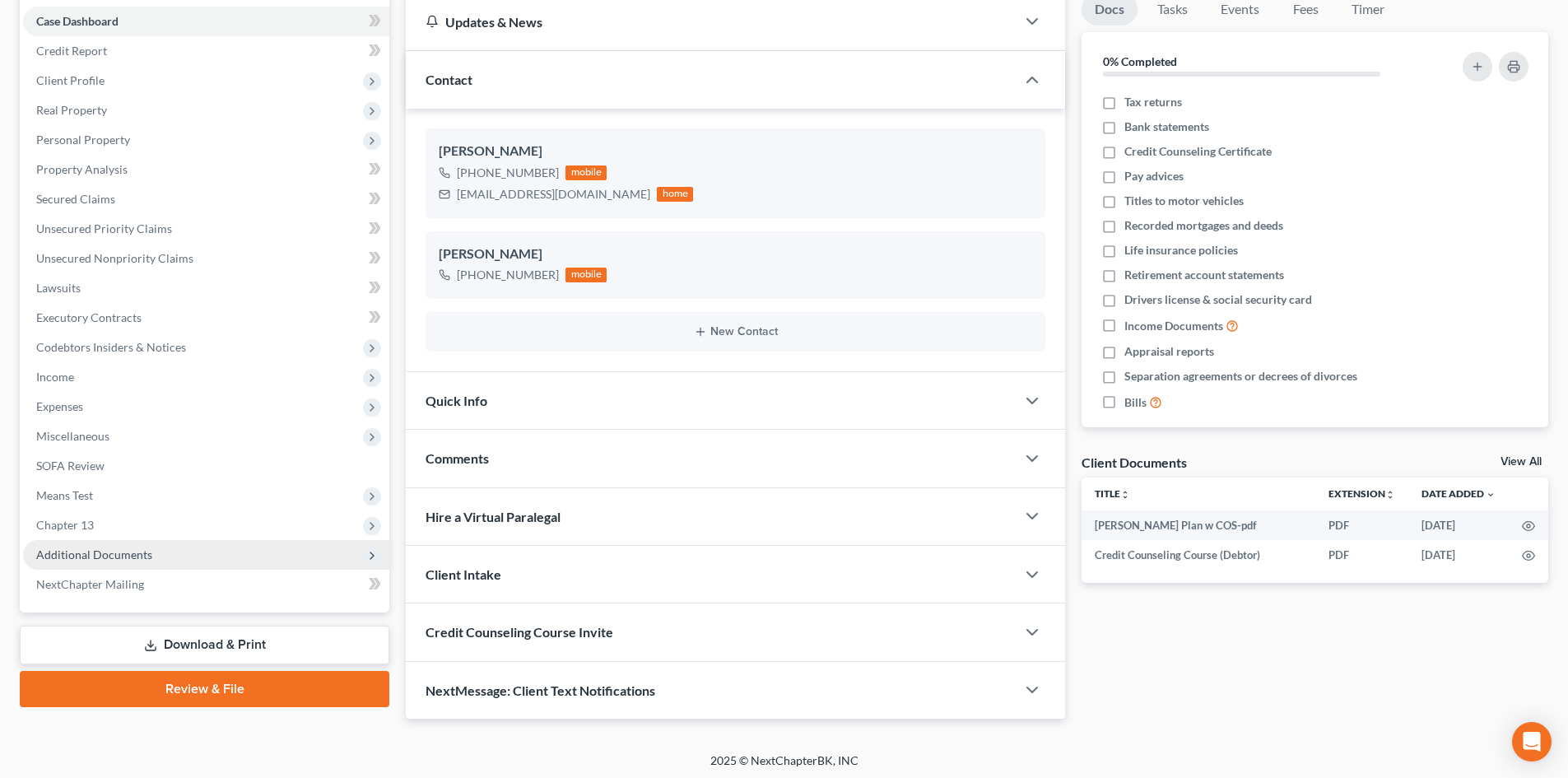
click at [93, 558] on span "Additional Documents" at bounding box center [94, 554] width 116 height 14
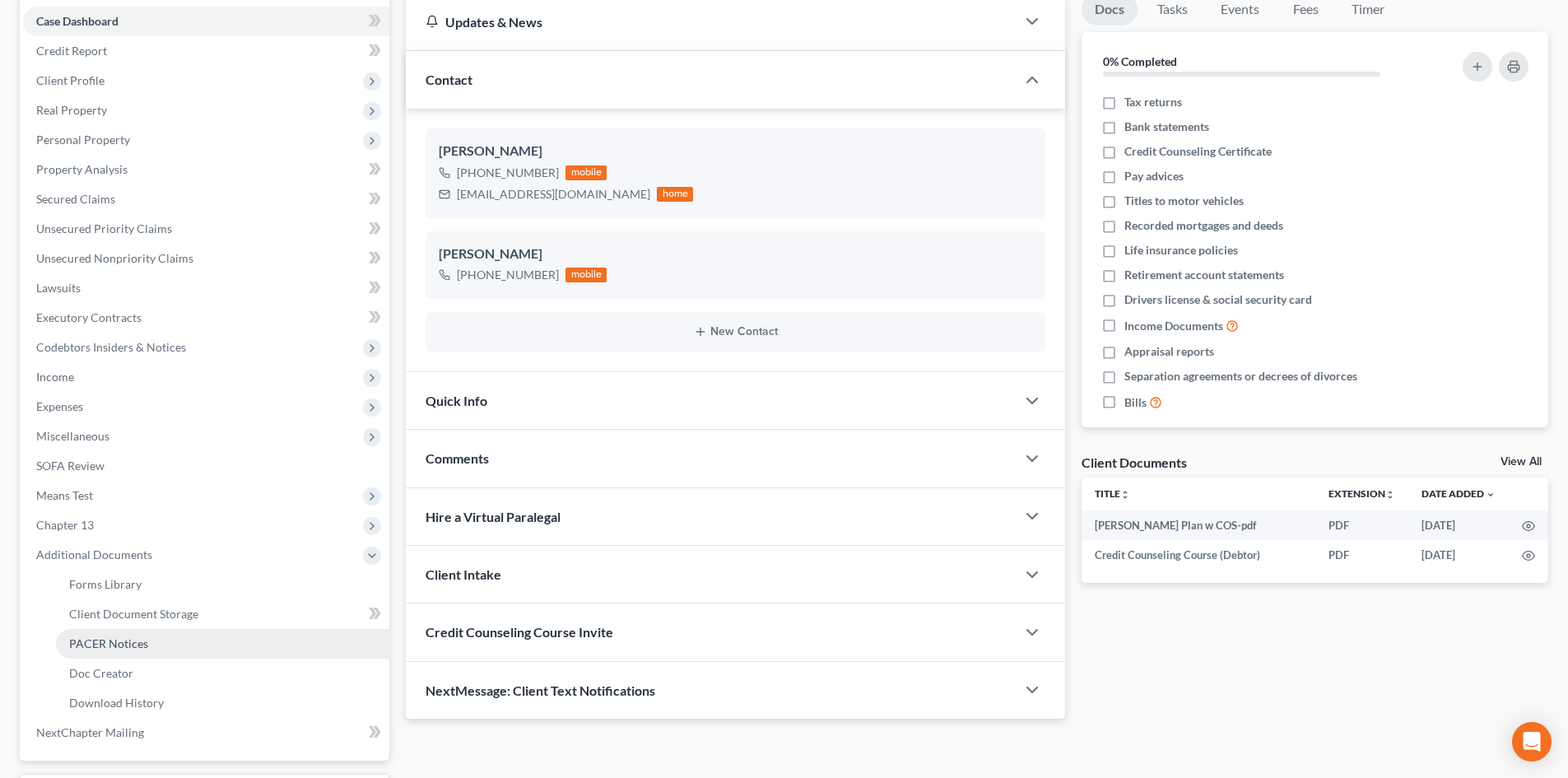
click at [96, 642] on span "PACER Notices" at bounding box center [108, 643] width 79 height 14
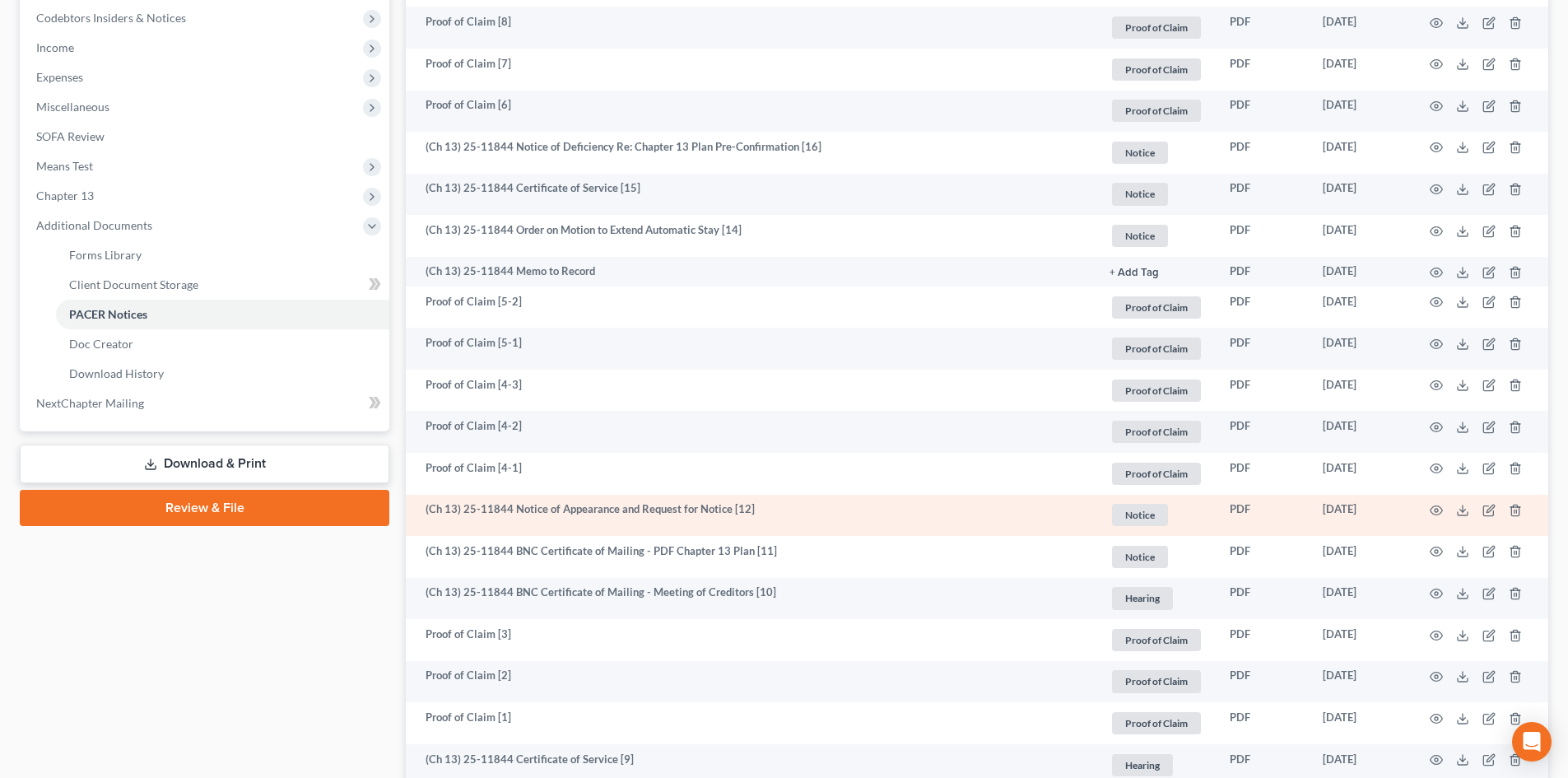
scroll to position [329, 0]
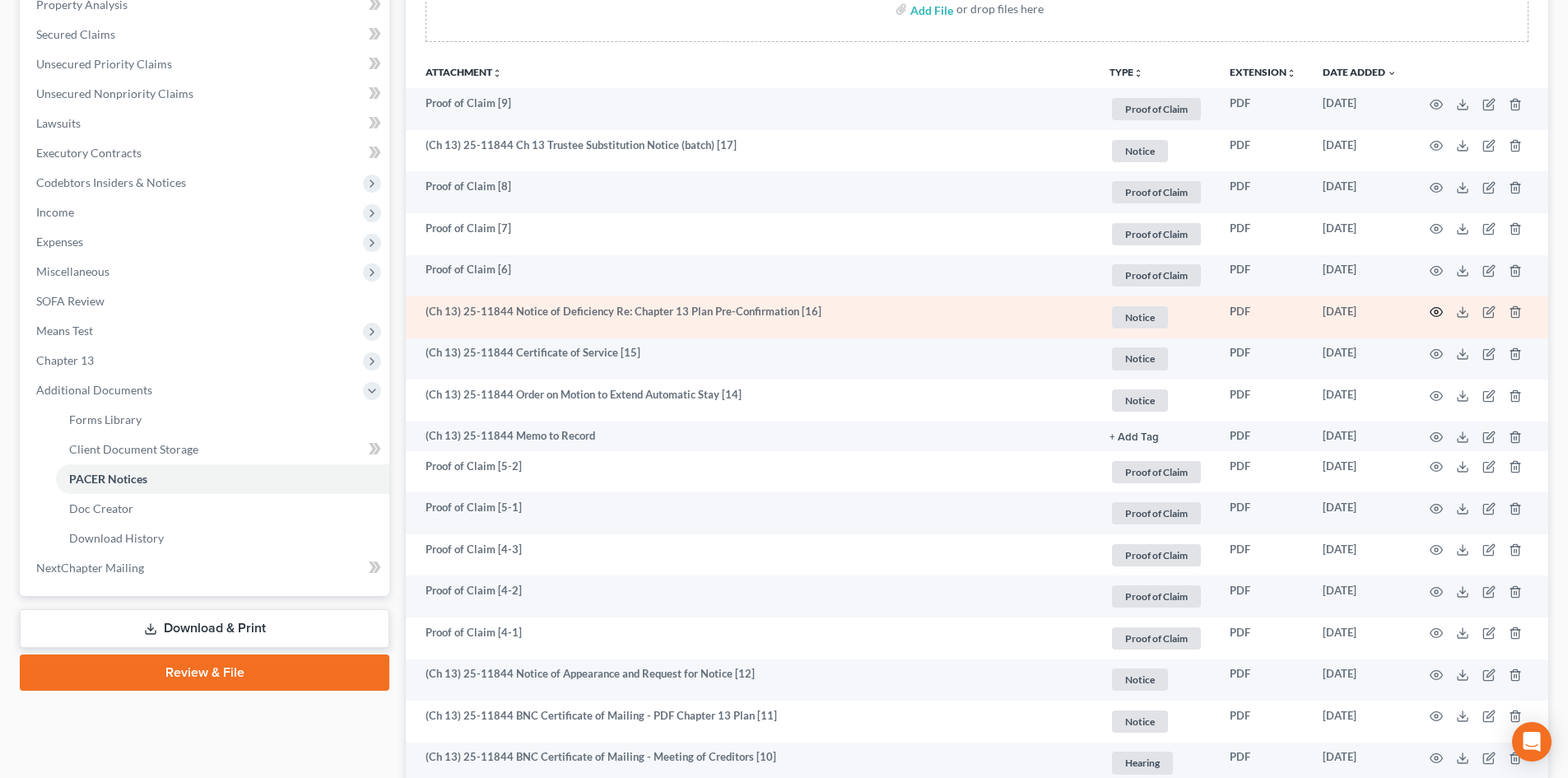
click at [1441, 314] on icon "button" at bounding box center [1437, 312] width 14 height 14
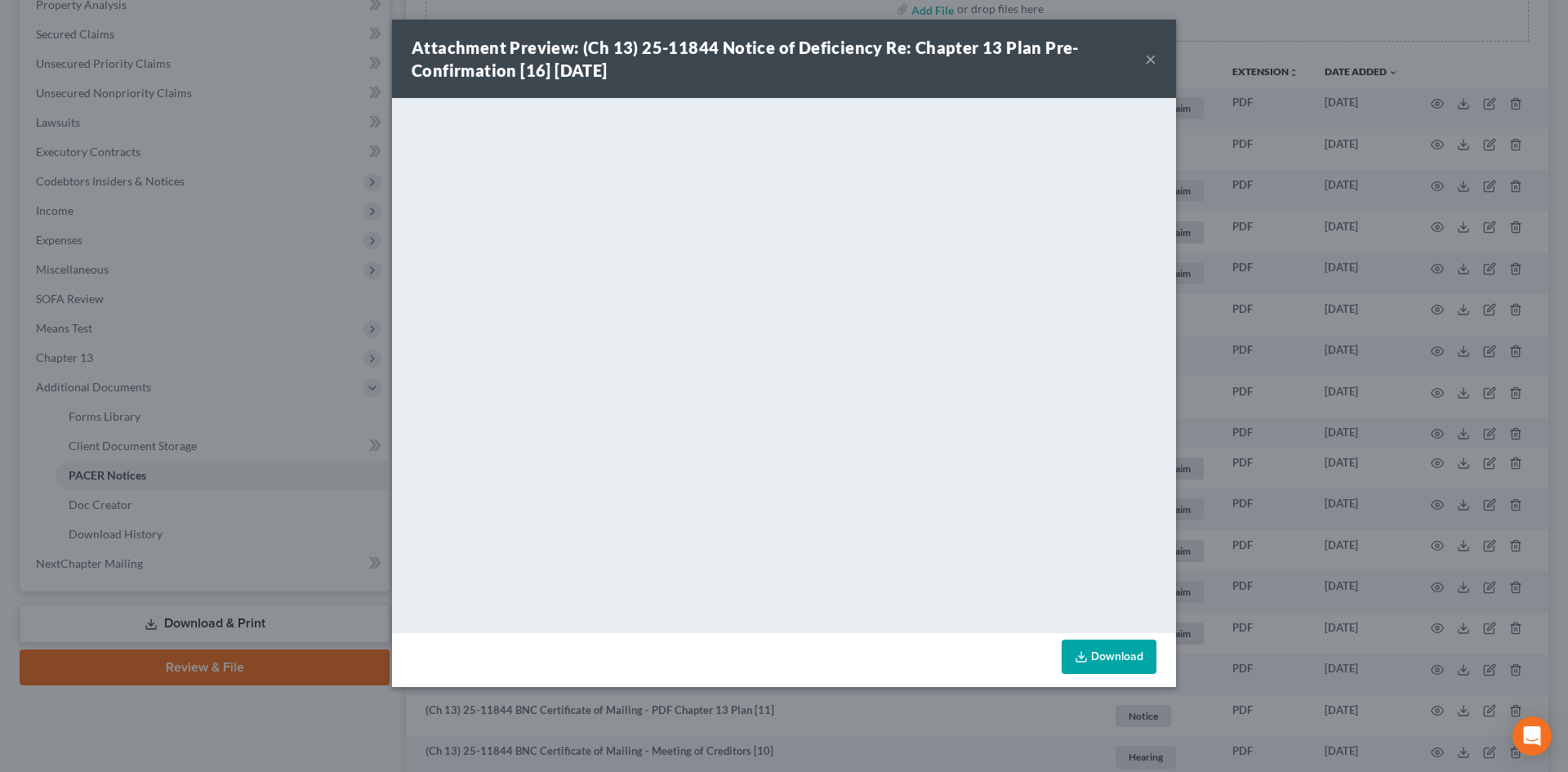
click at [1147, 53] on button "×" at bounding box center [1151, 58] width 12 height 20
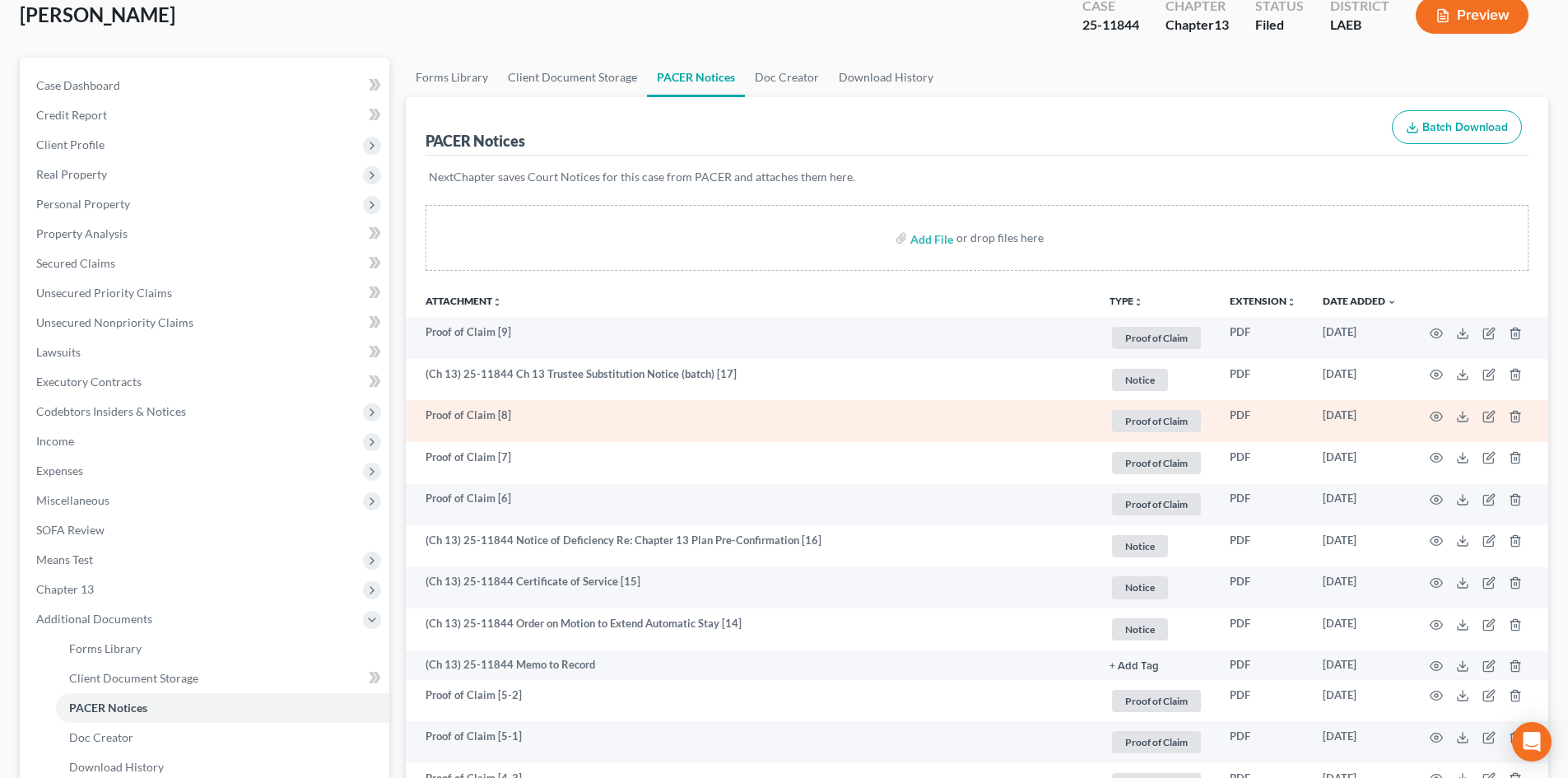
scroll to position [0, 0]
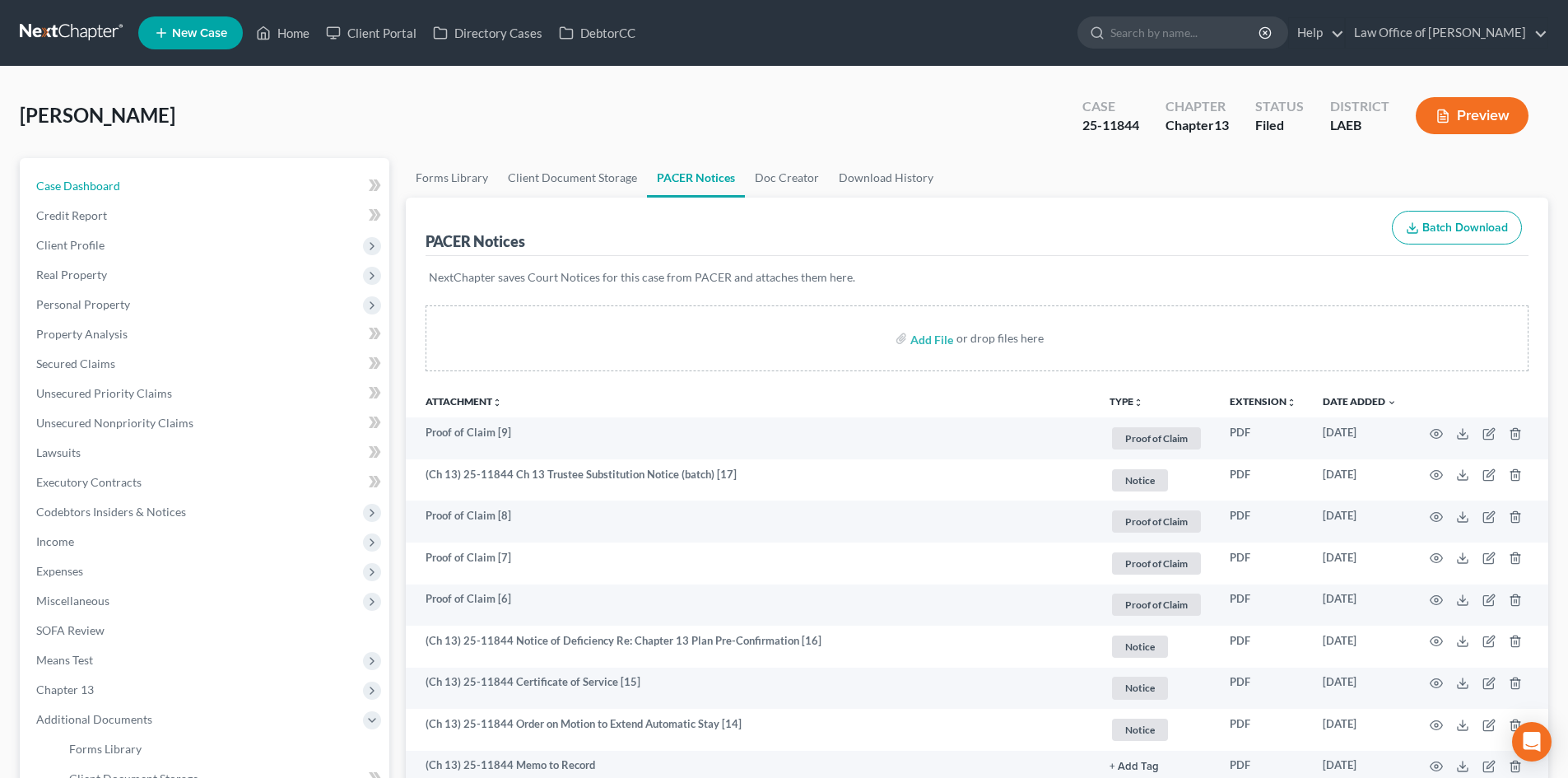
click at [95, 186] on span "Case Dashboard" at bounding box center [78, 185] width 84 height 14
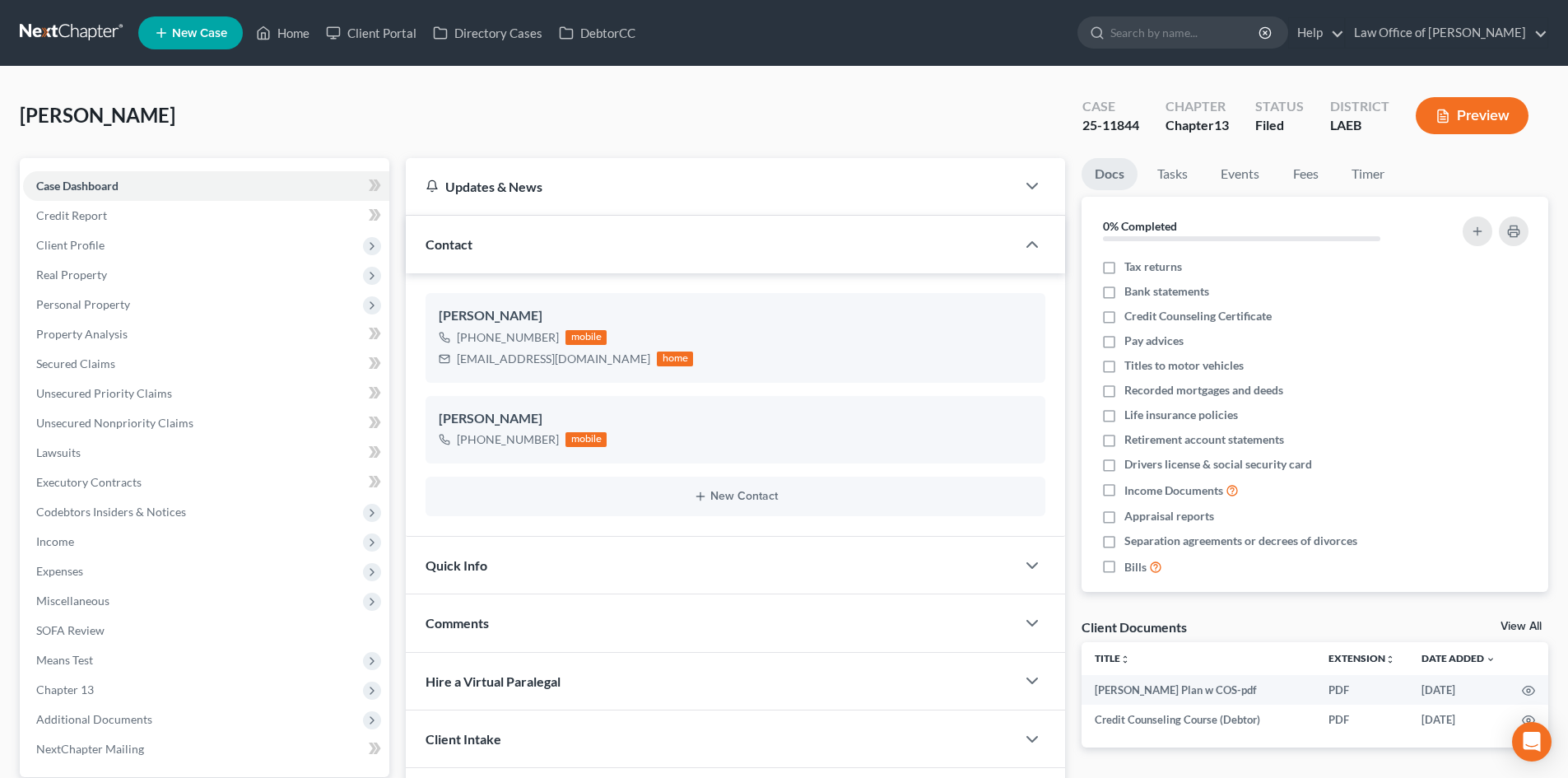
click at [51, 35] on link at bounding box center [73, 33] width 105 height 30
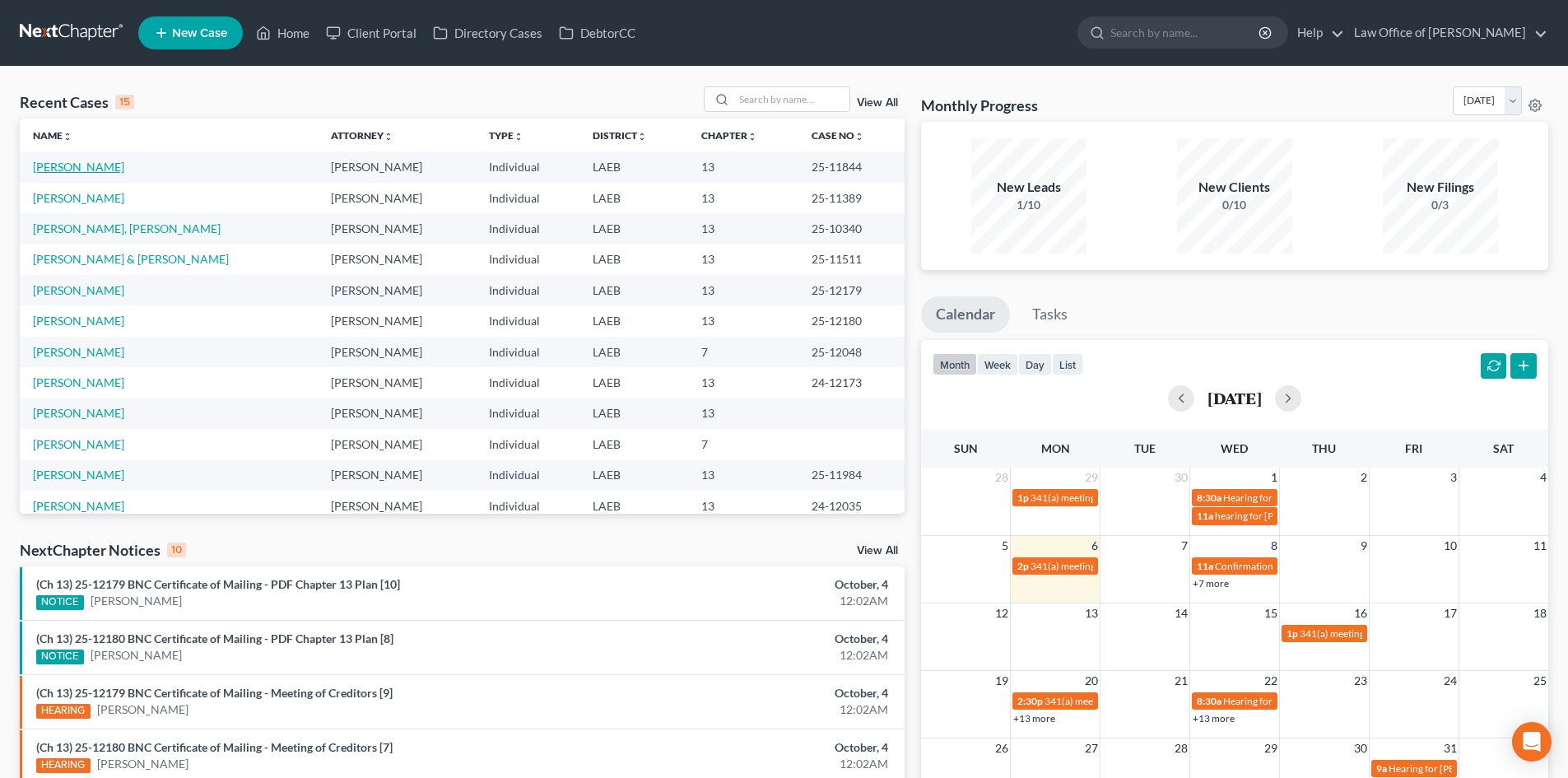
click at [73, 160] on link "[PERSON_NAME]" at bounding box center [78, 166] width 92 height 14
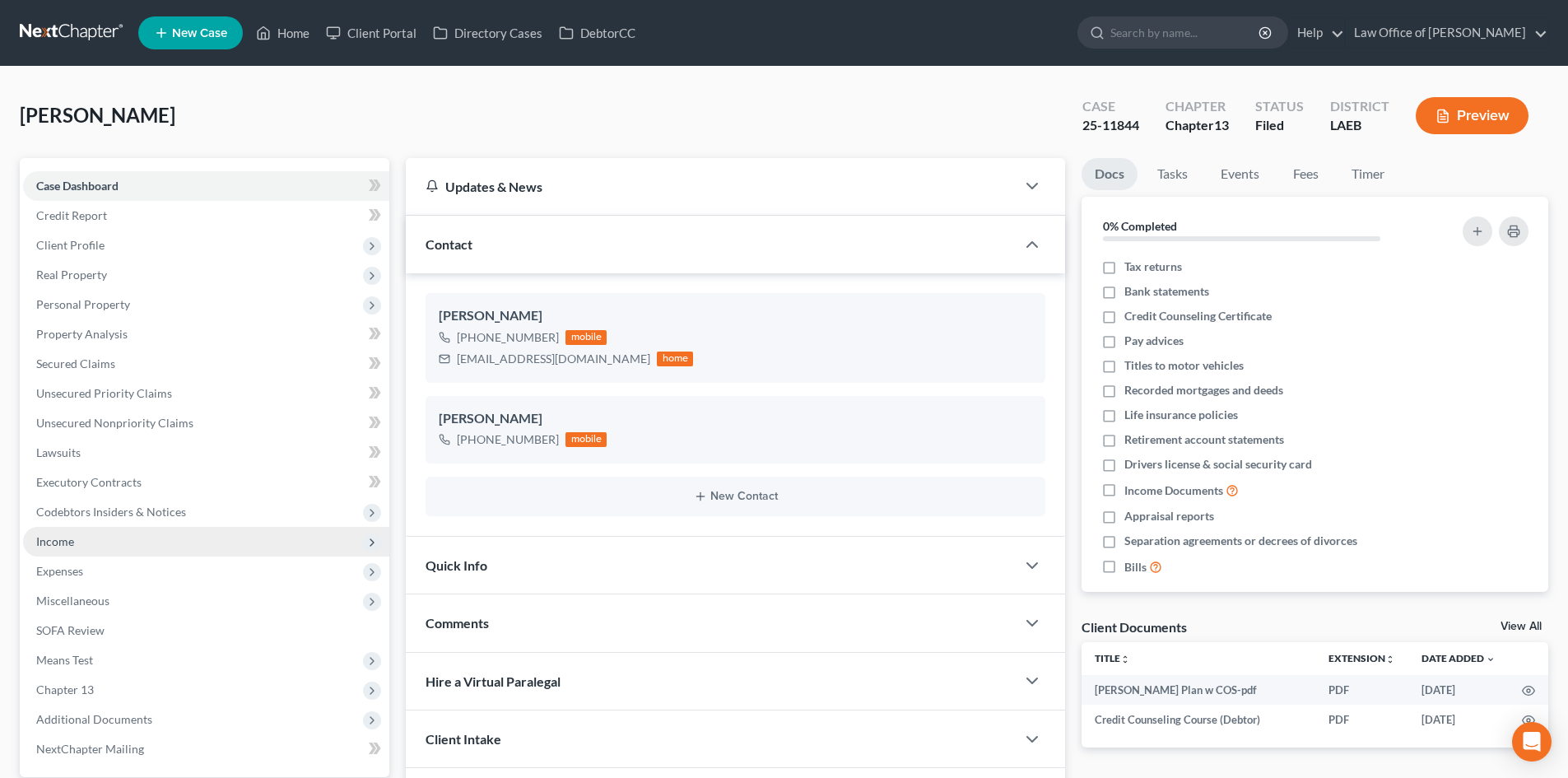
click at [73, 547] on span "Income" at bounding box center [55, 540] width 38 height 14
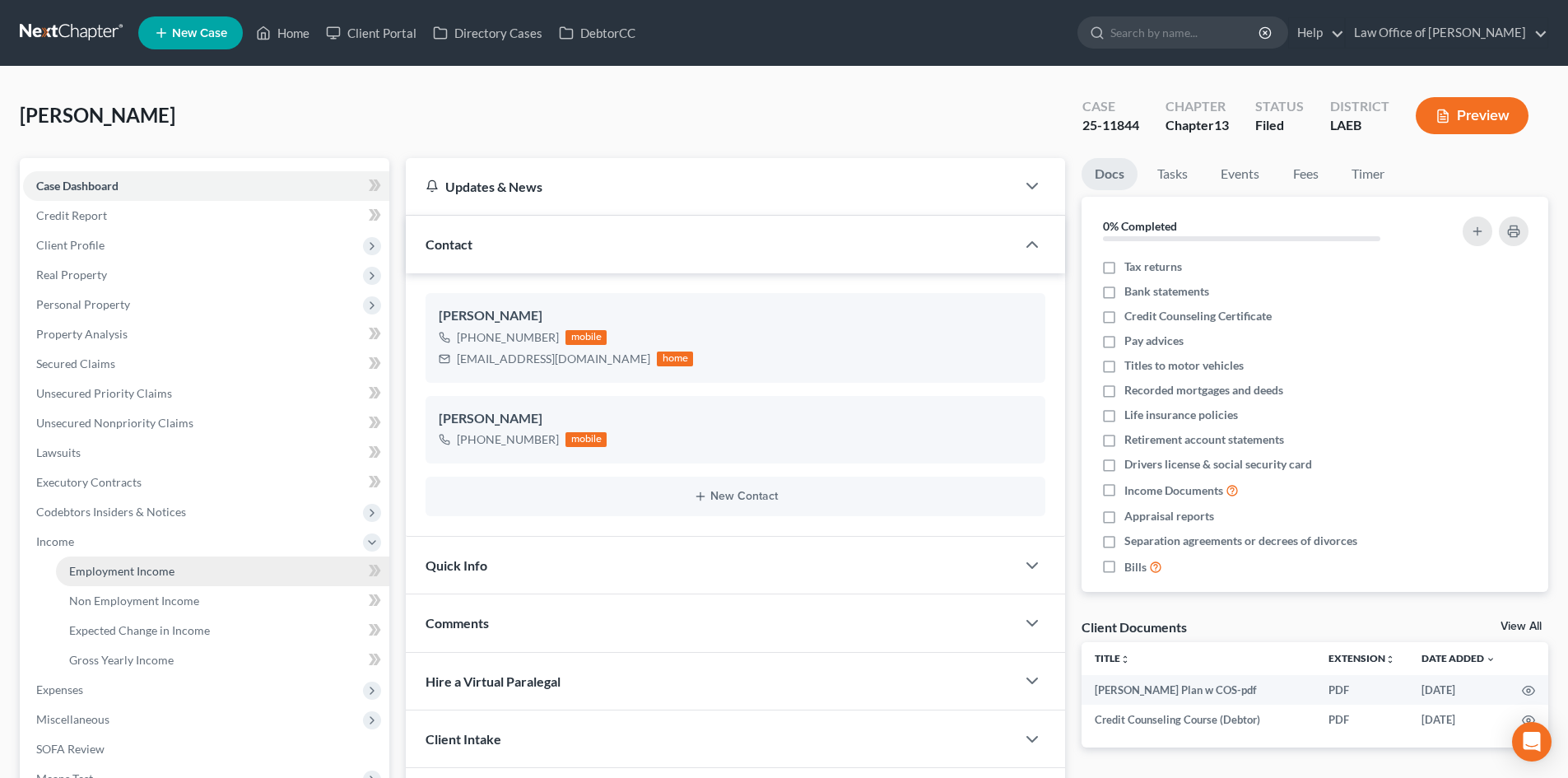
click at [124, 585] on link "Employment Income" at bounding box center [223, 571] width 334 height 30
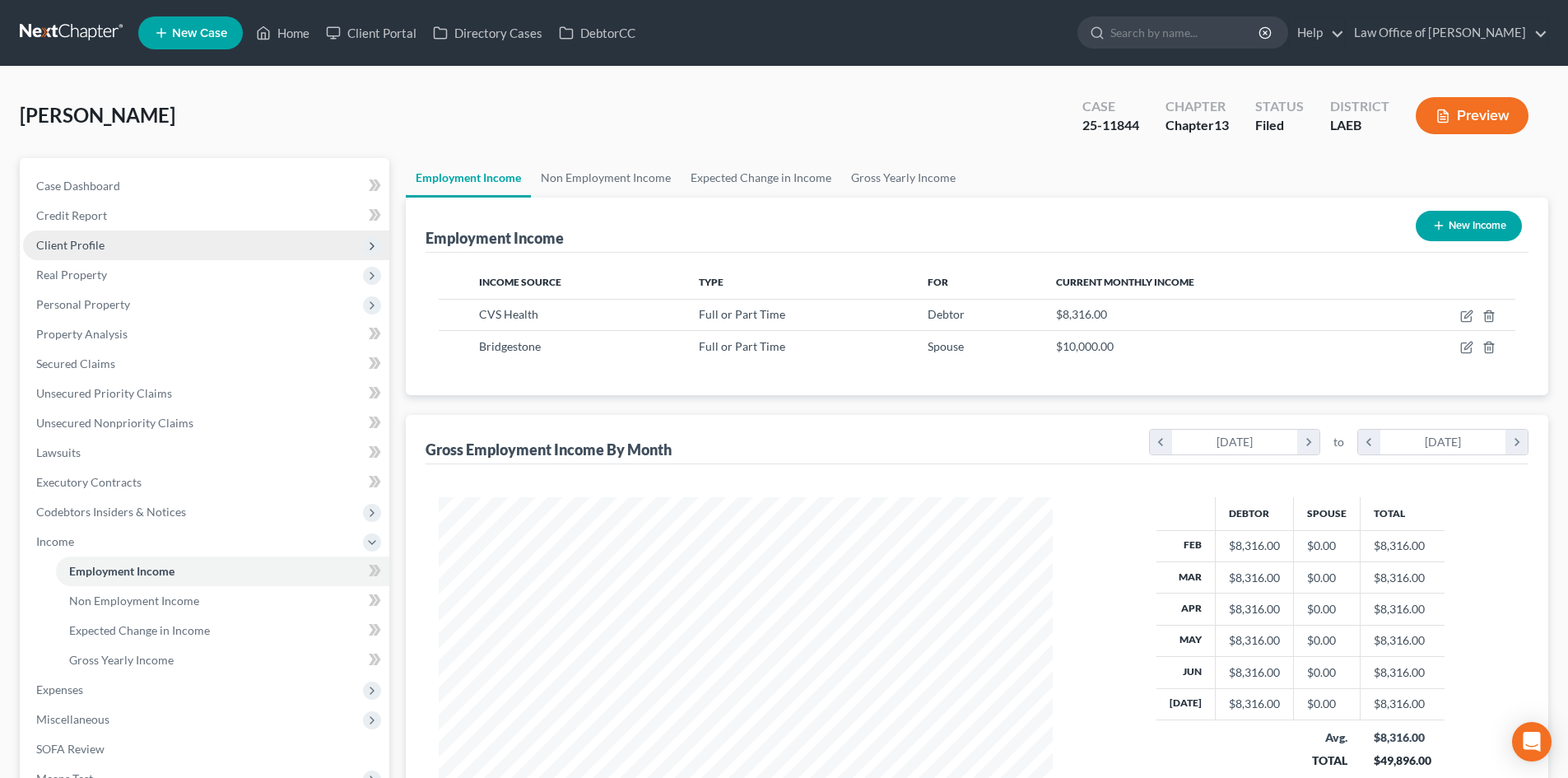
click at [95, 248] on span "Client Profile" at bounding box center [70, 244] width 68 height 14
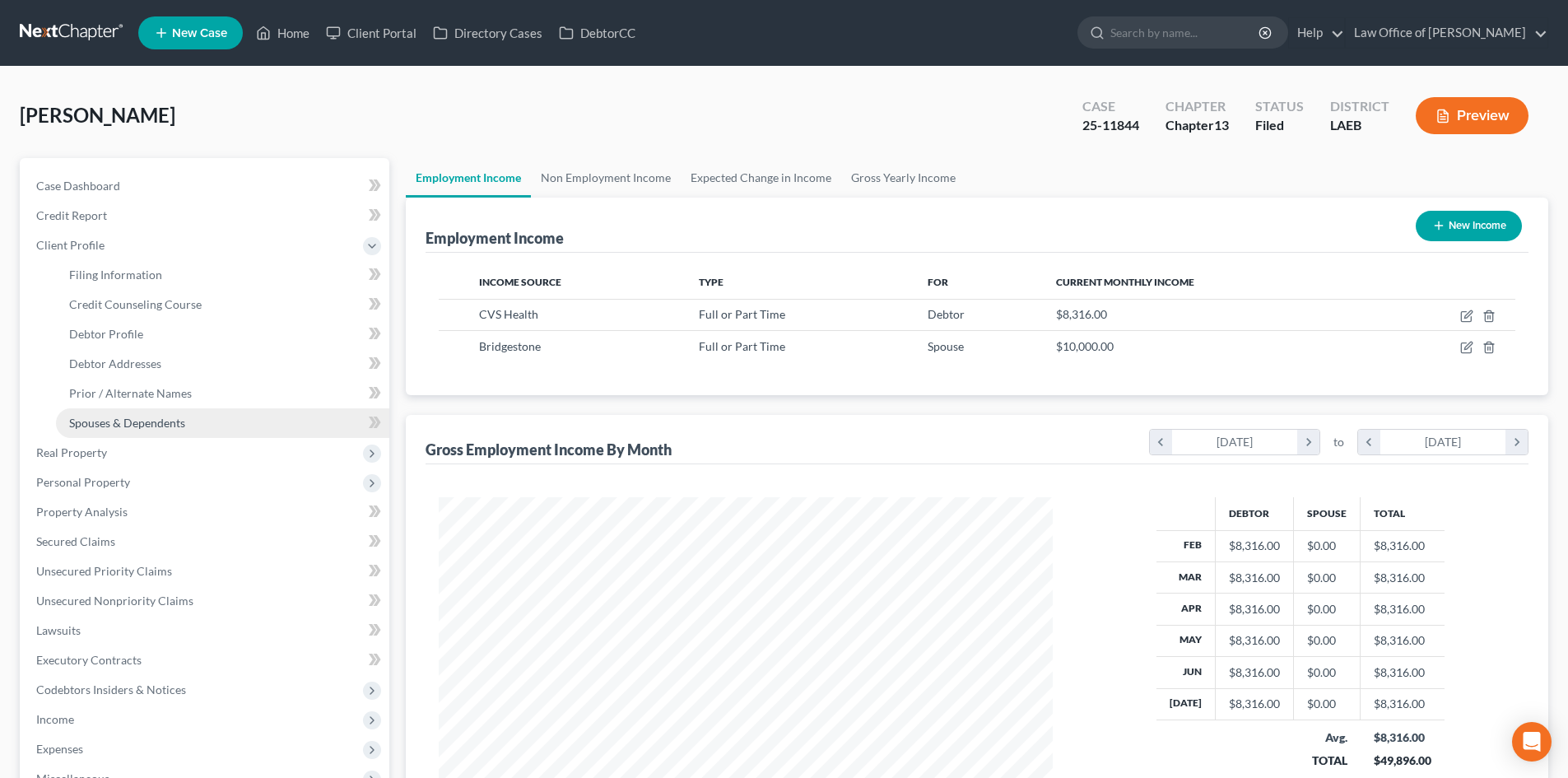
click at [130, 429] on span "Spouses & Dependents" at bounding box center [127, 422] width 116 height 14
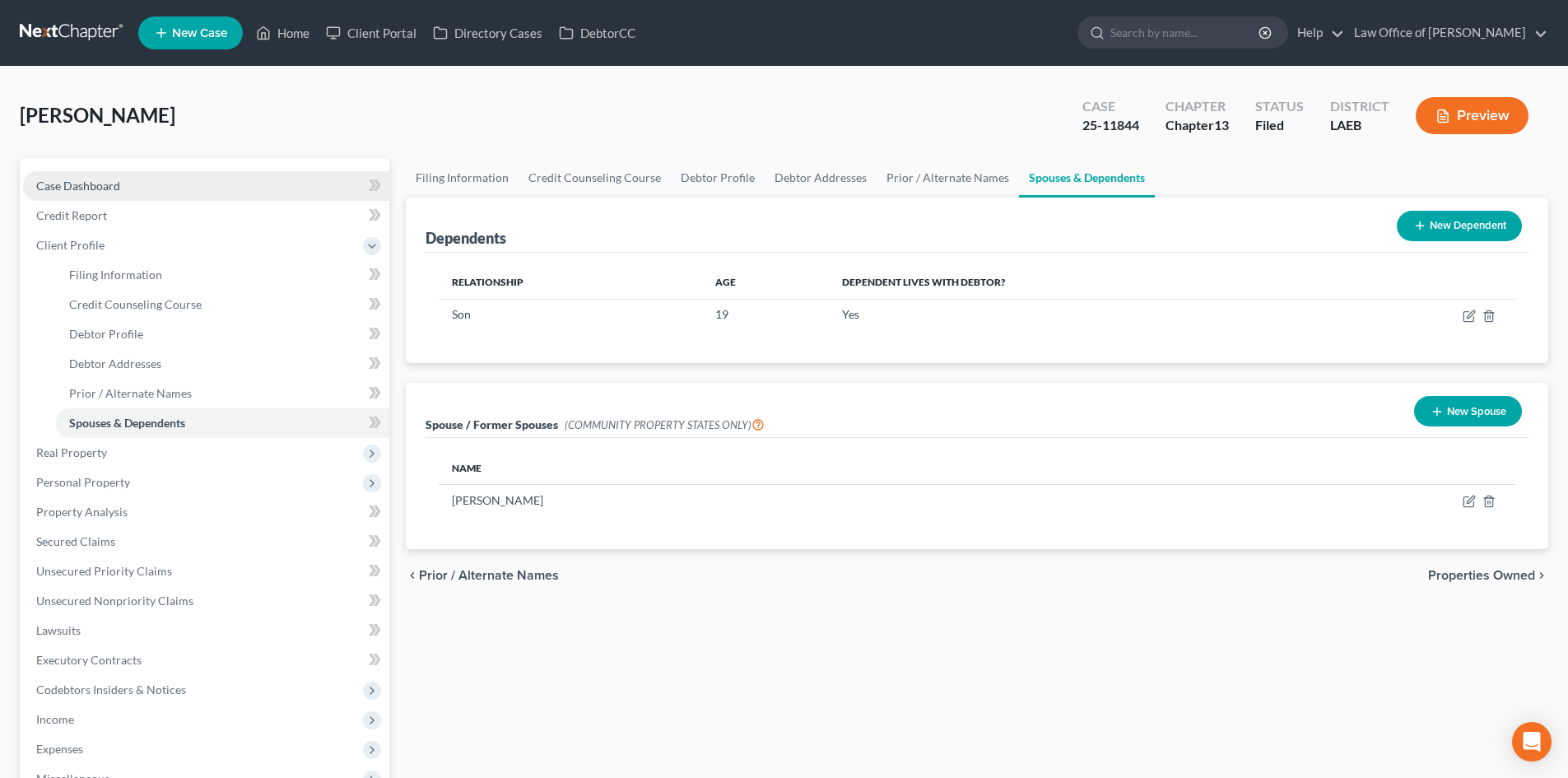
click at [84, 183] on span "Case Dashboard" at bounding box center [78, 185] width 84 height 14
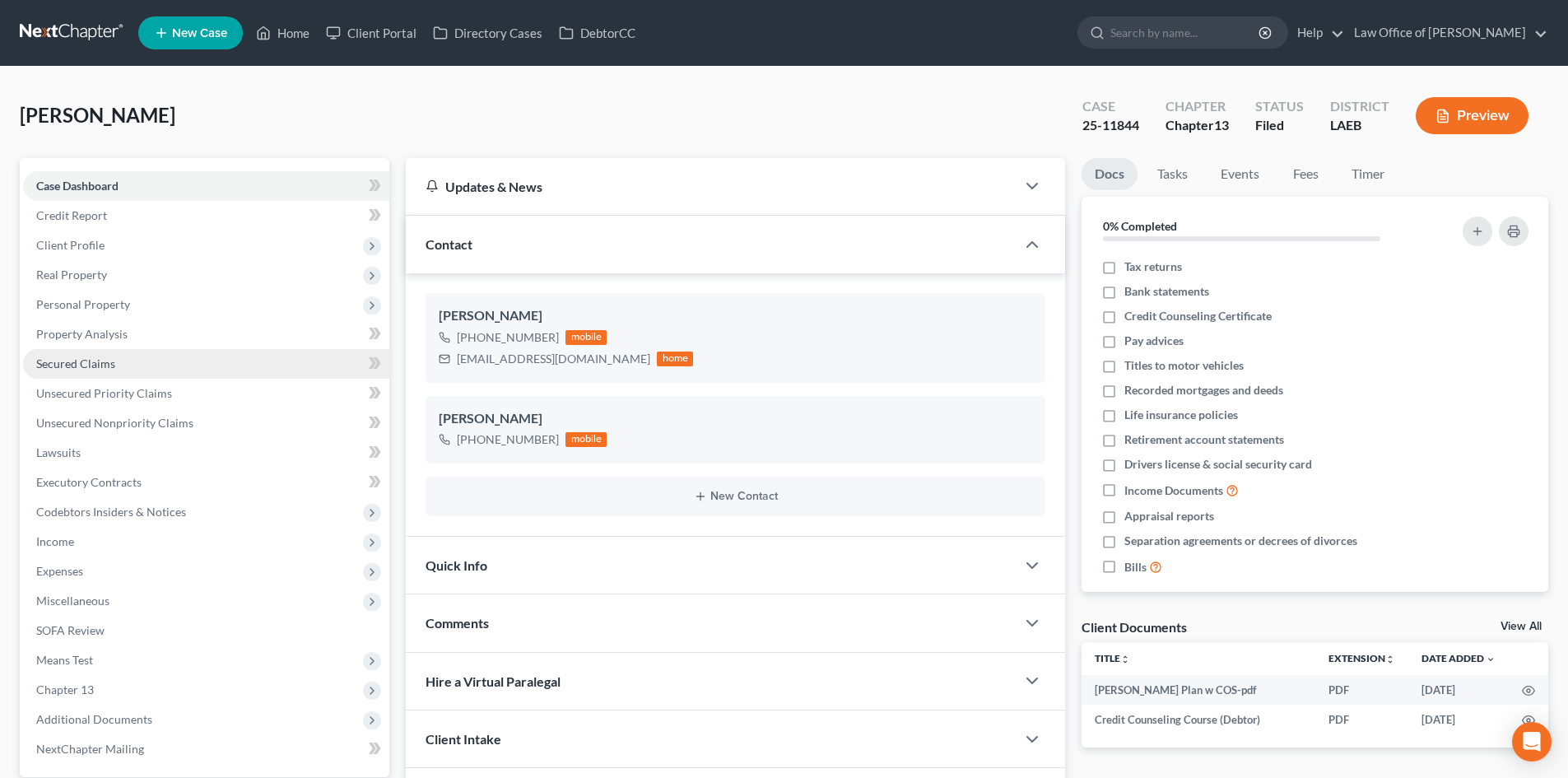
click at [102, 370] on span "Secured Claims" at bounding box center [75, 363] width 79 height 14
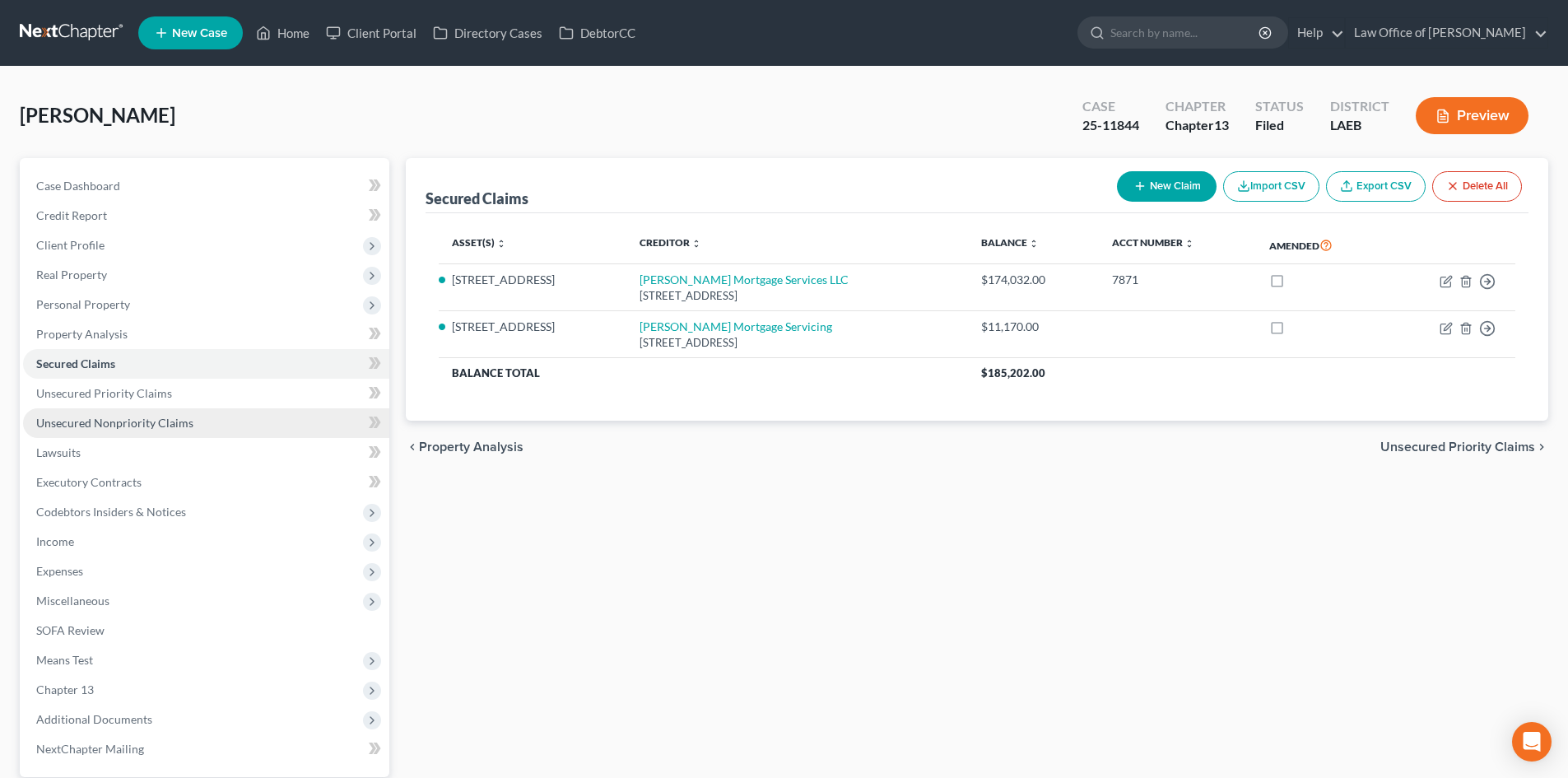
click at [123, 428] on span "Unsecured Nonpriority Claims" at bounding box center [114, 422] width 157 height 14
